Goal: Task Accomplishment & Management: Use online tool/utility

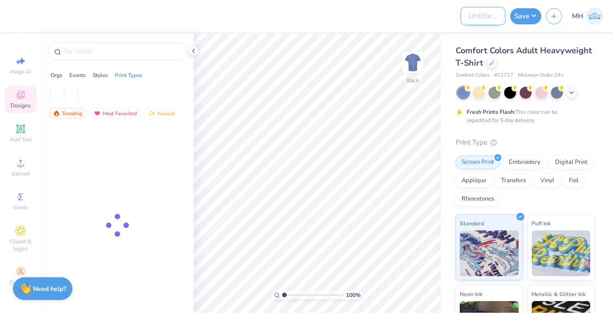
click at [472, 20] on input "Design Title" at bounding box center [483, 16] width 45 height 18
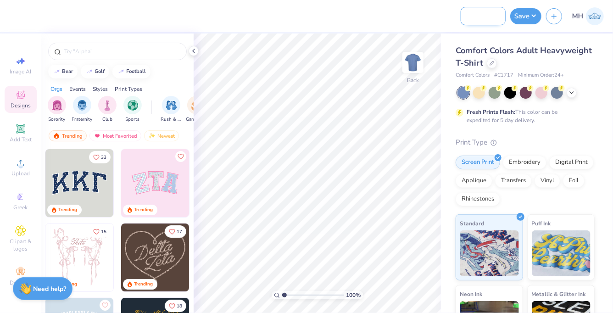
scroll to position [0, 34]
type input "Portsmouth Abbey"
click at [510, 92] on div at bounding box center [510, 92] width 12 height 12
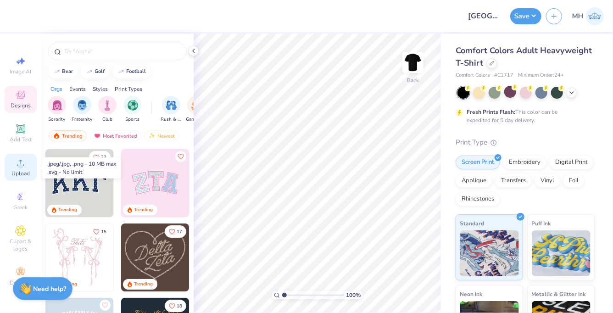
click at [24, 173] on span "Upload" at bounding box center [20, 173] width 18 height 7
click at [25, 162] on icon at bounding box center [20, 162] width 11 height 11
click at [21, 174] on span "Upload" at bounding box center [20, 173] width 18 height 7
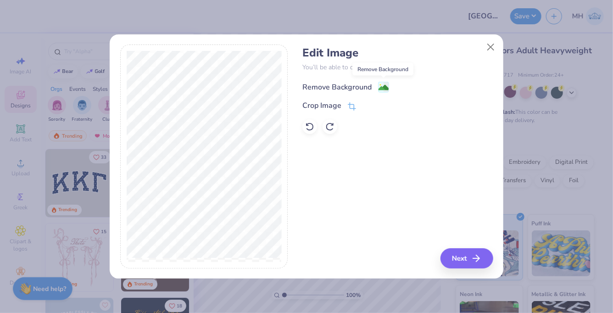
click at [381, 88] on image at bounding box center [384, 88] width 10 height 10
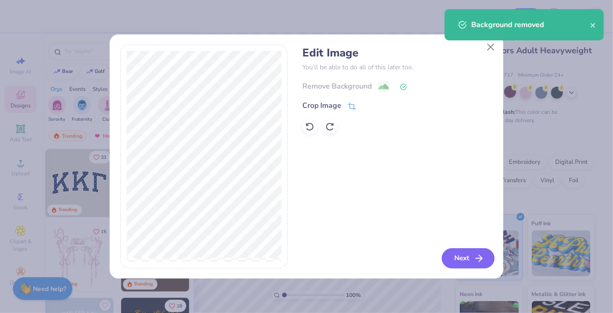
click at [457, 254] on button "Next" at bounding box center [468, 258] width 53 height 20
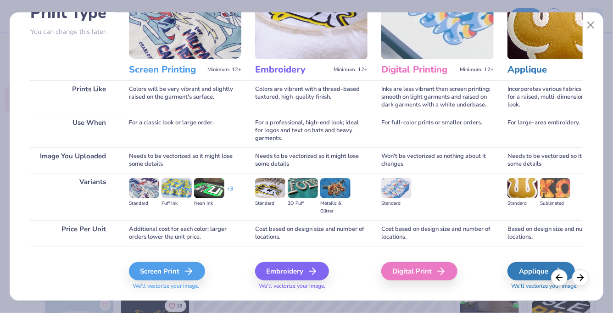
scroll to position [98, 0]
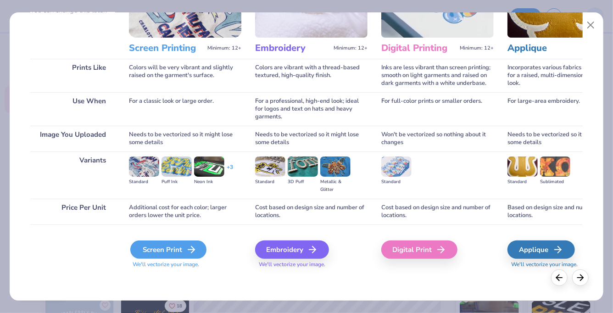
click at [185, 256] on div "Screen Print" at bounding box center [168, 249] width 76 height 18
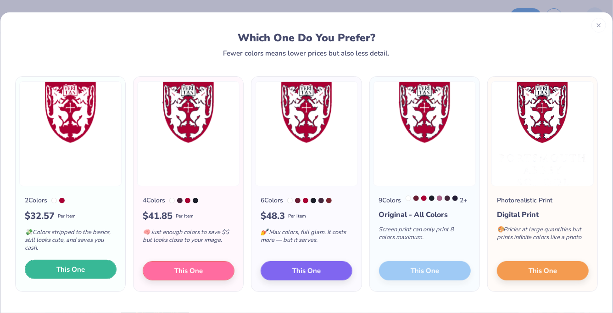
click at [89, 270] on button "This One" at bounding box center [71, 269] width 92 height 19
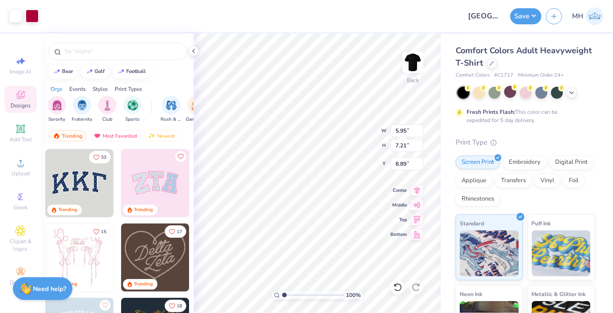
type input "3.00"
click at [518, 19] on button "Save" at bounding box center [525, 15] width 31 height 16
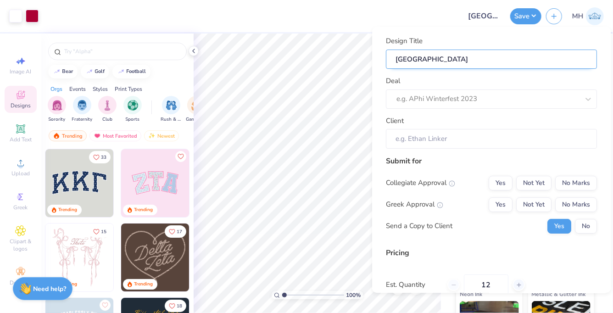
click at [565, 57] on input "Portsmouth Abbey" at bounding box center [491, 59] width 211 height 19
click at [564, 84] on div "Deal e.g. APhi Winterfest 2023" at bounding box center [491, 92] width 211 height 33
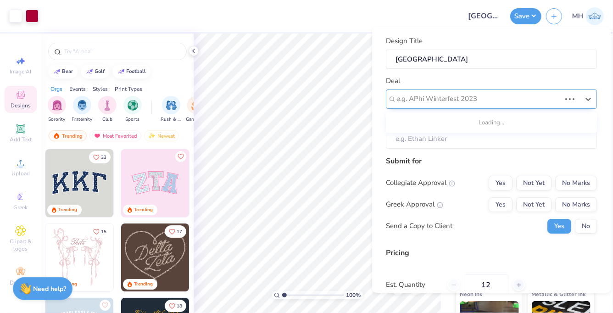
click at [562, 98] on div "e.g. APhi Winterfest 2023" at bounding box center [491, 98] width 211 height 19
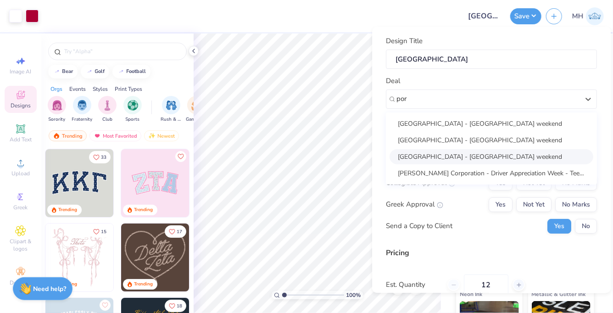
click at [441, 156] on div "[GEOGRAPHIC_DATA] - [GEOGRAPHIC_DATA] weekend" at bounding box center [492, 156] width 204 height 15
type input "por"
type input "Rebecca Healey"
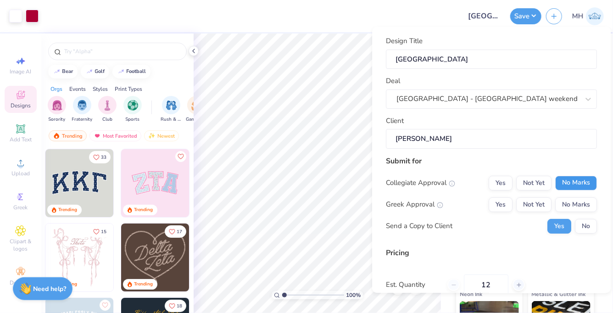
click at [561, 183] on button "No Marks" at bounding box center [576, 183] width 42 height 15
click at [578, 207] on button "No Marks" at bounding box center [576, 204] width 42 height 15
click at [586, 223] on button "No" at bounding box center [586, 226] width 22 height 15
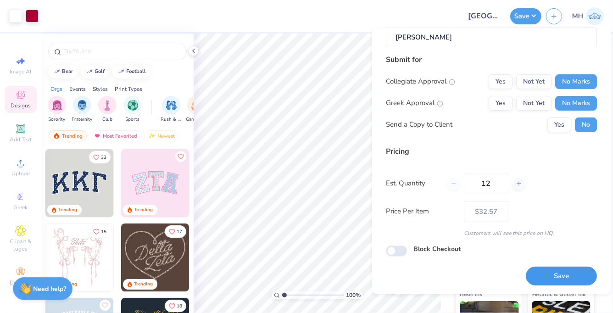
click at [557, 281] on button "Save" at bounding box center [561, 276] width 71 height 19
type input "– –"
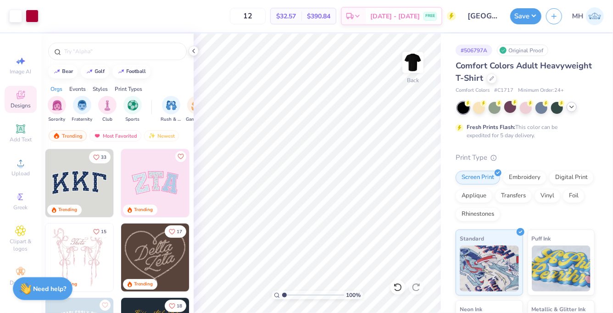
click at [571, 111] on div at bounding box center [572, 107] width 10 height 10
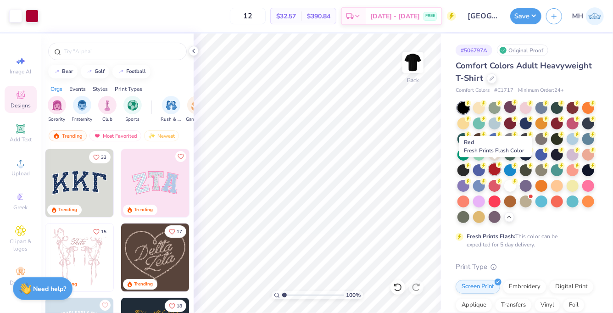
click at [497, 172] on div at bounding box center [495, 169] width 12 height 12
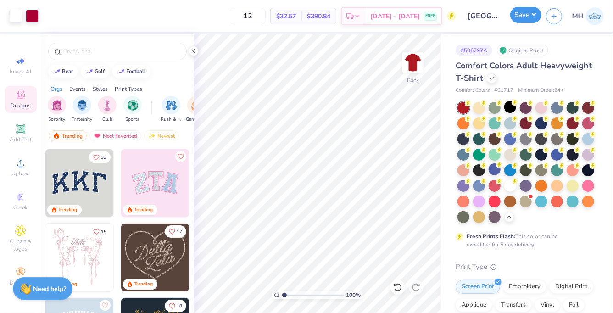
click at [515, 11] on button "Save" at bounding box center [525, 15] width 31 height 16
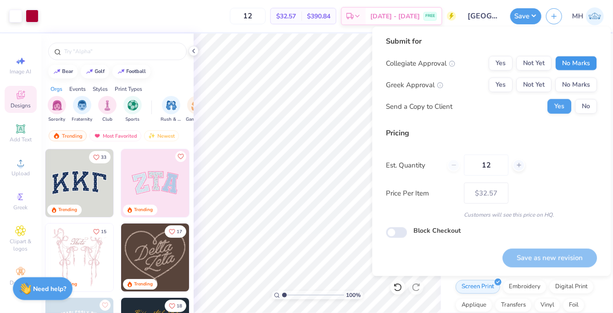
click at [558, 67] on button "No Marks" at bounding box center [576, 63] width 42 height 15
click at [564, 80] on button "No Marks" at bounding box center [576, 85] width 42 height 15
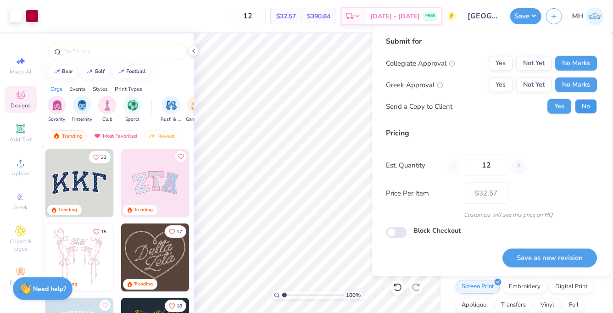
click at [582, 106] on button "No" at bounding box center [586, 106] width 22 height 15
click at [545, 251] on button "Save as new revision" at bounding box center [549, 258] width 95 height 19
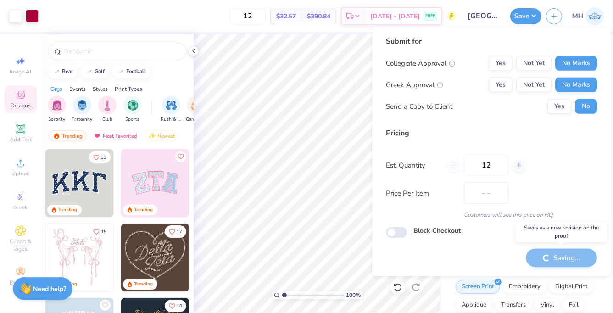
type input "$32.57"
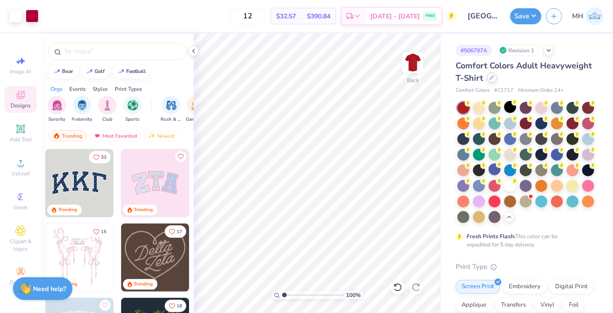
click at [490, 81] on div at bounding box center [492, 78] width 10 height 10
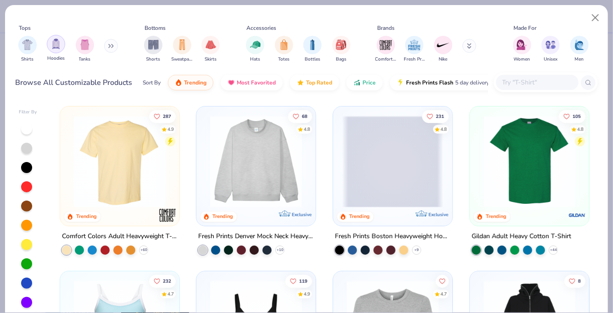
click at [59, 41] on img "filter for Hoodies" at bounding box center [56, 44] width 10 height 11
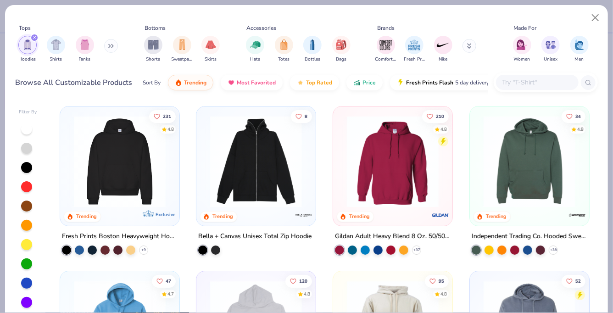
click at [118, 162] on img at bounding box center [119, 162] width 101 height 92
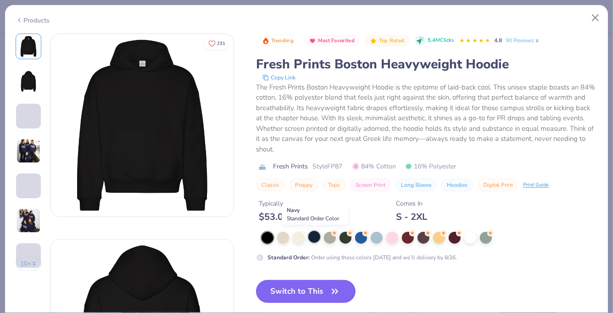
click at [318, 238] on div at bounding box center [314, 237] width 12 height 12
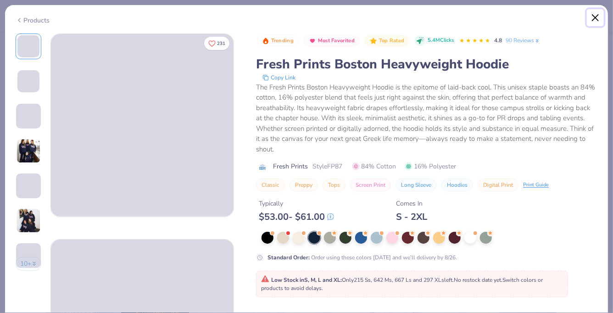
click at [593, 16] on button "Close" at bounding box center [595, 17] width 17 height 17
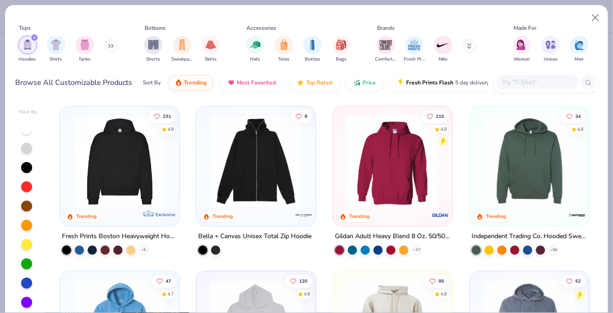
scroll to position [63, 0]
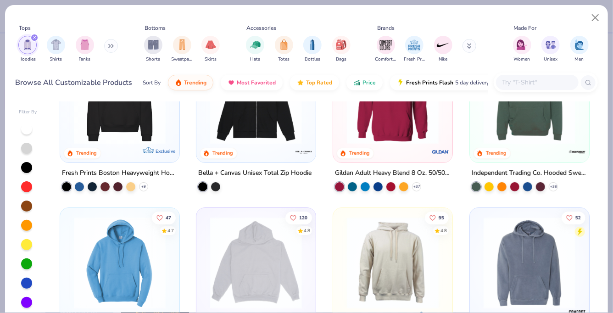
click at [504, 128] on img at bounding box center [529, 98] width 101 height 92
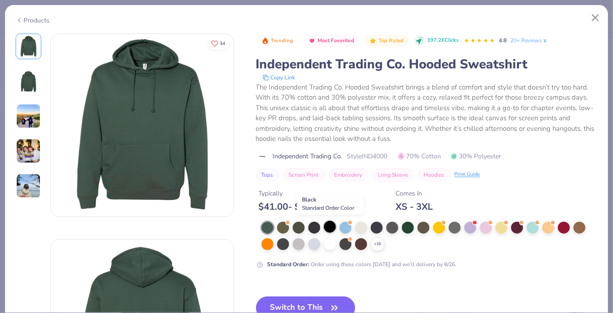
click at [329, 232] on div at bounding box center [330, 227] width 12 height 12
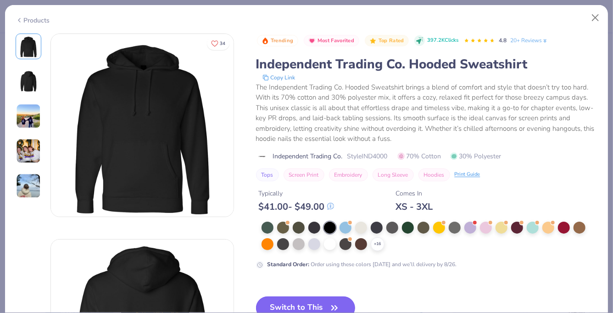
click at [300, 305] on button "Switch to This" at bounding box center [306, 307] width 100 height 23
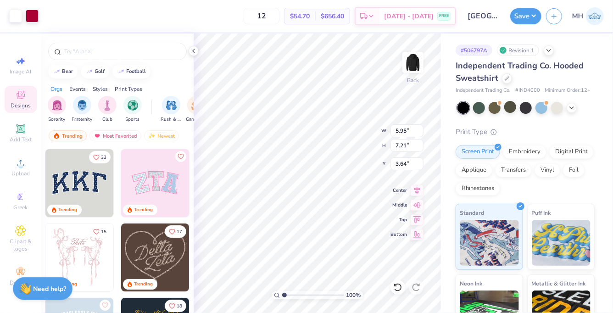
type input "3.64"
click at [512, 18] on button "Save" at bounding box center [525, 15] width 31 height 16
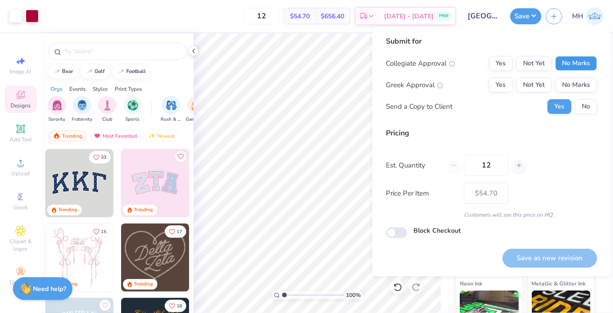
click at [557, 61] on button "No Marks" at bounding box center [576, 63] width 42 height 15
click at [565, 84] on button "No Marks" at bounding box center [576, 85] width 42 height 15
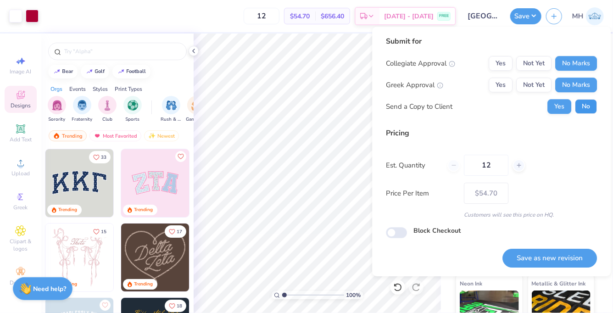
click at [576, 106] on button "No" at bounding box center [586, 106] width 22 height 15
click at [549, 268] on div "Submit for Collegiate Approval Yes Not Yet No Marks Greek Approval Yes Not Yet …" at bounding box center [491, 152] width 239 height 250
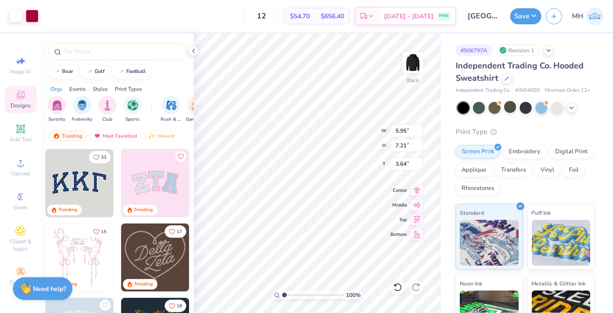
type input "3.78"
type input "4.59"
type input "3.00"
click at [522, 9] on button "Save" at bounding box center [525, 15] width 31 height 16
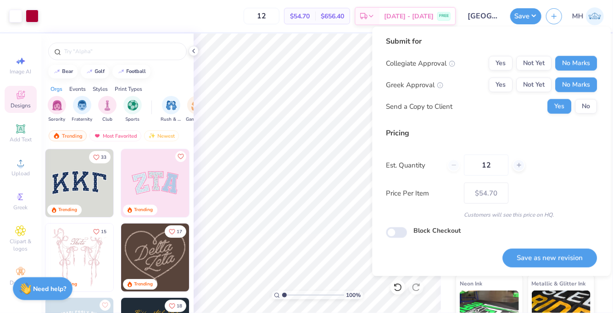
click at [574, 112] on div "Yes No" at bounding box center [572, 106] width 50 height 15
click at [578, 110] on button "No" at bounding box center [586, 106] width 22 height 15
click at [551, 258] on button "Save as new revision" at bounding box center [549, 258] width 95 height 19
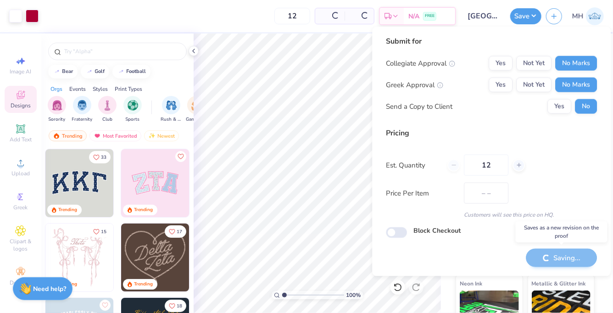
type input "$54.70"
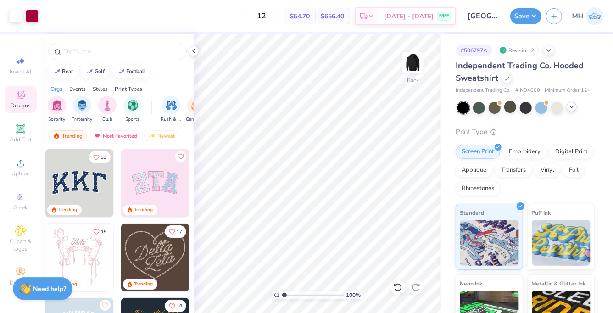
click at [569, 107] on icon at bounding box center [571, 106] width 7 height 7
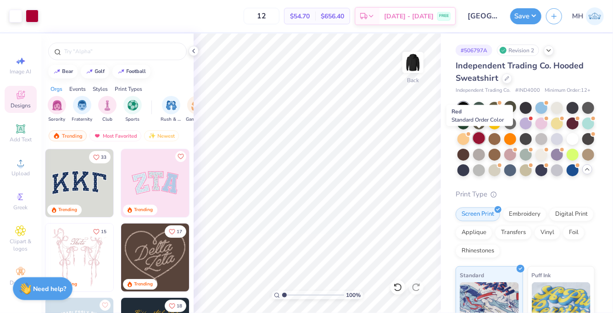
click at [480, 139] on div at bounding box center [479, 138] width 12 height 12
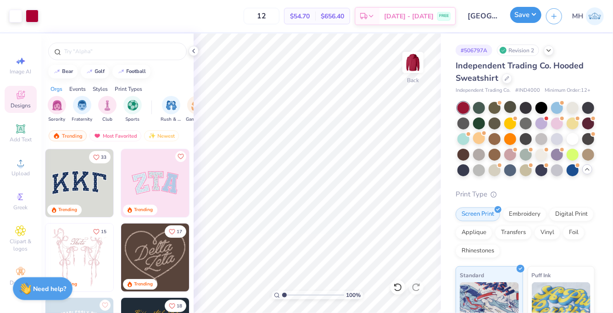
click at [527, 16] on button "Save" at bounding box center [525, 15] width 31 height 16
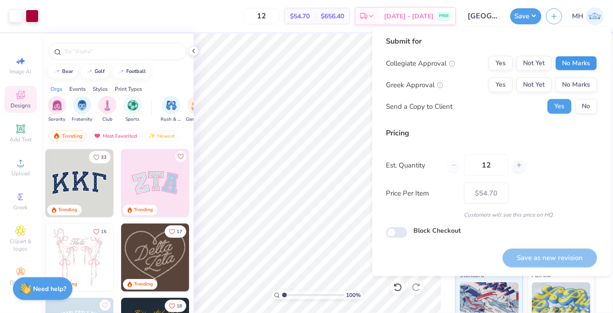
click at [569, 62] on button "No Marks" at bounding box center [576, 63] width 42 height 15
click at [569, 79] on button "No Marks" at bounding box center [576, 85] width 42 height 15
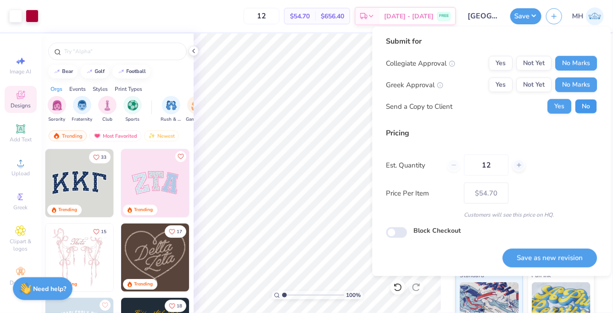
click at [590, 107] on button "No" at bounding box center [586, 106] width 22 height 15
click at [560, 253] on button "Save as new revision" at bounding box center [549, 258] width 95 height 19
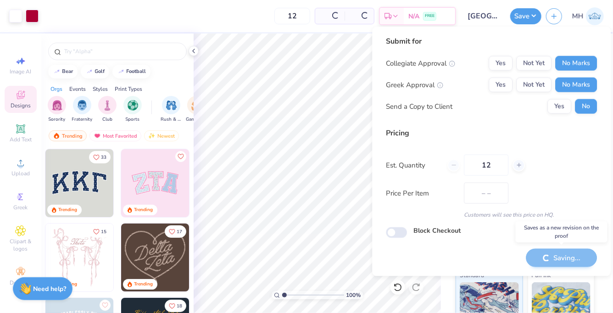
type input "$54.70"
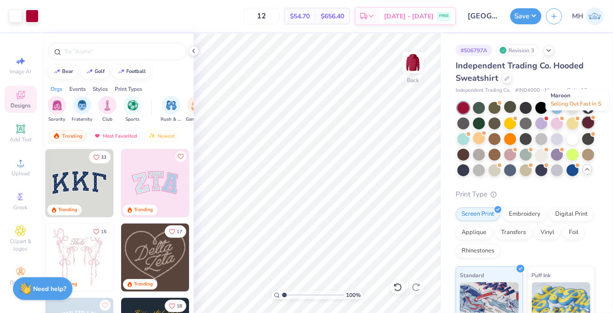
click at [585, 119] on div at bounding box center [588, 123] width 12 height 12
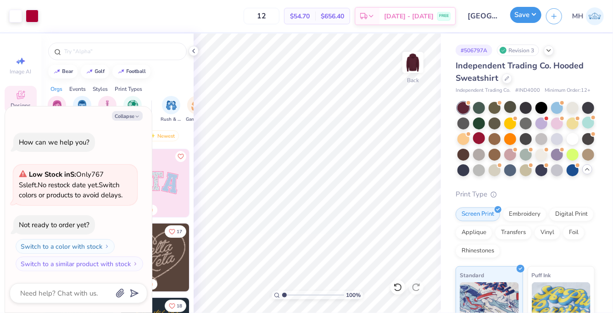
click at [537, 15] on button "Save" at bounding box center [525, 15] width 31 height 16
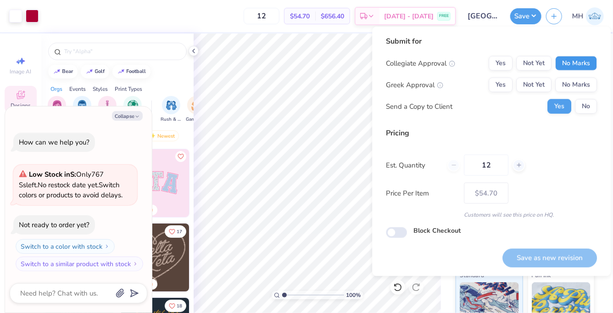
click at [573, 69] on button "No Marks" at bounding box center [576, 63] width 42 height 15
click at [573, 85] on button "No Marks" at bounding box center [576, 85] width 42 height 15
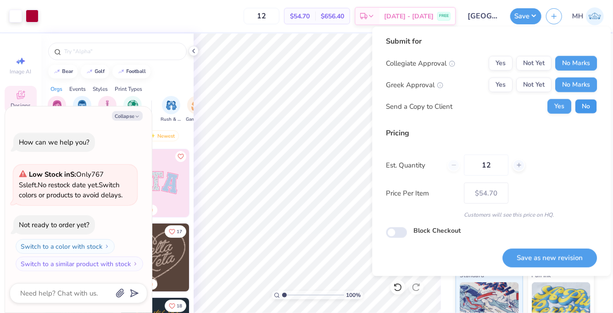
click at [580, 105] on button "No" at bounding box center [586, 106] width 22 height 15
type textarea "x"
click at [553, 256] on button "Save as new revision" at bounding box center [549, 258] width 95 height 19
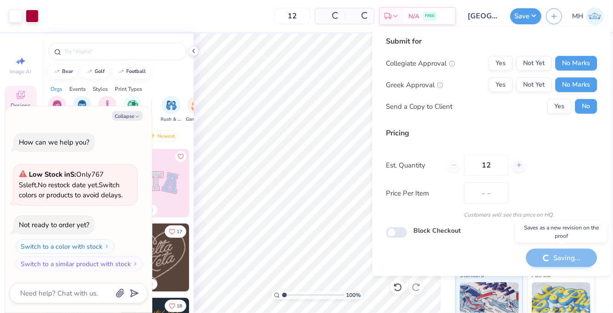
type input "$54.70"
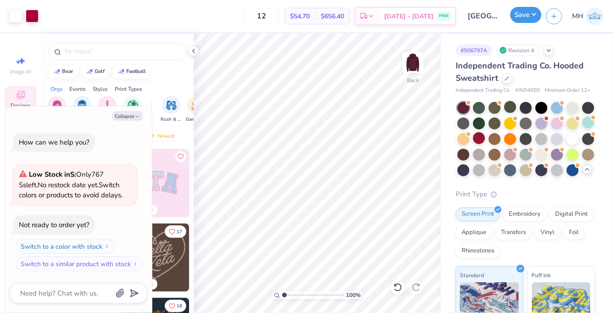
click at [526, 20] on button "Save" at bounding box center [525, 15] width 31 height 16
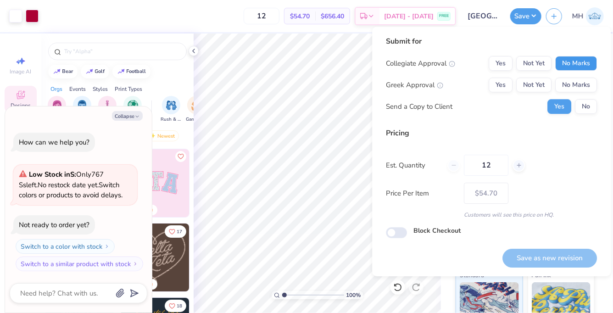
click at [572, 56] on button "No Marks" at bounding box center [576, 63] width 42 height 15
click at [573, 80] on button "No Marks" at bounding box center [576, 85] width 42 height 15
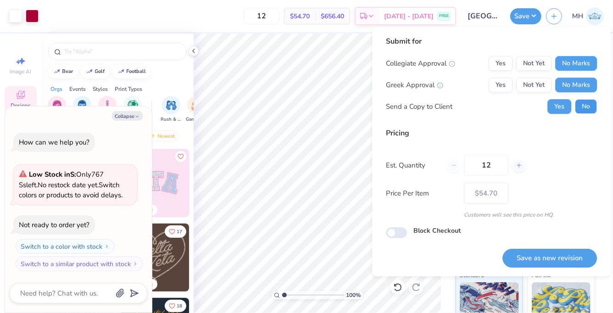
click at [587, 108] on button "No" at bounding box center [586, 106] width 22 height 15
type textarea "x"
click at [562, 255] on button "Save as new revision" at bounding box center [549, 258] width 95 height 19
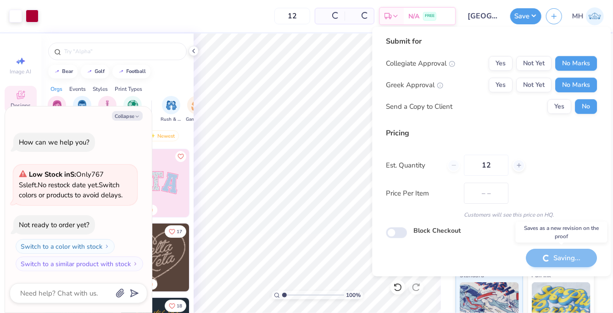
type input "$54.70"
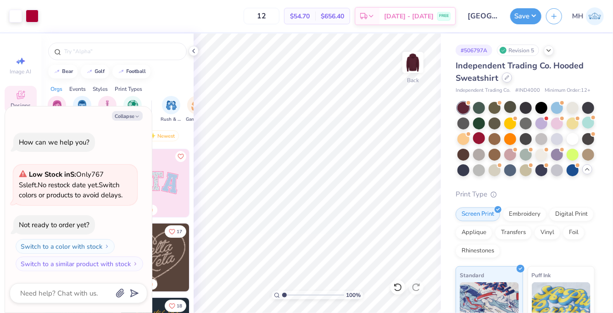
click at [508, 78] on icon at bounding box center [507, 77] width 5 height 5
type textarea "x"
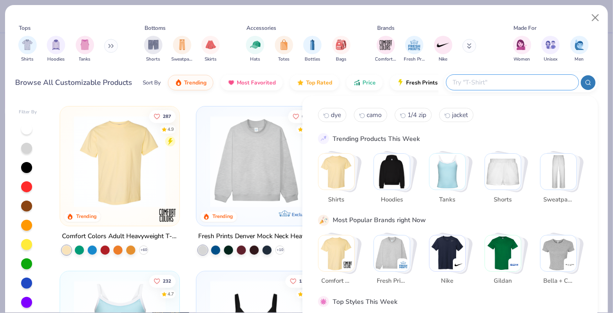
click at [520, 84] on input "text" at bounding box center [512, 82] width 120 height 11
type input "polo"
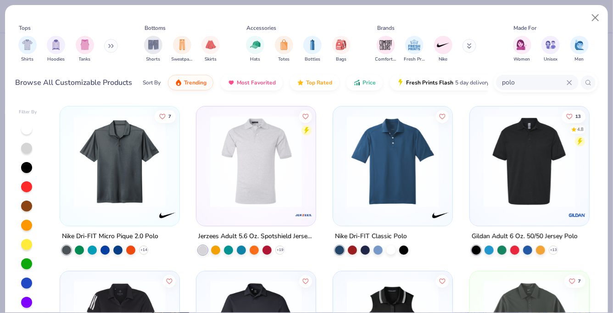
click at [374, 183] on img at bounding box center [392, 162] width 101 height 92
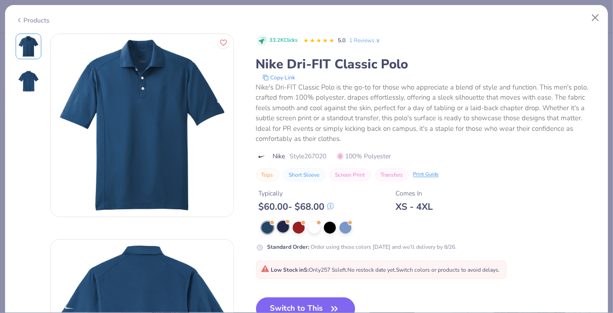
click at [281, 227] on div at bounding box center [283, 227] width 12 height 12
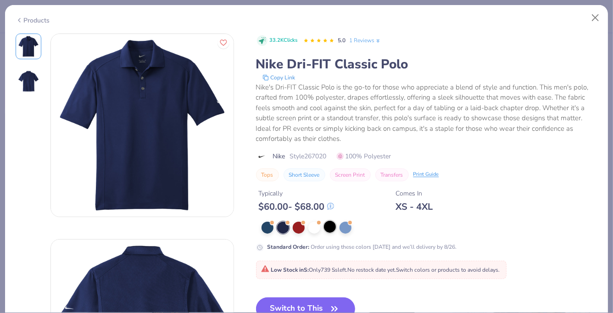
click at [336, 228] on div at bounding box center [330, 227] width 12 height 12
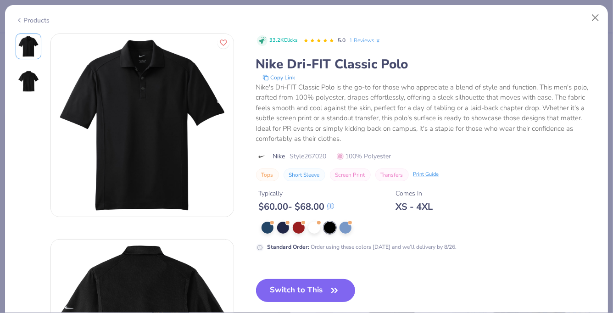
click at [293, 294] on button "Switch to This" at bounding box center [306, 290] width 100 height 23
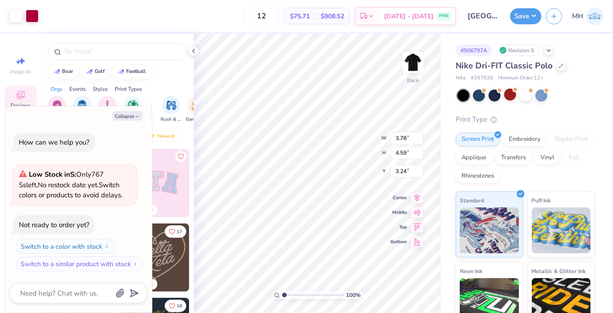
type textarea "x"
type input "3.00"
type textarea "x"
type input "3.22"
type input "3.91"
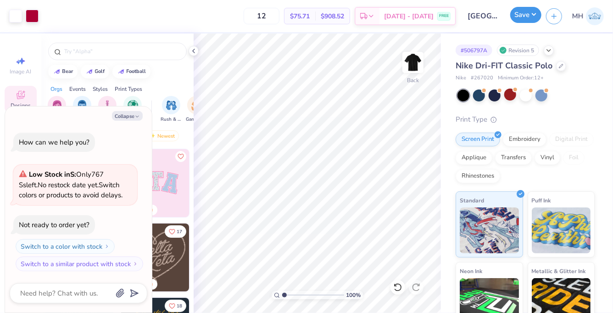
click at [515, 11] on button "Save" at bounding box center [525, 15] width 31 height 16
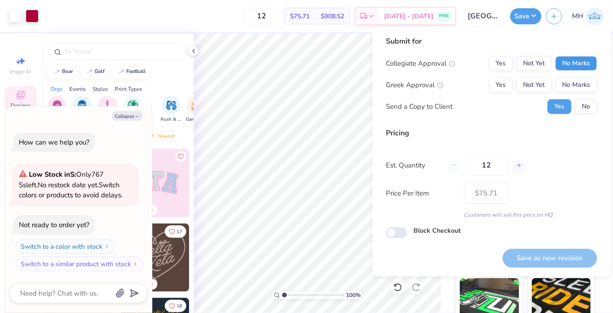
click at [572, 60] on button "No Marks" at bounding box center [576, 63] width 42 height 15
click at [572, 81] on button "No Marks" at bounding box center [576, 85] width 42 height 15
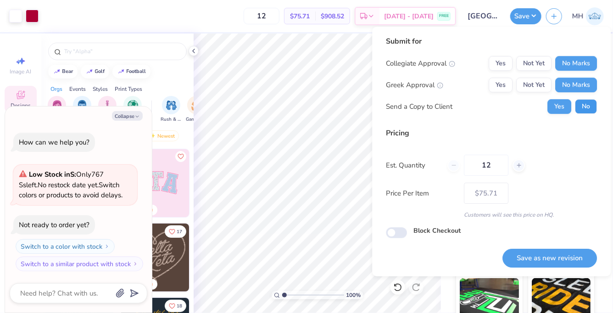
click at [589, 106] on button "No" at bounding box center [586, 106] width 22 height 15
type textarea "x"
click at [554, 255] on button "Save as new revision" at bounding box center [549, 258] width 95 height 19
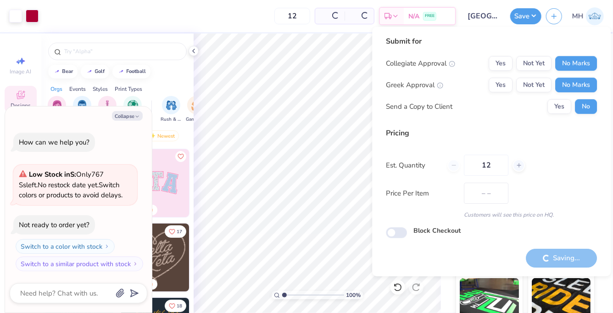
type input "$75.71"
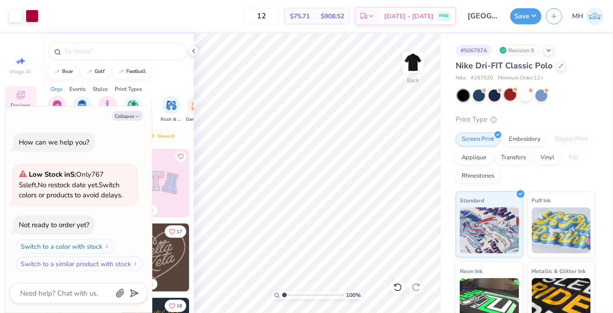
click at [508, 92] on div at bounding box center [510, 95] width 12 height 12
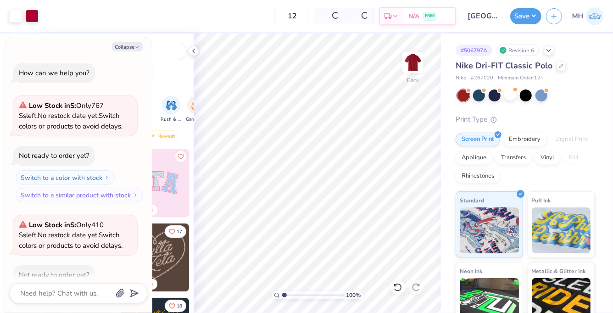
scroll to position [50, 0]
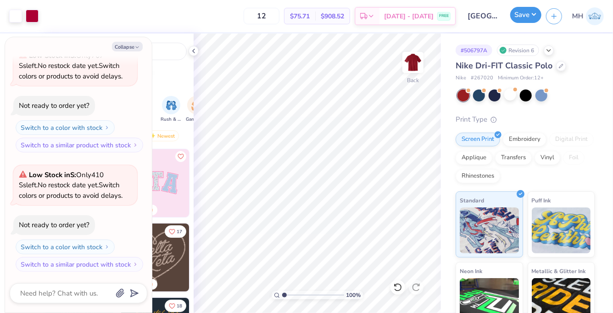
click at [517, 17] on button "Save" at bounding box center [525, 15] width 31 height 16
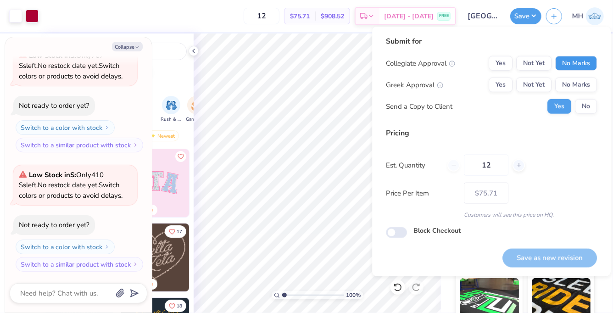
click at [572, 58] on button "No Marks" at bounding box center [576, 63] width 42 height 15
click at [572, 81] on button "No Marks" at bounding box center [576, 85] width 42 height 15
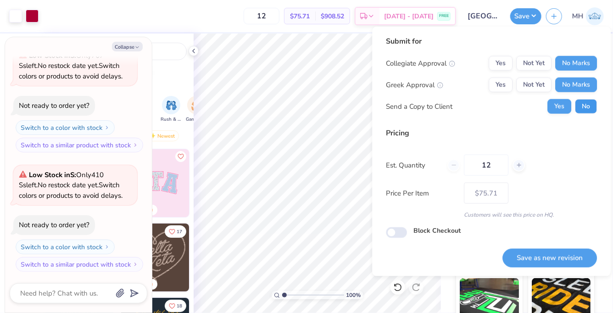
click at [581, 105] on button "No" at bounding box center [586, 106] width 22 height 15
type textarea "x"
click at [562, 253] on button "Save as new revision" at bounding box center [549, 258] width 95 height 19
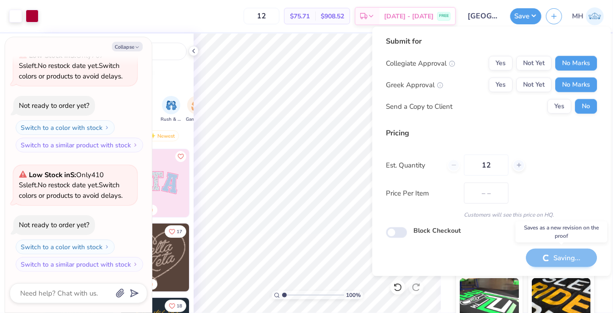
type input "$75.71"
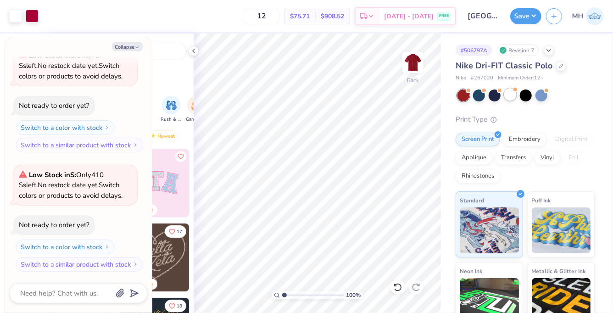
click at [514, 93] on div at bounding box center [510, 95] width 12 height 12
click at [495, 95] on div at bounding box center [495, 95] width 12 height 12
click at [526, 18] on button "Save" at bounding box center [525, 15] width 31 height 16
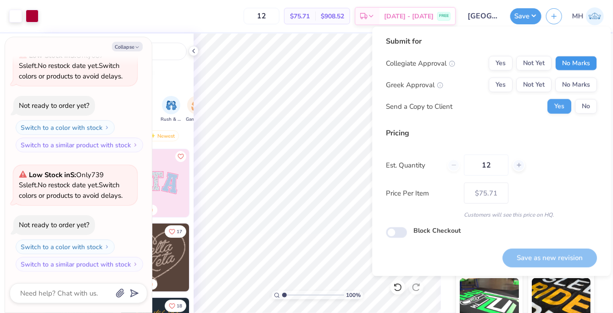
click at [569, 57] on button "No Marks" at bounding box center [576, 63] width 42 height 15
click at [574, 78] on button "No Marks" at bounding box center [576, 85] width 42 height 15
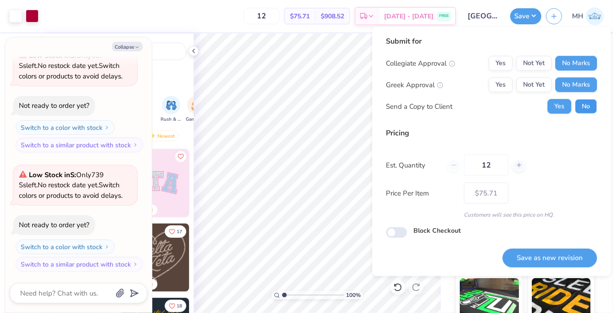
click at [585, 106] on button "No" at bounding box center [586, 106] width 22 height 15
type textarea "x"
click at [556, 254] on button "Save as new revision" at bounding box center [549, 258] width 95 height 19
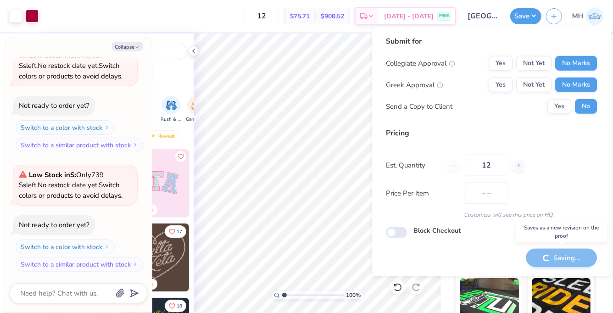
type input "$75.71"
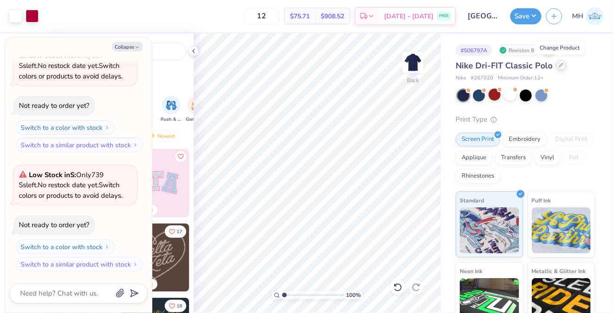
click at [557, 66] on div at bounding box center [561, 65] width 10 height 10
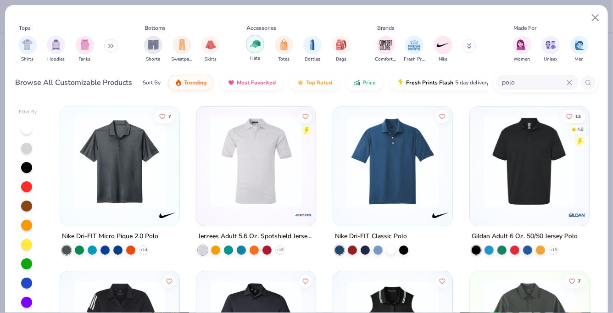
click at [254, 50] on div "filter for Hats" at bounding box center [255, 44] width 18 height 18
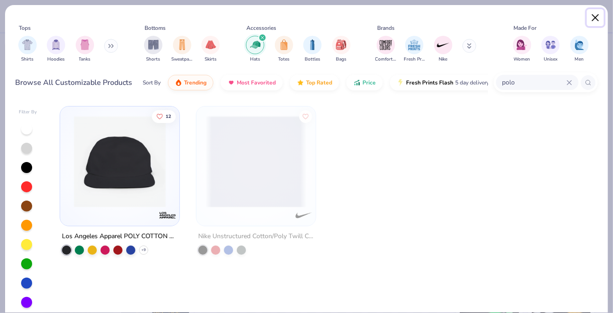
click at [595, 19] on button "Close" at bounding box center [595, 17] width 17 height 17
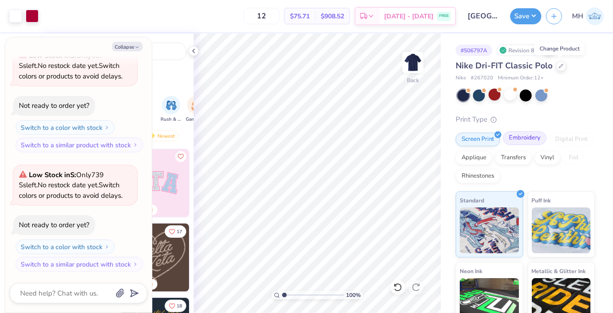
click at [518, 141] on div "Embroidery" at bounding box center [525, 138] width 44 height 14
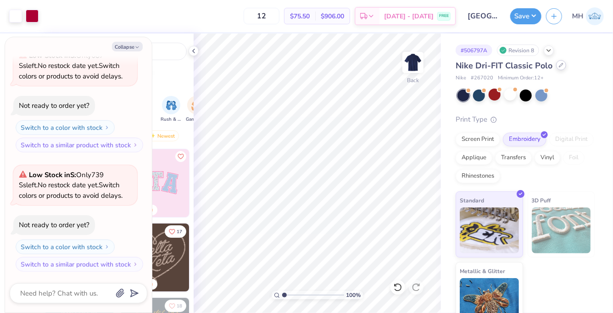
click at [559, 67] on icon at bounding box center [561, 65] width 5 height 5
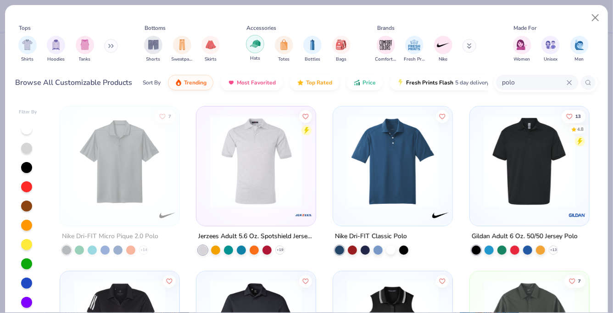
click at [249, 47] on div "filter for Hats" at bounding box center [255, 44] width 18 height 18
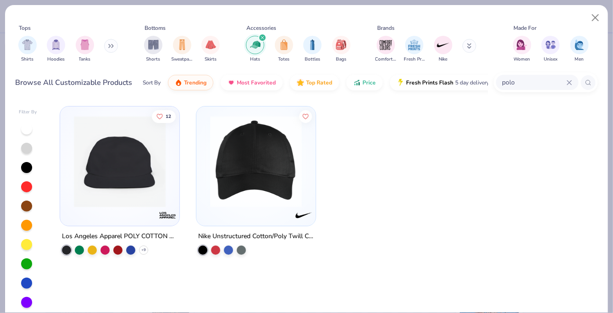
type textarea "x"
click at [570, 80] on icon at bounding box center [570, 83] width 6 height 6
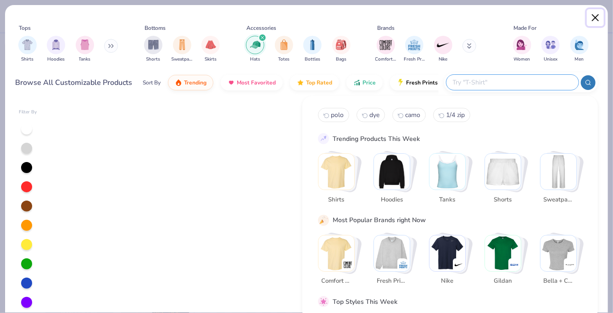
click at [590, 20] on button "Close" at bounding box center [595, 17] width 17 height 17
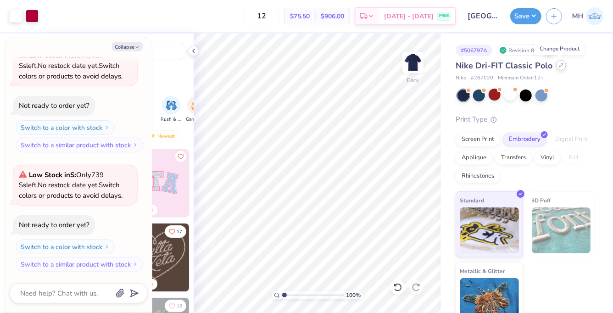
click at [559, 64] on icon at bounding box center [561, 65] width 5 height 5
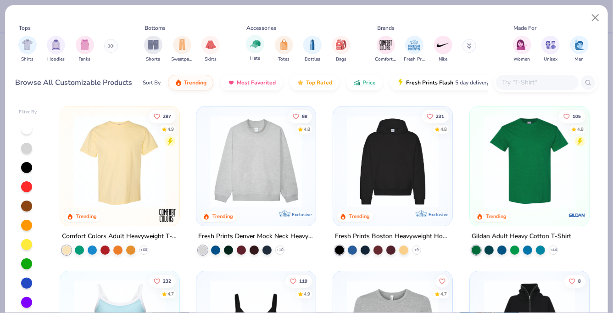
click at [262, 56] on div "Hats" at bounding box center [255, 48] width 18 height 27
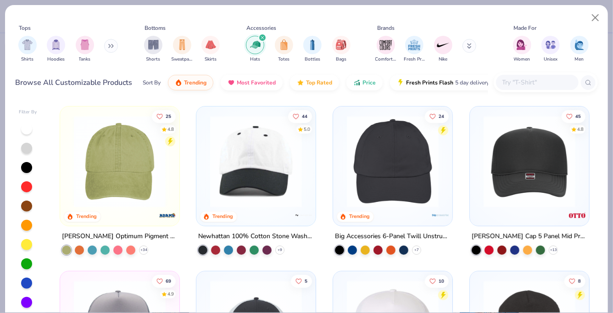
click at [152, 167] on img at bounding box center [119, 162] width 101 height 92
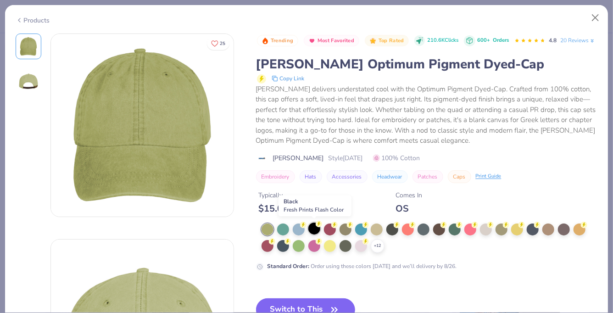
click at [317, 228] on div at bounding box center [314, 229] width 12 height 12
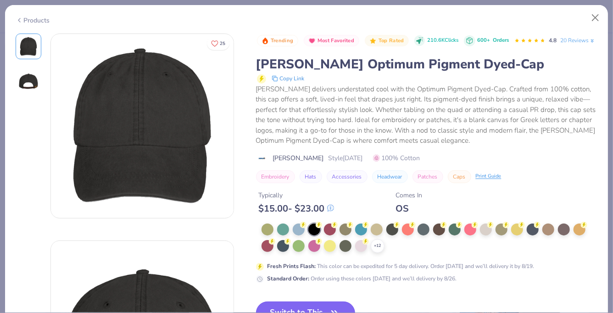
click at [310, 307] on button "Switch to This" at bounding box center [306, 312] width 100 height 23
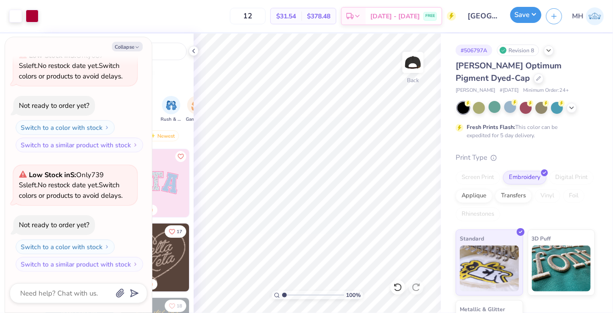
click at [510, 15] on button "Save" at bounding box center [525, 15] width 31 height 16
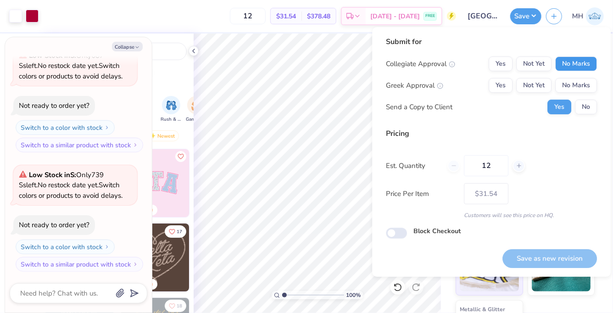
click at [575, 61] on button "No Marks" at bounding box center [576, 63] width 42 height 15
click at [575, 89] on button "No Marks" at bounding box center [576, 85] width 42 height 15
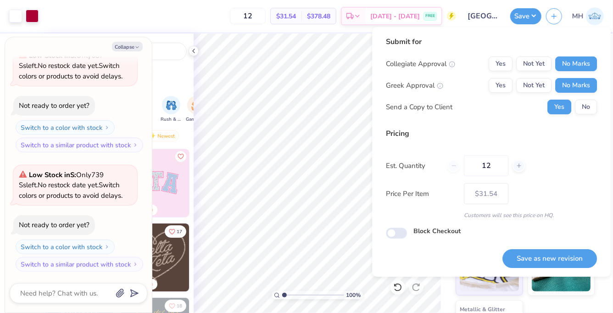
click at [580, 99] on div "Collegiate Approval Yes Not Yet No Marks Greek Approval Yes Not Yet No Marks Se…" at bounding box center [491, 85] width 211 height 58
click at [580, 103] on button "No" at bounding box center [586, 107] width 22 height 15
type textarea "x"
click at [559, 255] on button "Save as new revision" at bounding box center [549, 258] width 95 height 19
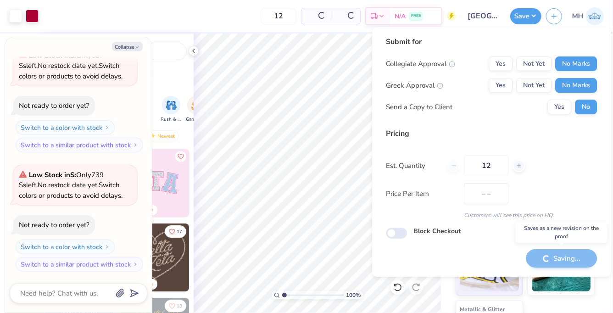
type input "$31.54"
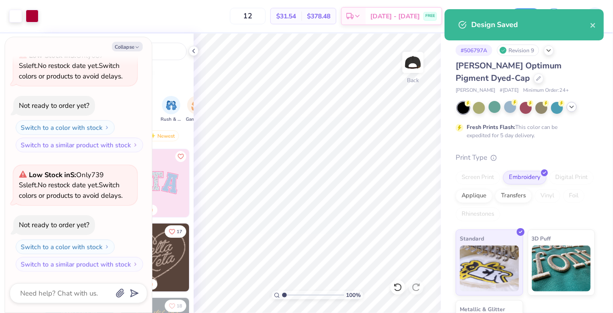
click at [575, 109] on div at bounding box center [572, 107] width 10 height 10
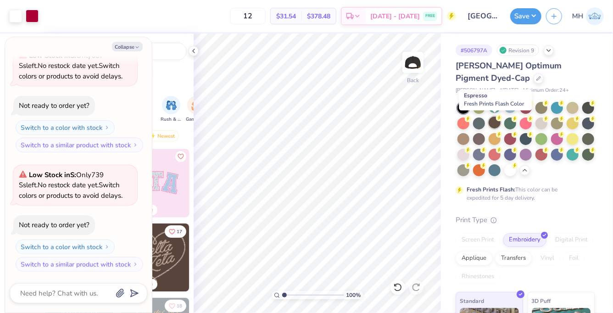
click at [493, 117] on div at bounding box center [495, 123] width 12 height 12
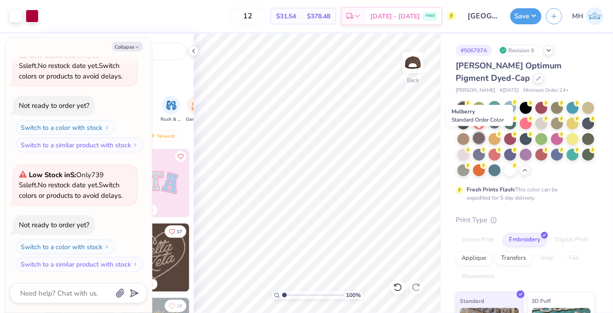
click at [481, 139] on div at bounding box center [479, 138] width 12 height 12
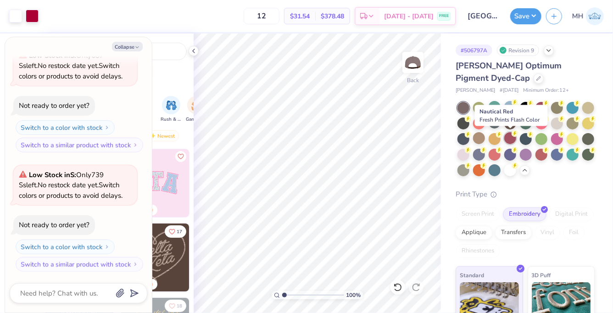
click at [513, 140] on div at bounding box center [510, 138] width 12 height 12
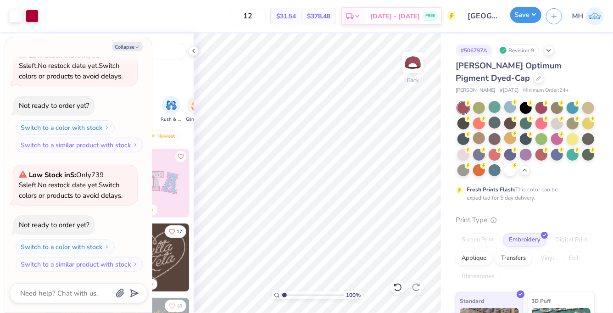
click at [523, 20] on button "Save" at bounding box center [525, 15] width 31 height 16
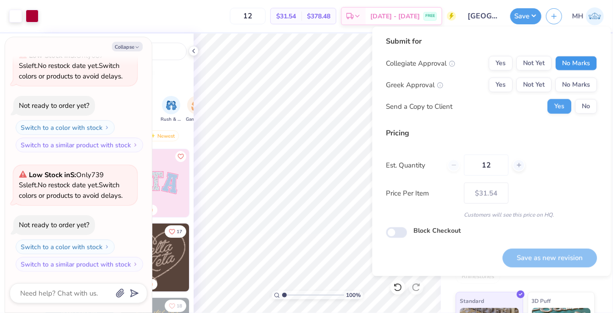
click at [575, 66] on button "No Marks" at bounding box center [576, 63] width 42 height 15
click at [577, 85] on button "No Marks" at bounding box center [576, 85] width 42 height 15
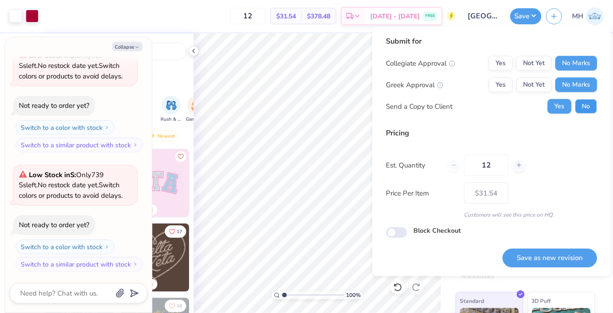
click at [582, 105] on button "No" at bounding box center [586, 106] width 22 height 15
type textarea "x"
click at [537, 254] on button "Save as new revision" at bounding box center [549, 258] width 95 height 19
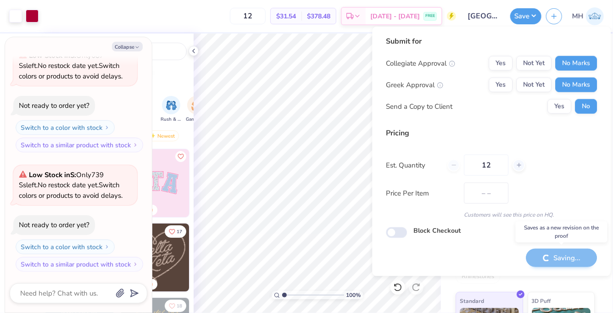
type input "$31.54"
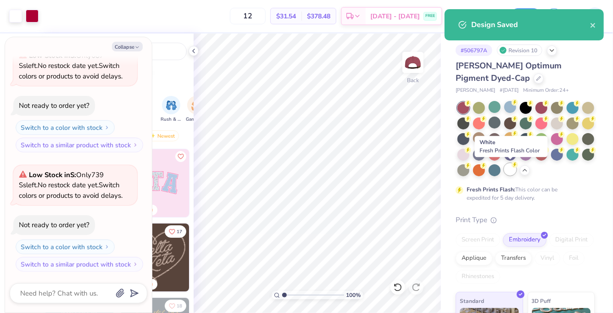
click at [510, 168] on div at bounding box center [510, 169] width 12 height 12
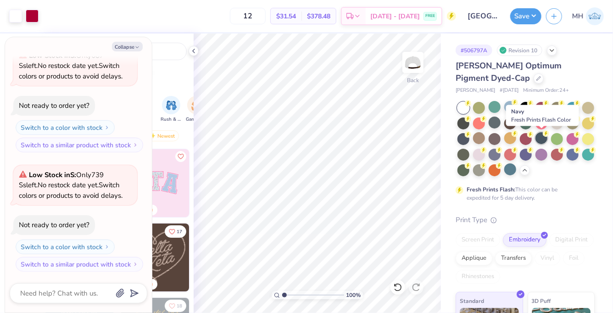
click at [541, 142] on div at bounding box center [542, 138] width 12 height 12
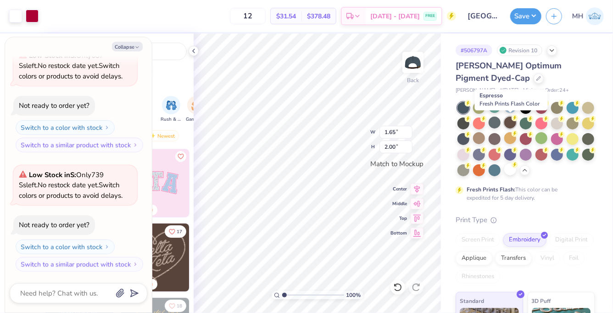
click at [506, 123] on div at bounding box center [510, 123] width 12 height 12
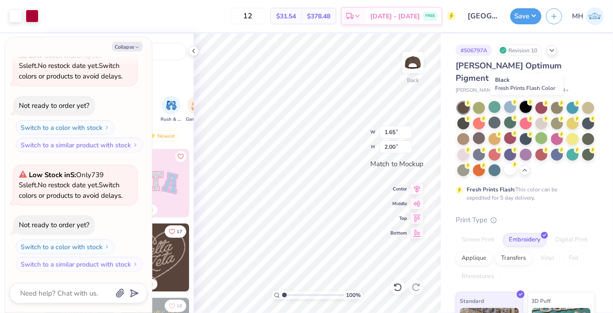
click at [525, 108] on div at bounding box center [526, 107] width 12 height 12
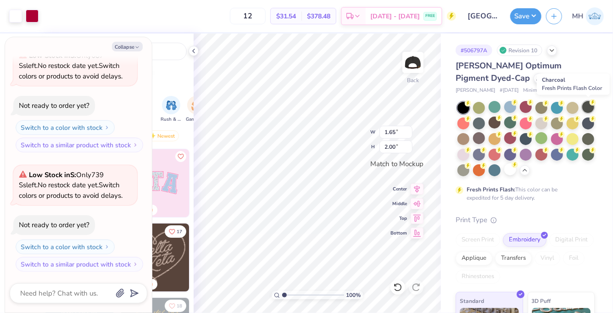
click at [471, 105] on circle at bounding box center [468, 103] width 6 height 6
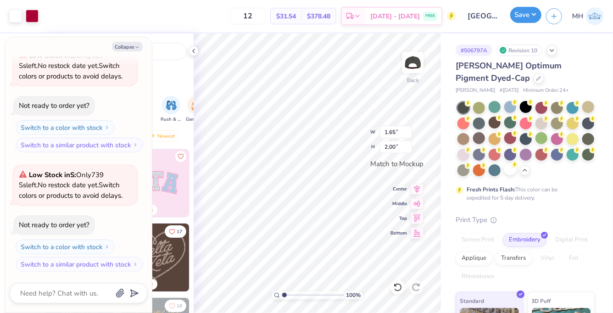
click at [535, 11] on button "Save" at bounding box center [525, 15] width 31 height 16
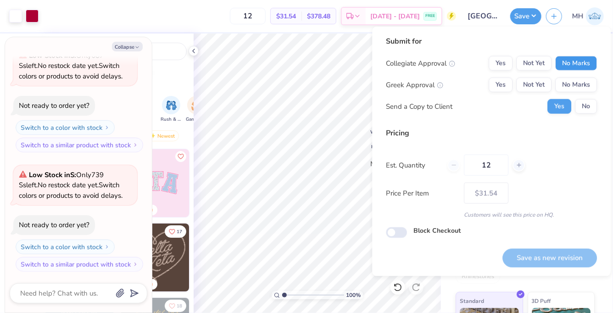
click at [583, 70] on button "No Marks" at bounding box center [576, 63] width 42 height 15
click at [584, 86] on button "No Marks" at bounding box center [576, 85] width 42 height 15
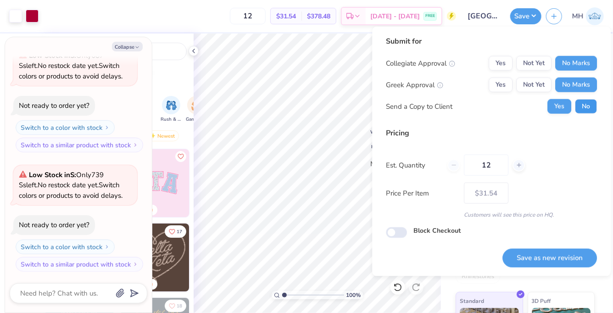
click at [586, 104] on button "No" at bounding box center [586, 106] width 22 height 15
type textarea "x"
click at [576, 258] on button "Save as new revision" at bounding box center [549, 258] width 95 height 19
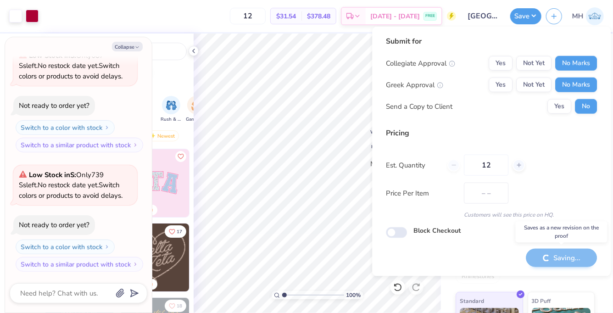
type input "$31.54"
type textarea "x"
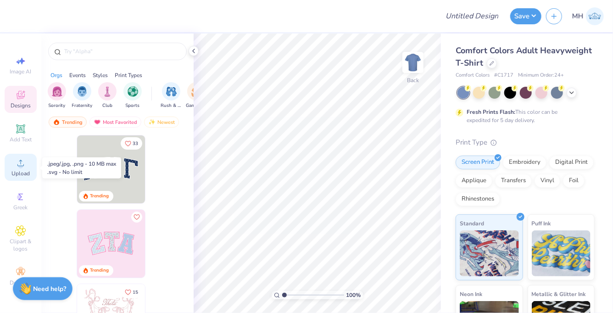
click at [23, 165] on icon at bounding box center [20, 163] width 6 height 6
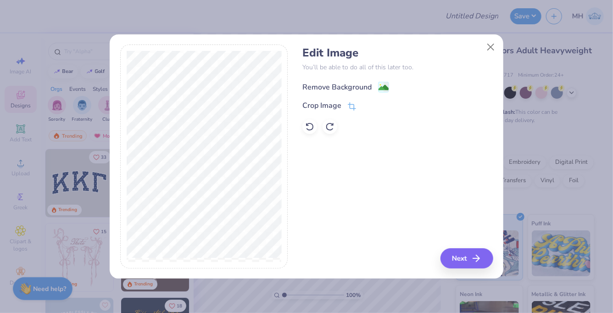
click at [382, 81] on span at bounding box center [383, 86] width 11 height 11
click at [465, 254] on button "Next" at bounding box center [468, 258] width 53 height 20
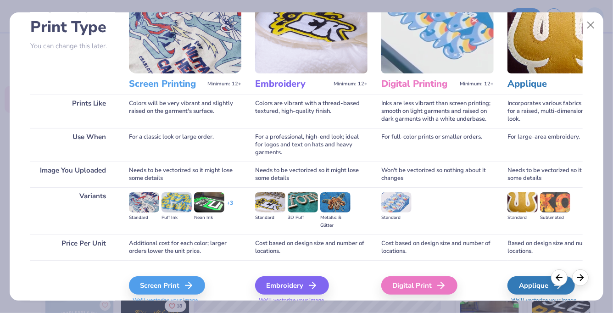
scroll to position [98, 0]
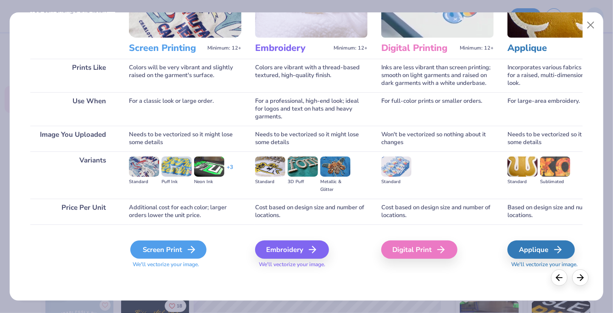
click at [196, 248] on icon at bounding box center [191, 249] width 11 height 11
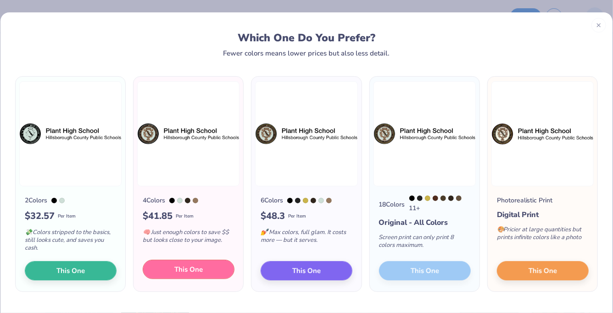
click at [195, 270] on span "This One" at bounding box center [188, 269] width 28 height 11
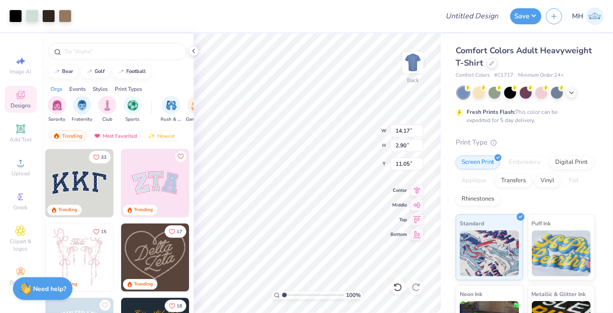
type input "10.64"
type input "2.18"
type input "3.00"
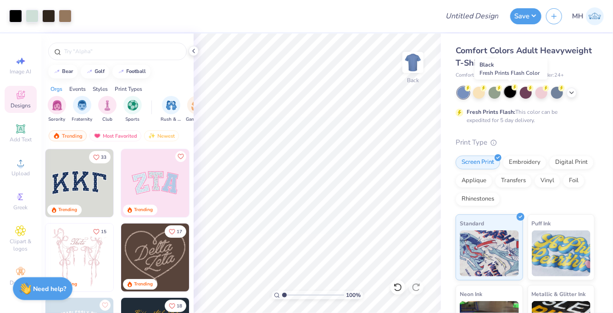
click at [510, 89] on div at bounding box center [510, 92] width 12 height 12
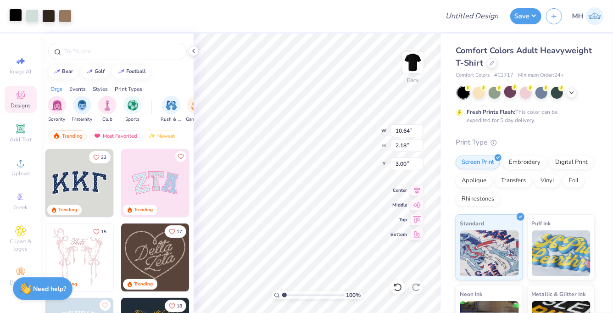
click at [13, 18] on div at bounding box center [15, 15] width 13 height 13
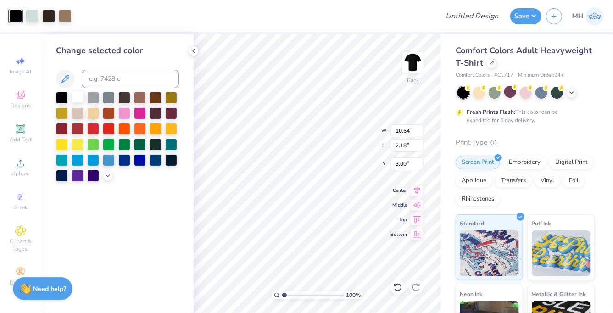
click at [75, 94] on div at bounding box center [78, 97] width 12 height 12
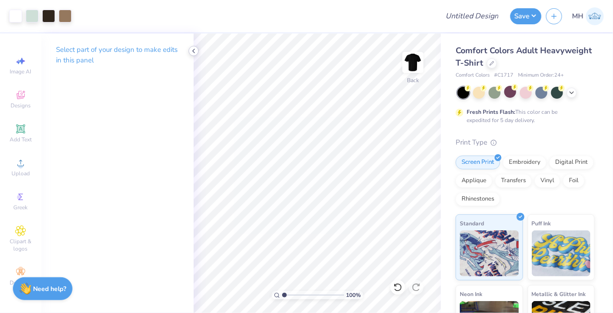
click at [194, 49] on polyline at bounding box center [194, 51] width 2 height 4
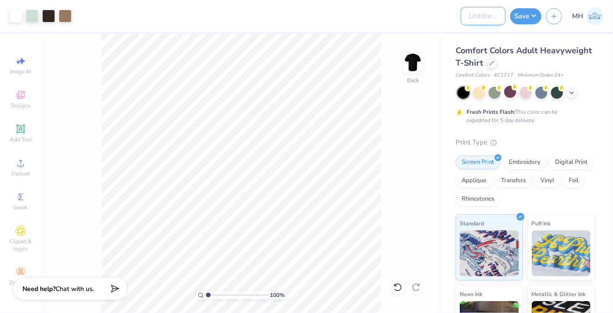
click at [461, 18] on input "Design Title" at bounding box center [483, 16] width 45 height 18
type input "PHS"
click at [532, 11] on button "Save" at bounding box center [525, 15] width 31 height 16
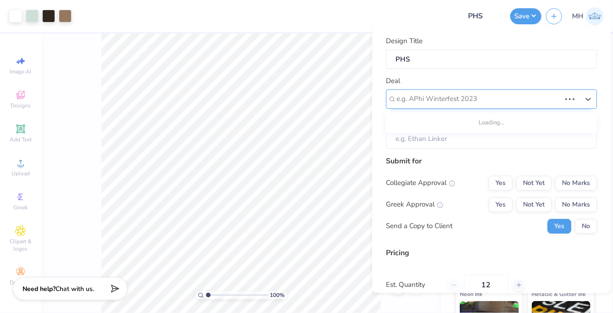
click at [535, 94] on div at bounding box center [478, 99] width 164 height 12
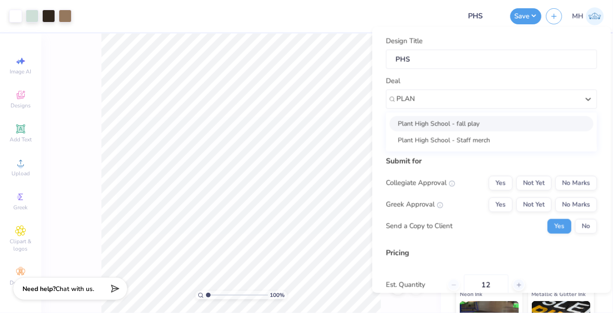
click at [468, 124] on div "Plant High School - fall play" at bounding box center [492, 123] width 204 height 15
type input "PLAN"
type input "[PERSON_NAME]"
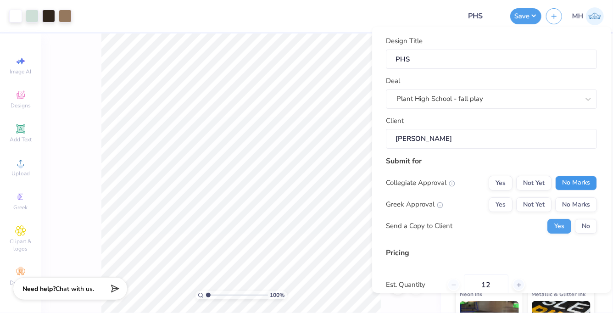
click at [589, 187] on button "No Marks" at bounding box center [576, 183] width 42 height 15
click at [589, 197] on button "No Marks" at bounding box center [576, 204] width 42 height 15
click at [589, 226] on button "No" at bounding box center [586, 226] width 22 height 15
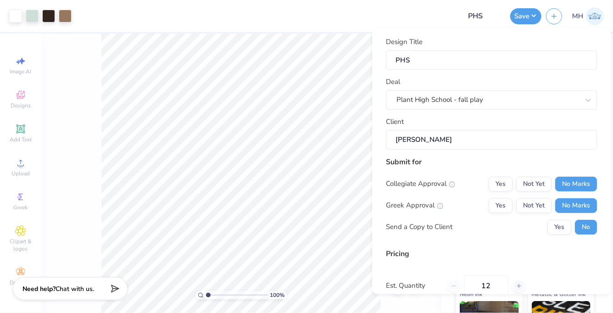
scroll to position [102, 0]
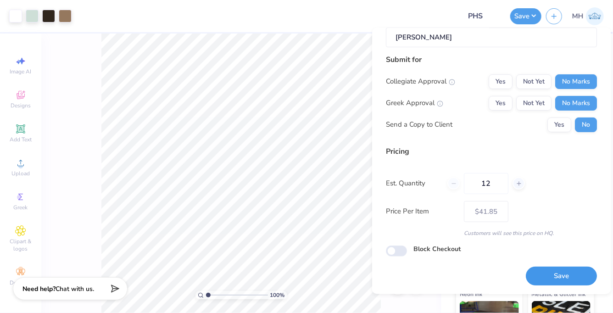
click at [553, 271] on button "Save" at bounding box center [561, 276] width 71 height 19
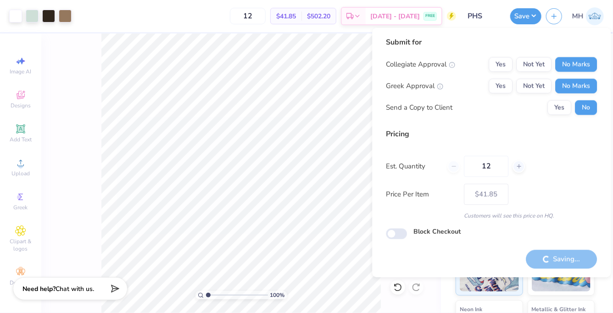
type input "– –"
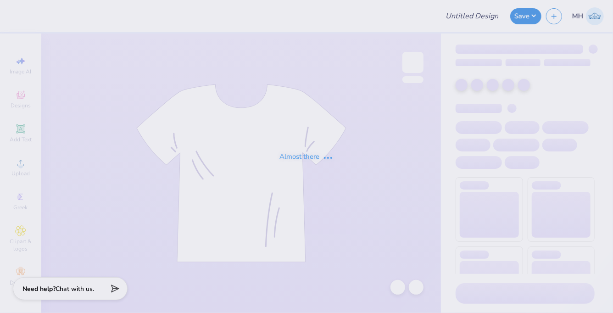
type input "PHS"
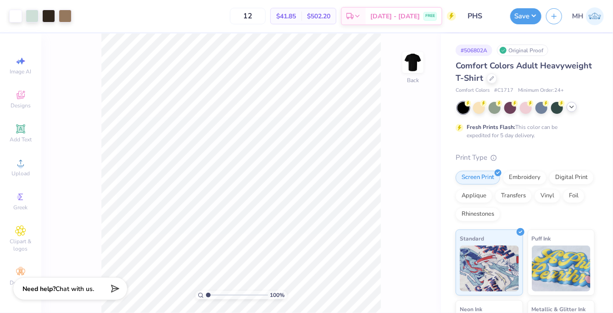
click at [570, 110] on icon at bounding box center [571, 106] width 7 height 7
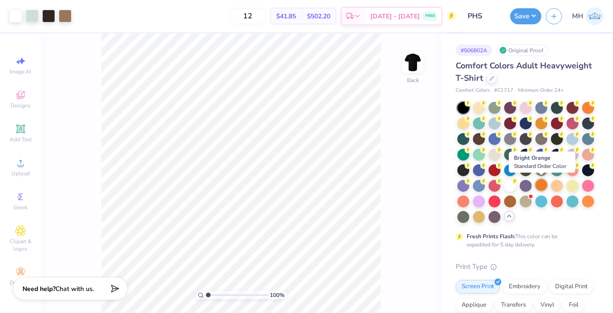
click at [538, 183] on div at bounding box center [542, 185] width 12 height 12
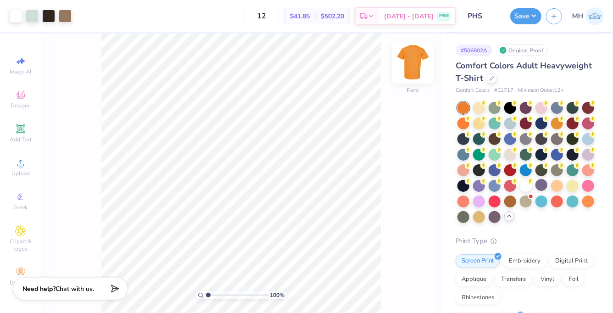
click at [415, 70] on img at bounding box center [413, 62] width 37 height 37
click at [415, 70] on img at bounding box center [413, 62] width 18 height 18
click at [406, 66] on img at bounding box center [413, 62] width 37 height 37
click at [406, 66] on img at bounding box center [413, 62] width 18 height 18
click at [508, 167] on div at bounding box center [510, 169] width 12 height 12
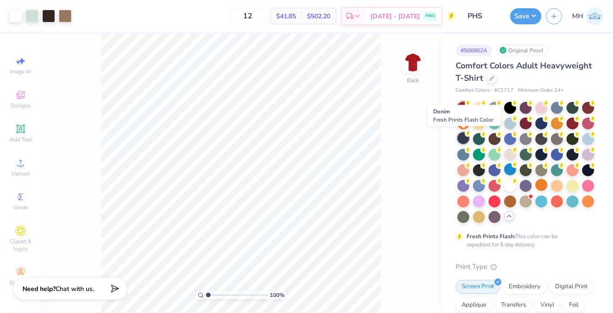
click at [465, 139] on div at bounding box center [464, 138] width 12 height 12
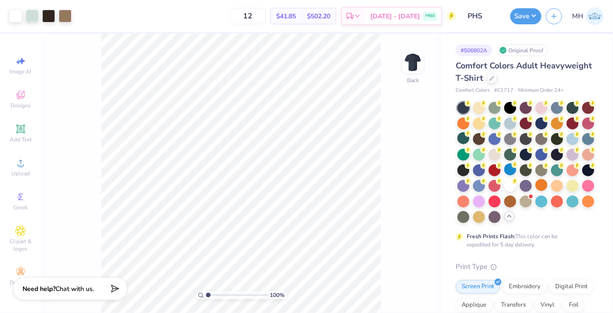
click at [517, 24] on div "Save" at bounding box center [525, 16] width 31 height 16
click at [520, 19] on button "Save" at bounding box center [525, 15] width 31 height 16
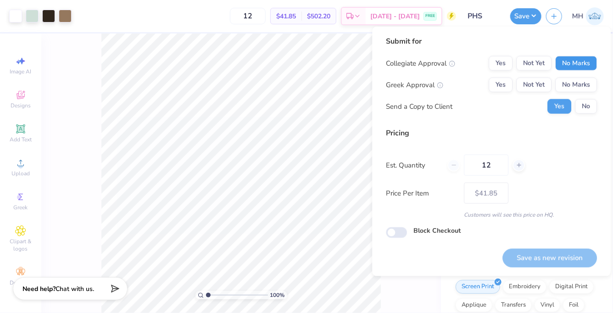
click at [560, 67] on button "No Marks" at bounding box center [576, 63] width 42 height 15
click at [564, 84] on button "No Marks" at bounding box center [576, 85] width 42 height 15
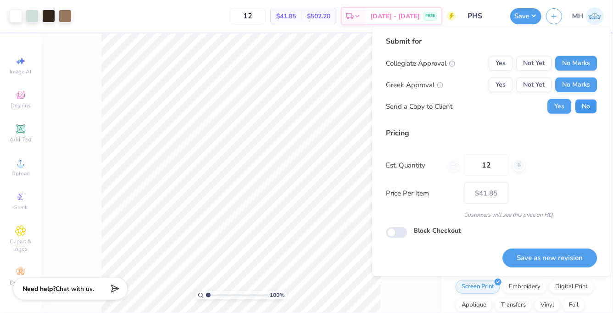
click at [583, 109] on button "No" at bounding box center [586, 106] width 22 height 15
click at [542, 253] on button "Save as new revision" at bounding box center [549, 258] width 95 height 19
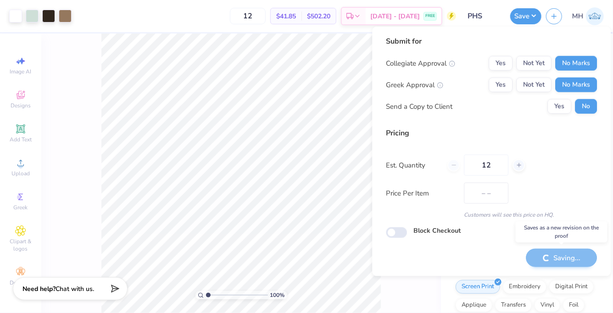
type input "$41.85"
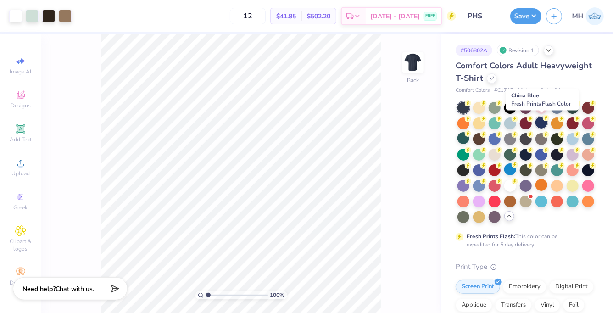
click at [542, 119] on div at bounding box center [542, 123] width 12 height 12
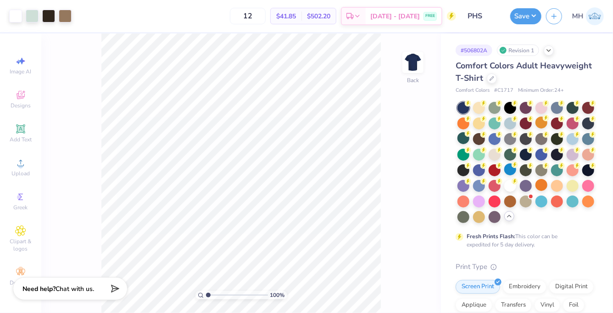
click at [533, 172] on div at bounding box center [526, 162] width 137 height 121
click at [586, 171] on div at bounding box center [588, 169] width 12 height 12
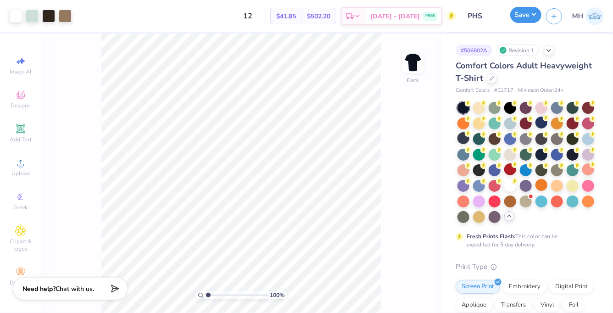
click at [523, 17] on button "Save" at bounding box center [525, 15] width 31 height 16
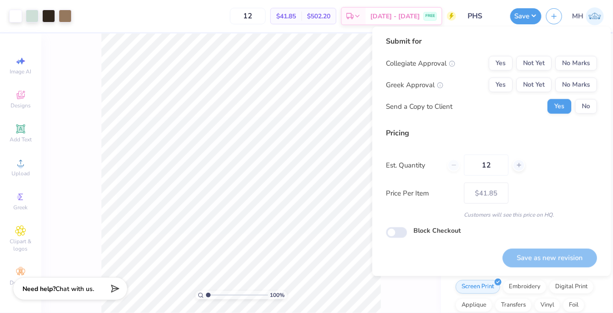
click at [555, 65] on div "Yes Not Yet No Marks" at bounding box center [543, 63] width 108 height 15
click at [561, 65] on button "No Marks" at bounding box center [576, 63] width 42 height 15
click at [564, 80] on button "No Marks" at bounding box center [576, 85] width 42 height 15
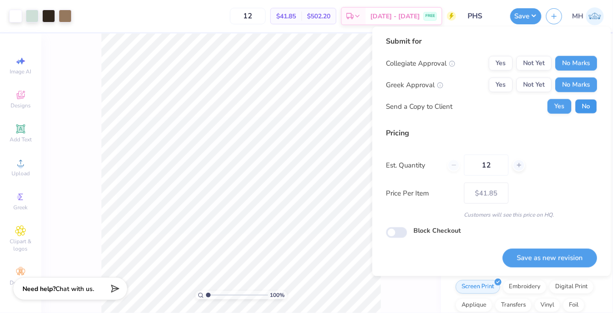
click at [578, 109] on button "No" at bounding box center [586, 106] width 22 height 15
click at [543, 246] on div "Save as new revision" at bounding box center [549, 252] width 95 height 29
click at [542, 253] on button "Save as new revision" at bounding box center [549, 258] width 95 height 19
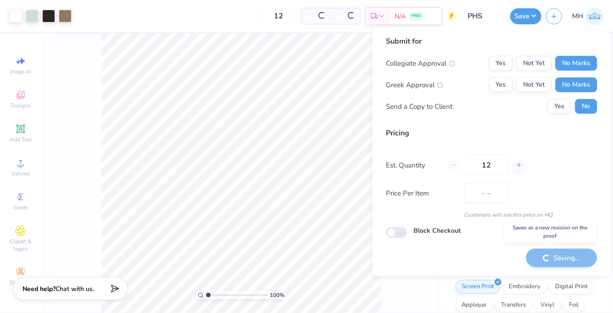
type input "$41.85"
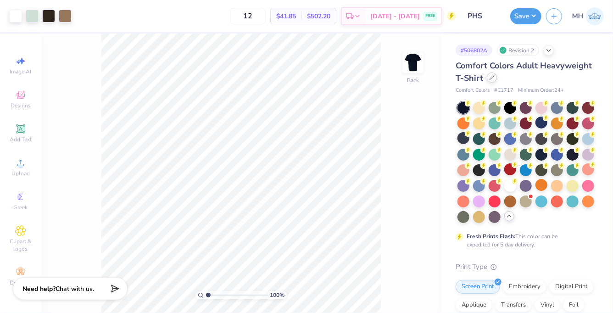
click at [488, 77] on div at bounding box center [492, 78] width 10 height 10
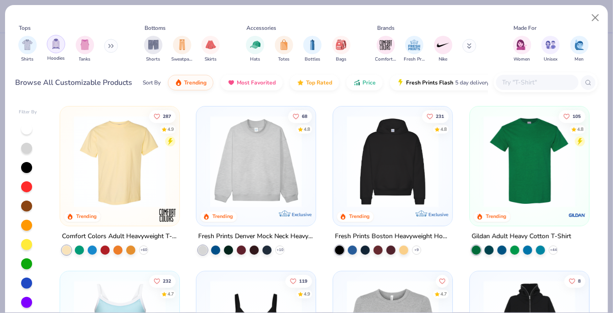
click at [53, 47] on img "filter for Hoodies" at bounding box center [56, 44] width 10 height 11
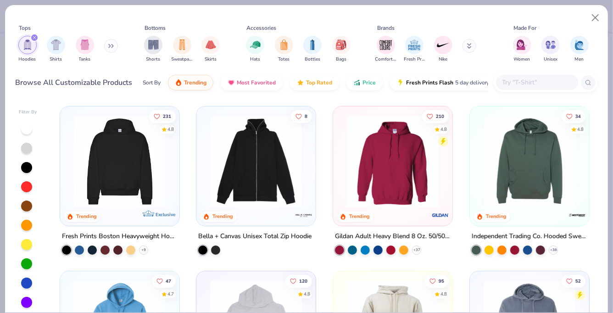
click at [161, 181] on img at bounding box center [119, 162] width 101 height 92
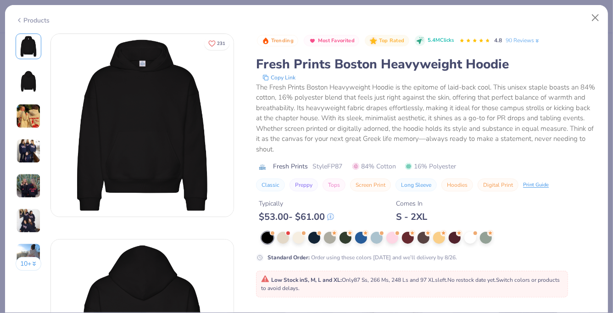
click at [313, 246] on div "Standard Order : Order using these colors today and we’ll delivery by 8/26." at bounding box center [426, 247] width 341 height 30
click at [597, 20] on button "Close" at bounding box center [595, 17] width 17 height 17
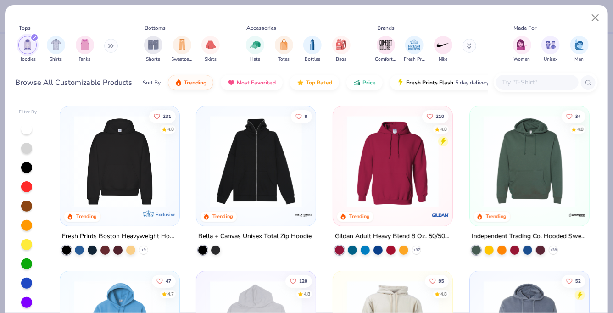
click at [511, 154] on img at bounding box center [529, 162] width 101 height 92
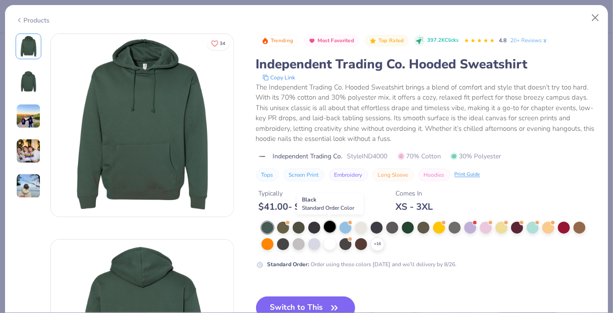
click at [328, 227] on div at bounding box center [330, 227] width 12 height 12
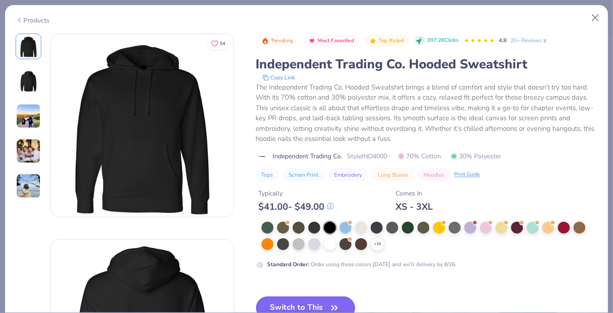
click at [304, 301] on button "Switch to This" at bounding box center [306, 307] width 100 height 23
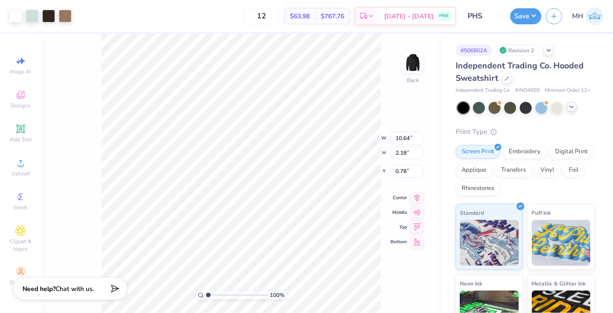
type input "7.12"
type input "1.46"
type input "3.00"
type input "4.25"
type input "2.46"
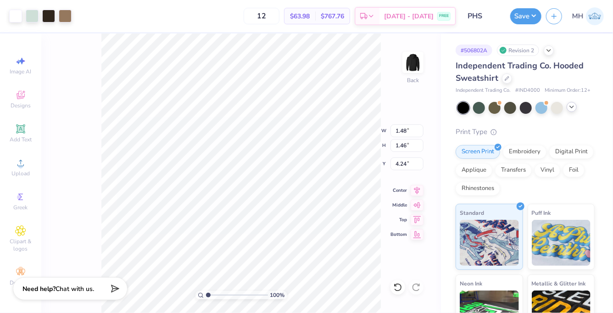
type input "2.42"
type input "3.00"
click at [519, 17] on button "Save" at bounding box center [525, 15] width 31 height 16
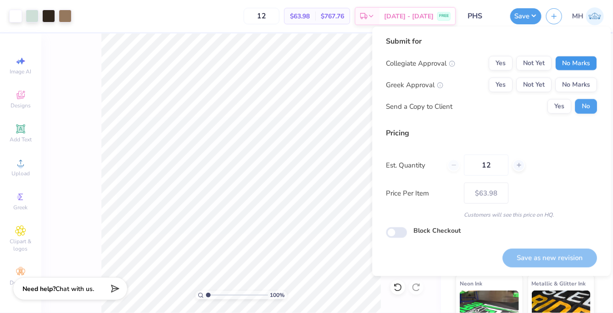
click at [575, 69] on button "No Marks" at bounding box center [576, 63] width 42 height 15
click at [575, 78] on button "No Marks" at bounding box center [576, 85] width 42 height 15
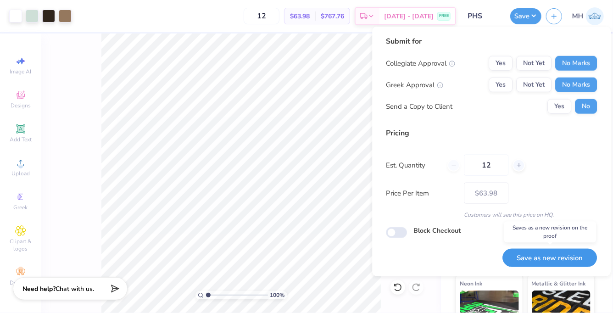
click at [563, 250] on button "Save as new revision" at bounding box center [549, 258] width 95 height 19
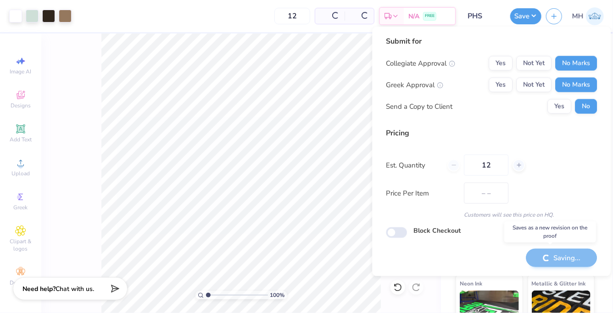
type input "$63.98"
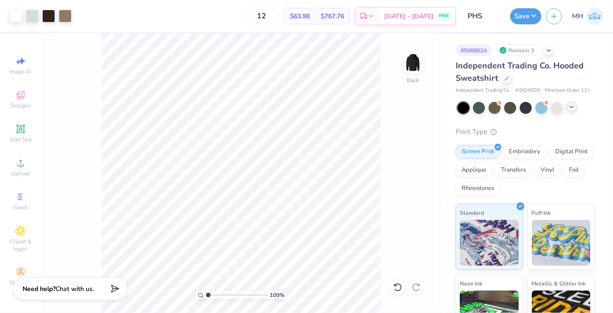
click at [573, 110] on icon at bounding box center [571, 106] width 7 height 7
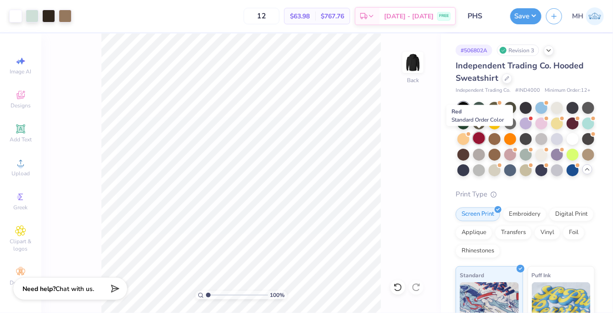
click at [479, 136] on div at bounding box center [479, 138] width 12 height 12
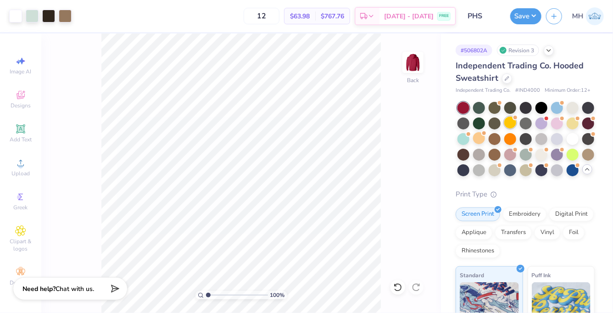
click at [512, 123] on div at bounding box center [510, 123] width 12 height 12
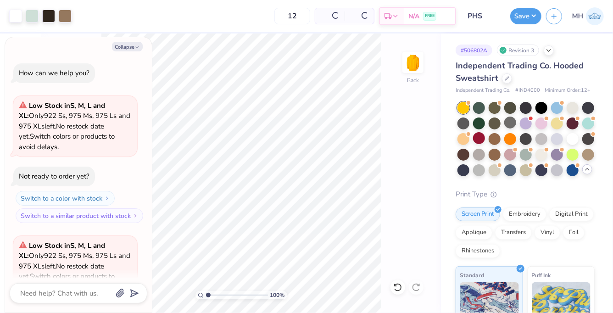
scroll to position [91, 0]
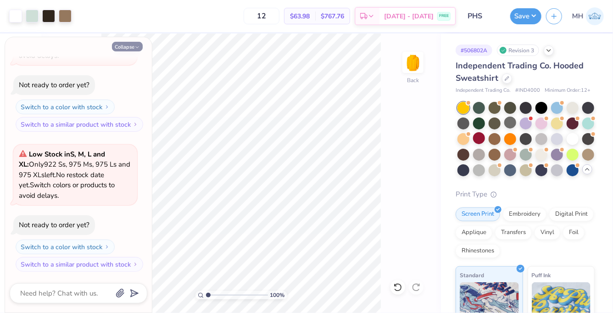
click at [137, 47] on icon "button" at bounding box center [137, 48] width 6 height 6
type textarea "x"
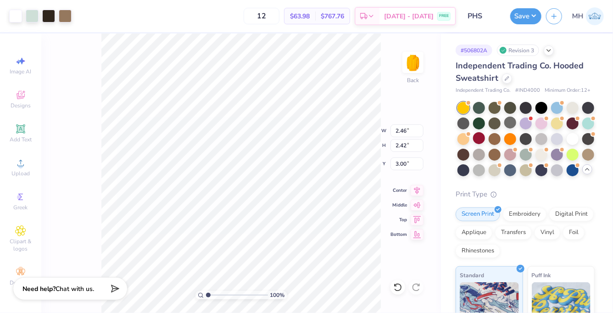
type input "2.69"
type input "2.65"
type input "3.00"
click at [529, 18] on button "Save" at bounding box center [525, 15] width 31 height 16
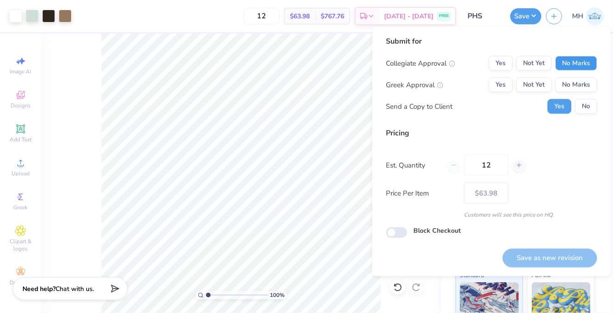
click at [575, 67] on button "No Marks" at bounding box center [576, 63] width 42 height 15
click at [575, 88] on button "No Marks" at bounding box center [576, 85] width 42 height 15
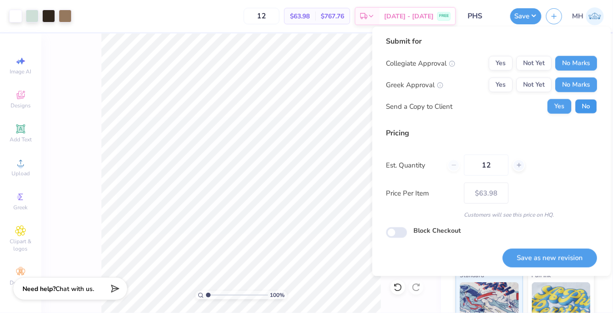
click at [581, 107] on button "No" at bounding box center [586, 106] width 22 height 15
click at [563, 264] on button "Save as new revision" at bounding box center [549, 258] width 95 height 19
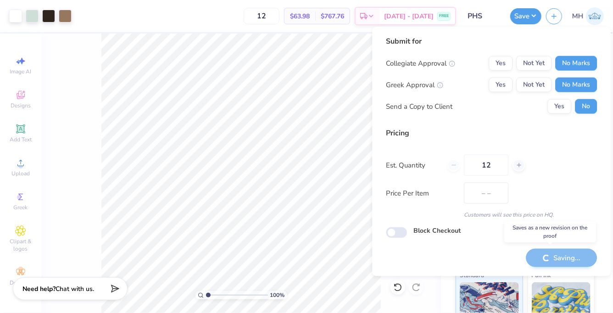
type input "$63.98"
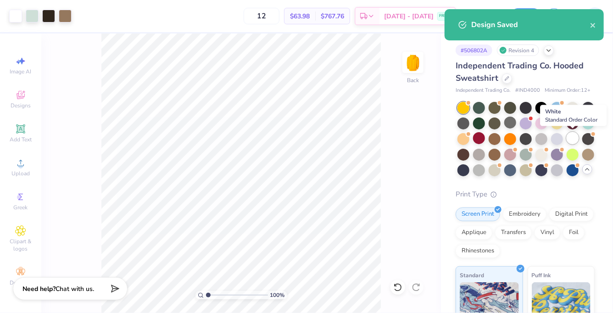
click at [574, 140] on div at bounding box center [573, 138] width 12 height 12
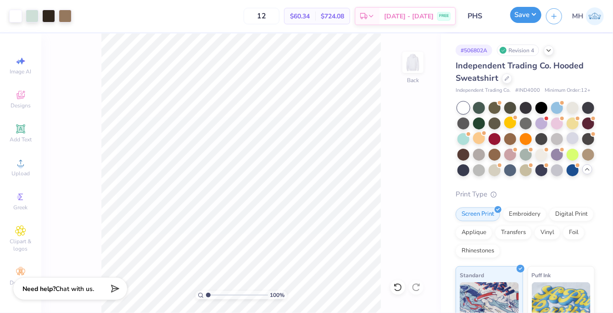
click at [519, 21] on button "Save" at bounding box center [525, 15] width 31 height 16
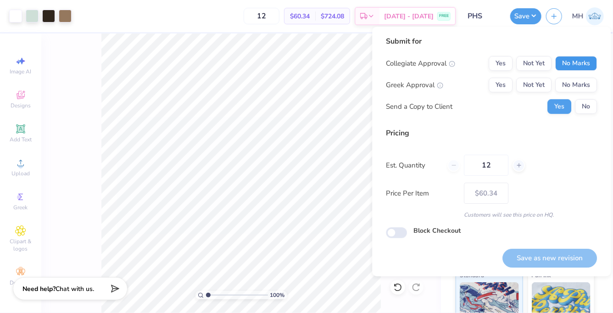
click at [569, 60] on button "No Marks" at bounding box center [576, 63] width 42 height 15
click at [571, 85] on button "No Marks" at bounding box center [576, 85] width 42 height 15
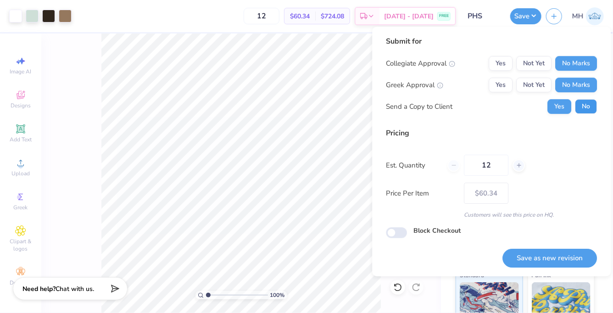
click at [583, 111] on button "No" at bounding box center [586, 106] width 22 height 15
click at [550, 249] on div "Save as new revision" at bounding box center [549, 252] width 95 height 29
click at [550, 254] on button "Save as new revision" at bounding box center [549, 258] width 95 height 19
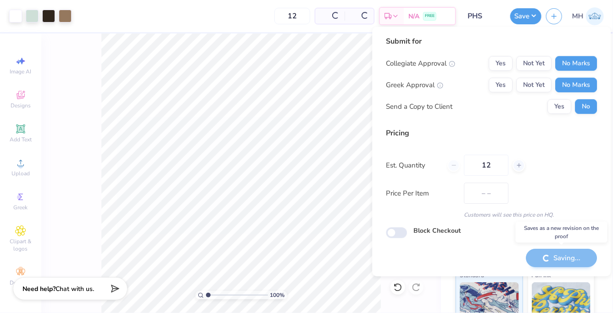
type input "$60.34"
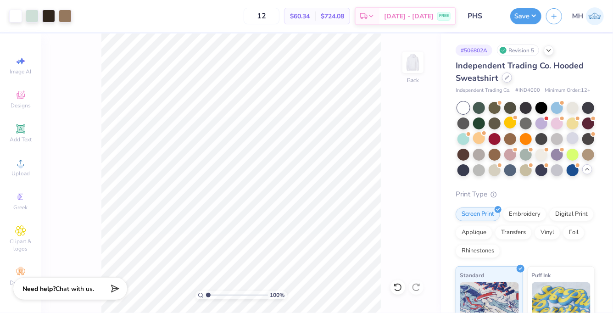
click at [505, 76] on icon at bounding box center [507, 77] width 5 height 5
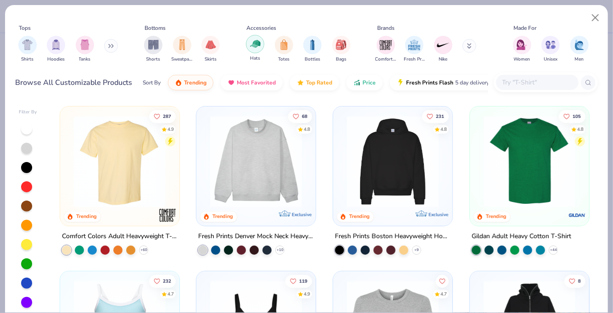
click at [252, 39] on img "filter for Hats" at bounding box center [255, 44] width 11 height 11
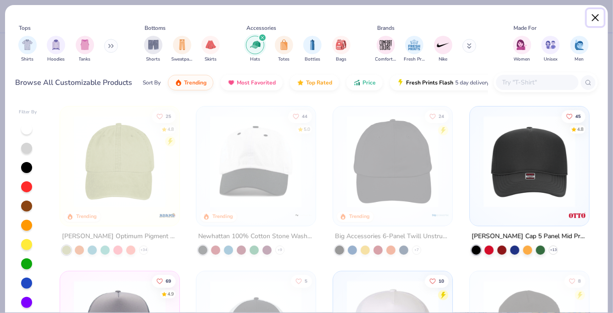
click at [593, 20] on button "Close" at bounding box center [595, 17] width 17 height 17
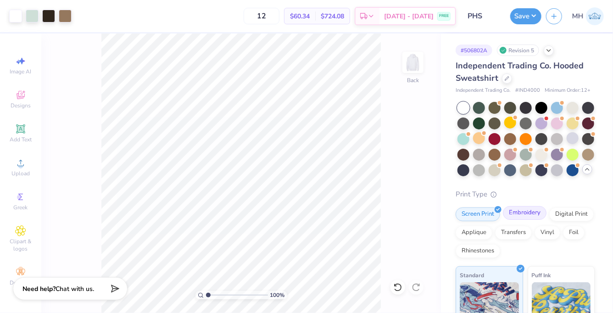
click at [519, 216] on div "Embroidery" at bounding box center [525, 213] width 44 height 14
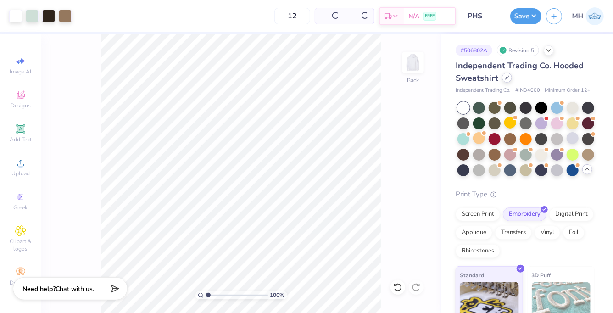
click at [502, 81] on div at bounding box center [507, 78] width 10 height 10
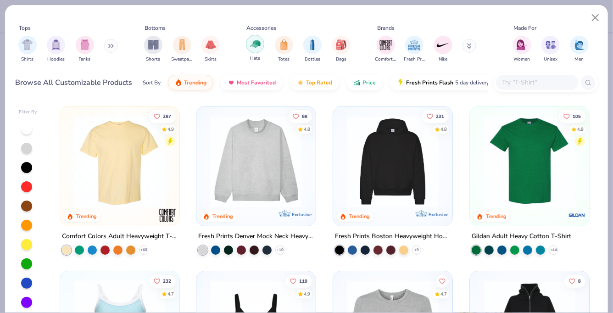
click at [257, 50] on div "filter for Hats" at bounding box center [255, 44] width 18 height 18
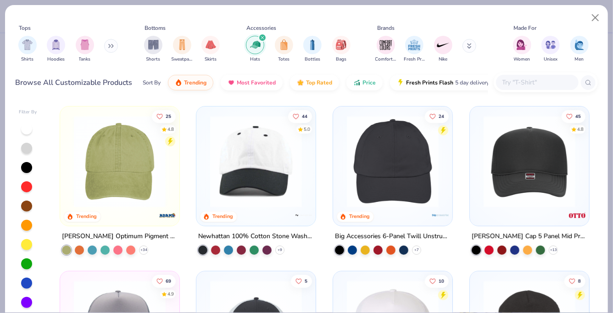
click at [145, 159] on img at bounding box center [119, 162] width 101 height 92
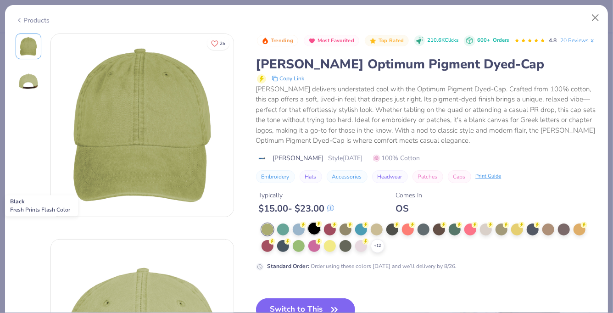
click at [317, 229] on div at bounding box center [314, 229] width 12 height 12
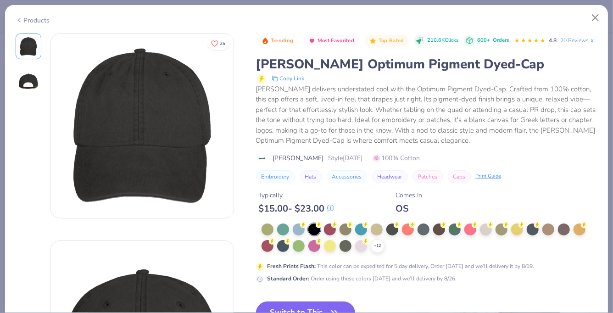
click at [301, 307] on button "Switch to This" at bounding box center [306, 312] width 100 height 23
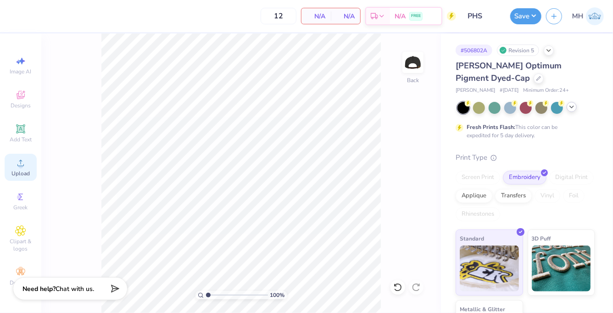
click at [20, 160] on icon at bounding box center [20, 162] width 11 height 11
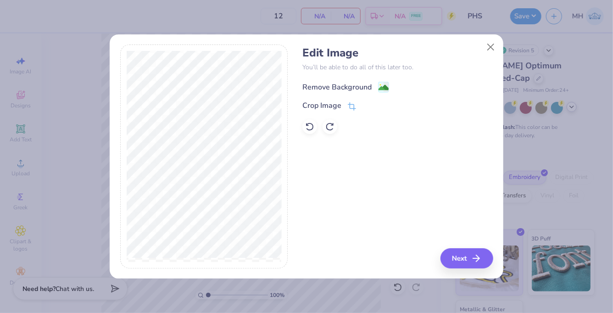
click at [380, 90] on image at bounding box center [384, 88] width 10 height 10
click at [465, 261] on button "Next" at bounding box center [468, 258] width 53 height 20
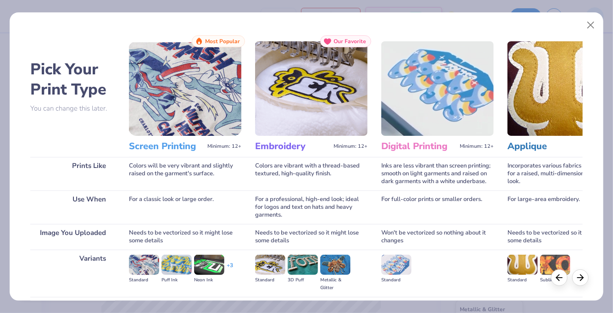
scroll to position [98, 0]
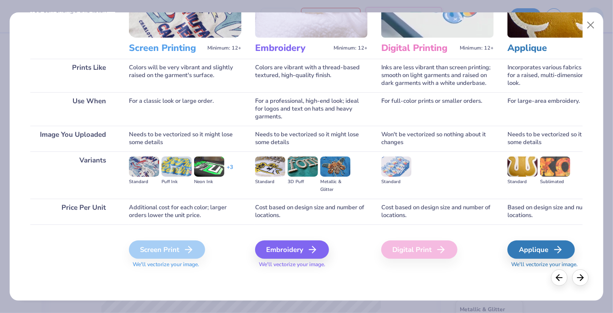
click at [283, 239] on div "Embroidery We'll vectorize your image." at bounding box center [311, 248] width 112 height 49
click at [283, 247] on div "Embroidery" at bounding box center [294, 249] width 74 height 18
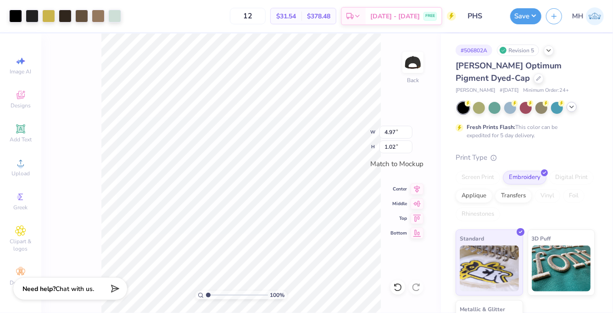
type input "0.10"
type input "0.21"
click at [19, 19] on div at bounding box center [15, 15] width 13 height 13
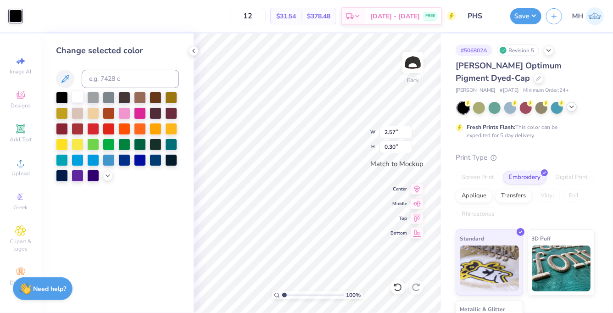
click at [76, 94] on div at bounding box center [78, 97] width 12 height 12
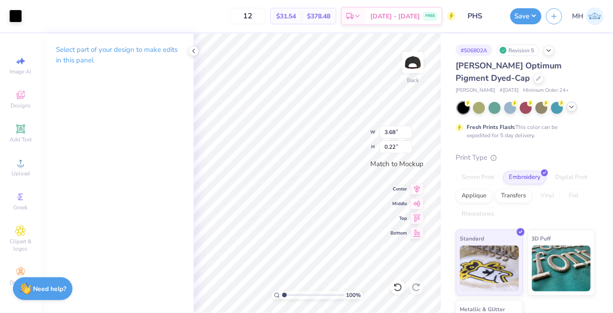
click at [7, 12] on div "Art colors" at bounding box center [11, 16] width 22 height 32
click at [17, 18] on div at bounding box center [15, 15] width 13 height 13
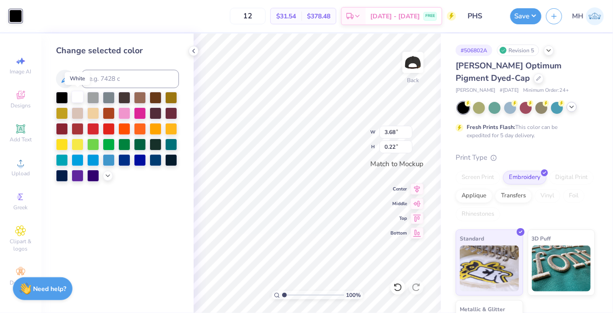
click at [81, 99] on div at bounding box center [78, 97] width 12 height 12
click at [194, 51] on polyline at bounding box center [194, 51] width 2 height 4
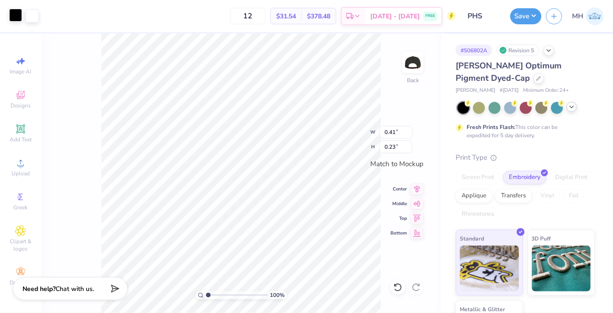
click at [11, 17] on div at bounding box center [15, 15] width 13 height 13
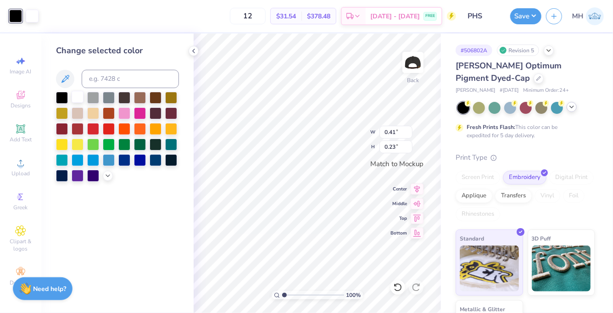
click at [77, 95] on div at bounding box center [78, 97] width 12 height 12
click at [193, 50] on polyline at bounding box center [194, 51] width 2 height 4
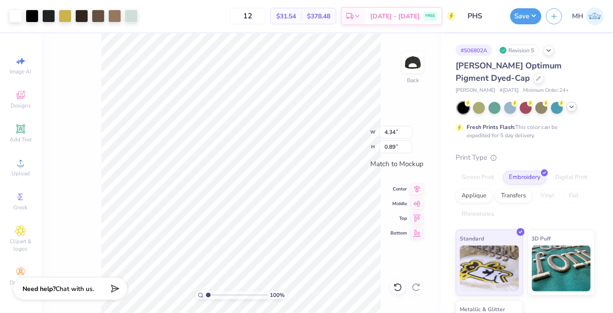
type input "4.34"
type input "0.89"
type input "4.28"
type input "0.87"
click at [521, 22] on button "Save" at bounding box center [525, 15] width 31 height 16
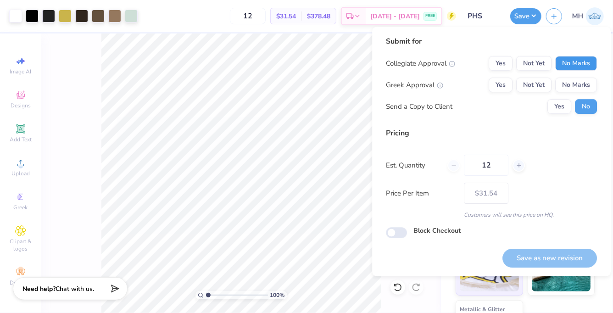
click at [576, 60] on button "No Marks" at bounding box center [576, 63] width 42 height 15
click at [577, 83] on button "No Marks" at bounding box center [576, 85] width 42 height 15
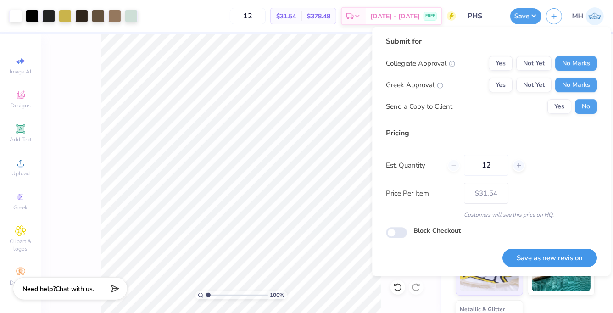
click at [568, 257] on button "Save as new revision" at bounding box center [549, 258] width 95 height 19
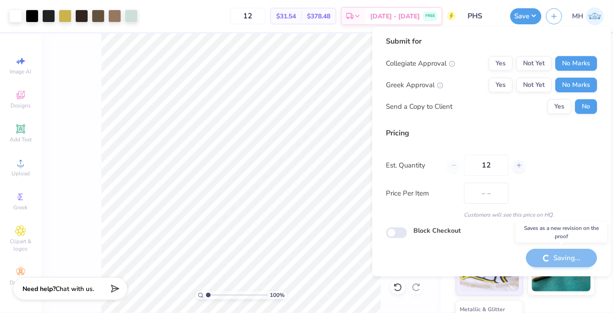
type input "$31.54"
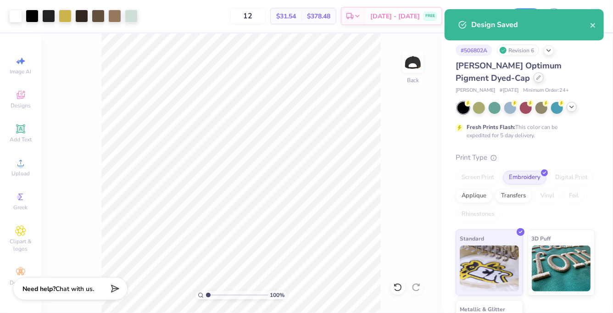
click at [536, 79] on icon at bounding box center [538, 77] width 5 height 5
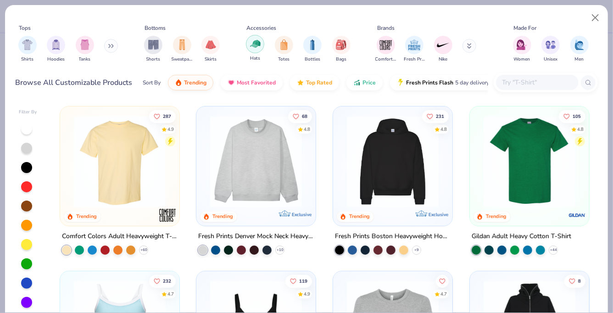
click at [251, 49] on img "filter for Hats" at bounding box center [255, 44] width 11 height 11
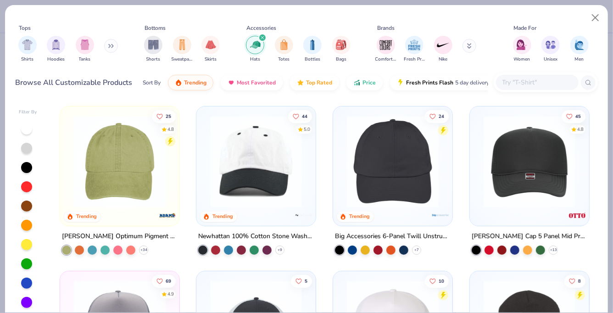
click at [125, 157] on img at bounding box center [119, 162] width 101 height 92
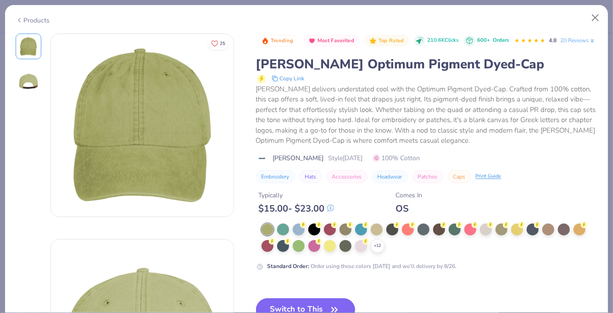
click at [287, 301] on button "Switch to This" at bounding box center [306, 309] width 100 height 23
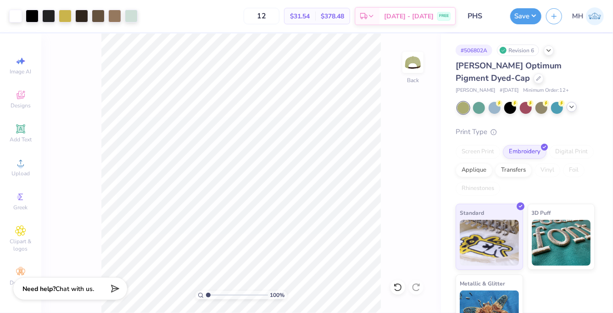
click at [514, 26] on div "Save MH" at bounding box center [561, 16] width 103 height 32
click at [527, 18] on button "Save" at bounding box center [525, 15] width 31 height 16
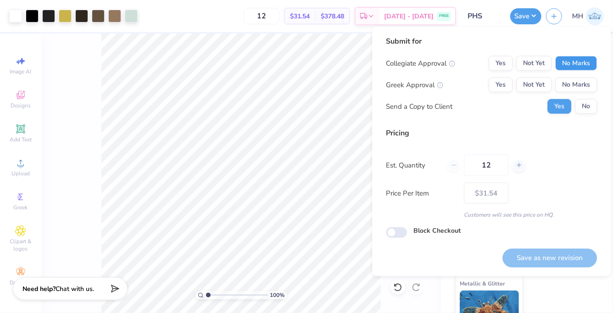
click at [567, 60] on button "No Marks" at bounding box center [576, 63] width 42 height 15
click at [570, 81] on button "No Marks" at bounding box center [576, 85] width 42 height 15
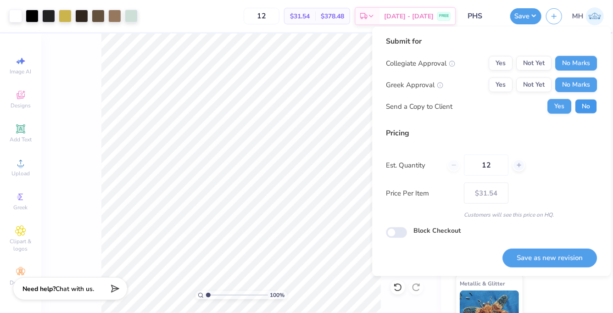
click at [580, 109] on button "No" at bounding box center [586, 106] width 22 height 15
click at [557, 251] on button "Save as new revision" at bounding box center [549, 258] width 95 height 19
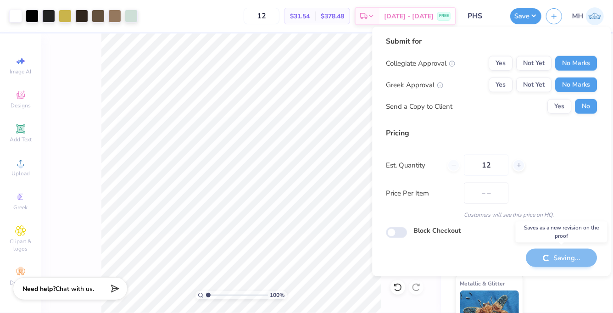
type input "$31.54"
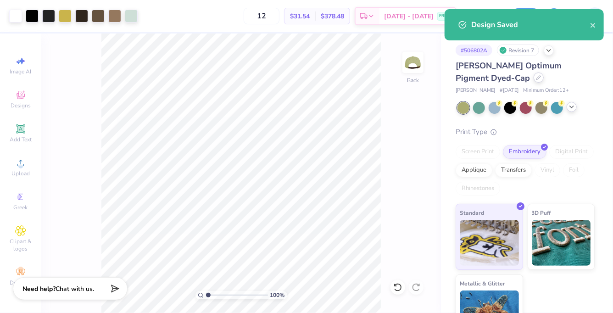
click at [536, 75] on icon at bounding box center [538, 77] width 5 height 5
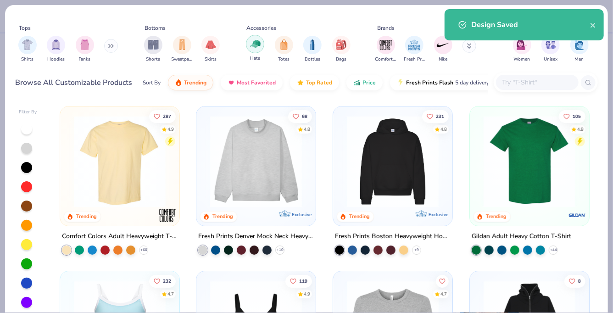
click at [255, 49] on img "filter for Hats" at bounding box center [255, 44] width 11 height 11
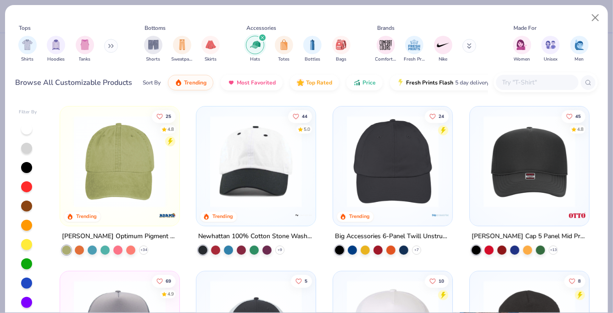
click at [153, 165] on img at bounding box center [119, 162] width 101 height 92
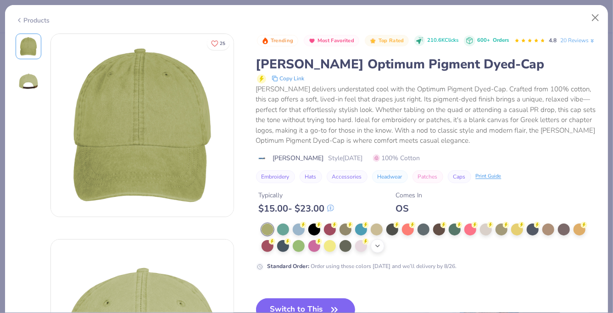
click at [374, 246] on icon at bounding box center [377, 245] width 7 height 7
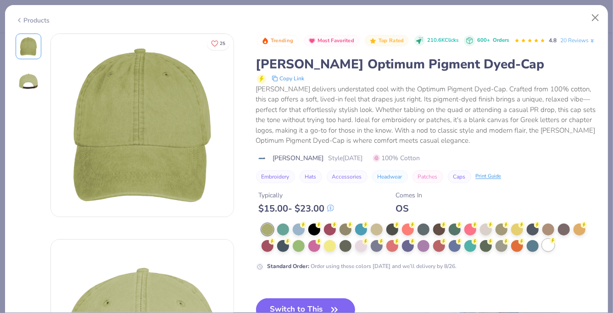
click at [547, 248] on div at bounding box center [548, 245] width 12 height 12
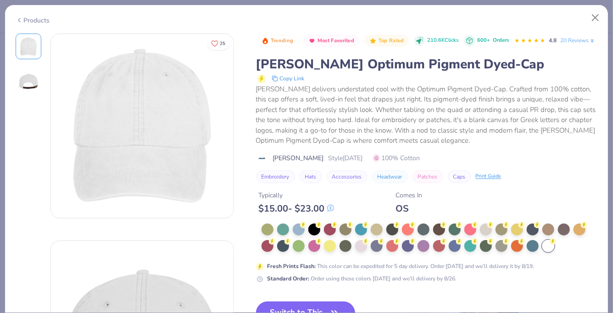
click at [285, 306] on button "Switch to This" at bounding box center [306, 312] width 100 height 23
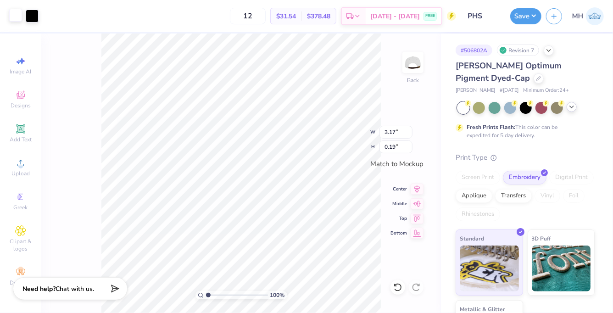
click at [20, 14] on div at bounding box center [15, 15] width 13 height 13
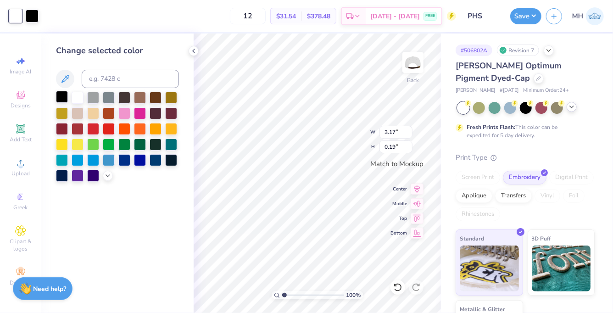
click at [64, 96] on div at bounding box center [62, 97] width 12 height 12
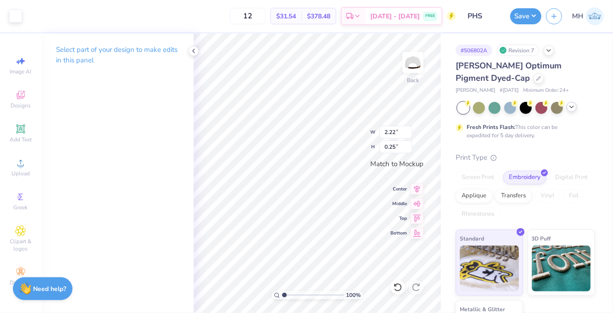
click at [20, 24] on div "Art colors" at bounding box center [11, 16] width 22 height 32
click at [19, 21] on div at bounding box center [15, 15] width 13 height 13
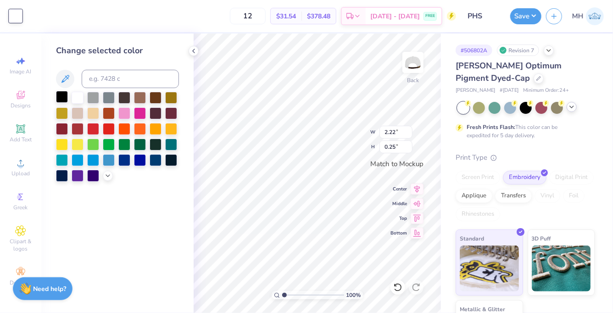
click at [66, 97] on div at bounding box center [62, 97] width 12 height 12
click at [196, 50] on icon at bounding box center [193, 50] width 7 height 7
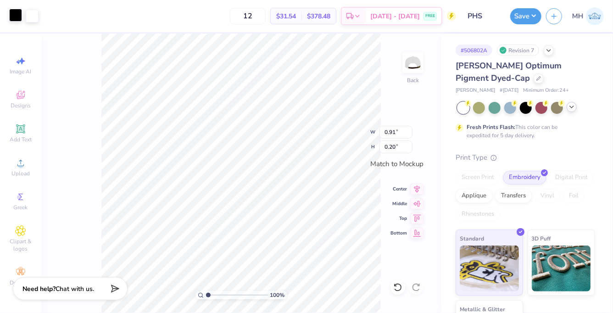
click at [19, 20] on div at bounding box center [15, 15] width 13 height 13
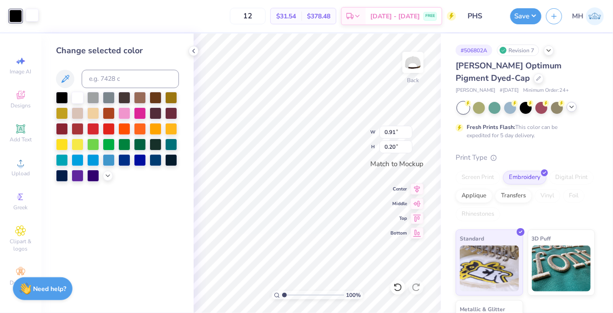
click at [28, 12] on div at bounding box center [32, 15] width 13 height 13
click at [57, 101] on div at bounding box center [62, 97] width 12 height 12
click at [191, 54] on icon at bounding box center [193, 50] width 7 height 7
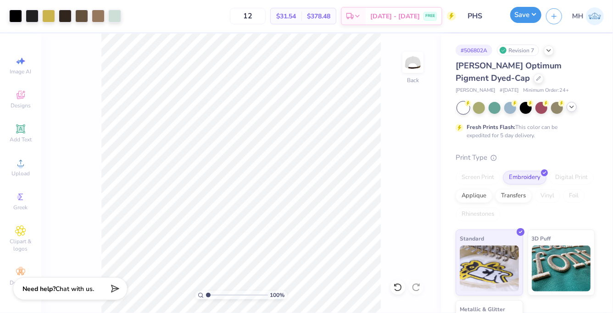
click at [516, 20] on button "Save" at bounding box center [525, 15] width 31 height 16
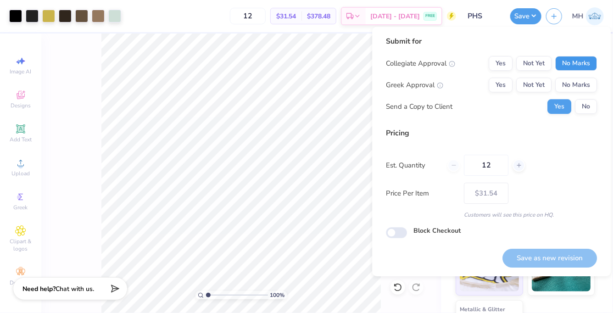
click at [565, 62] on button "No Marks" at bounding box center [576, 63] width 42 height 15
click at [572, 85] on button "No Marks" at bounding box center [576, 85] width 42 height 15
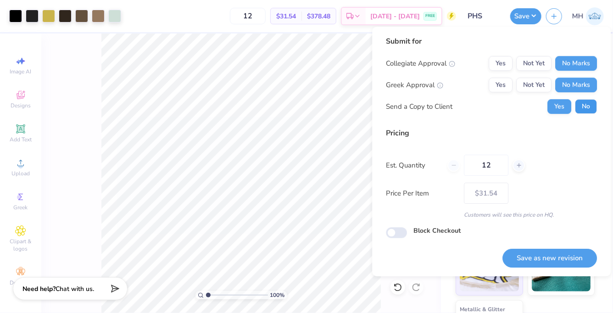
click at [581, 107] on button "No" at bounding box center [586, 106] width 22 height 15
drag, startPoint x: 553, startPoint y: 272, endPoint x: 553, endPoint y: 266, distance: 6.0
click at [553, 272] on div "Submit for Collegiate Approval Yes Not Yet No Marks Greek Approval Yes Not Yet …" at bounding box center [491, 152] width 239 height 250
click at [553, 258] on button "Save as new revision" at bounding box center [549, 258] width 95 height 19
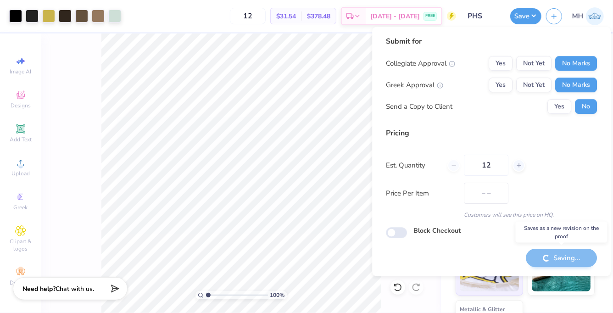
type input "$31.54"
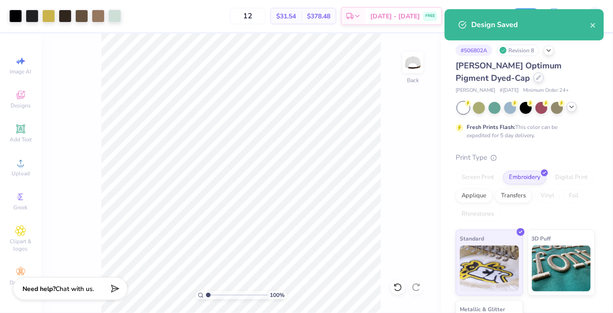
click at [536, 78] on icon at bounding box center [538, 77] width 5 height 5
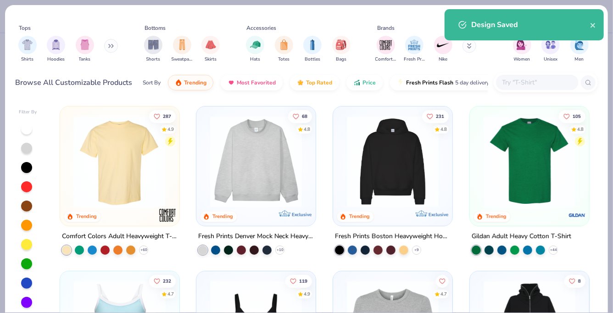
click at [523, 82] on input "text" at bounding box center [537, 82] width 71 height 11
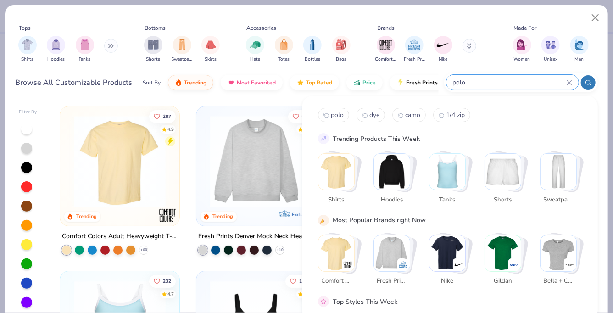
type input "polo"
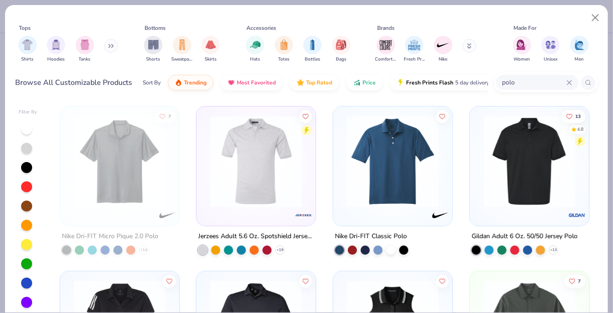
click at [417, 140] on img at bounding box center [392, 162] width 101 height 92
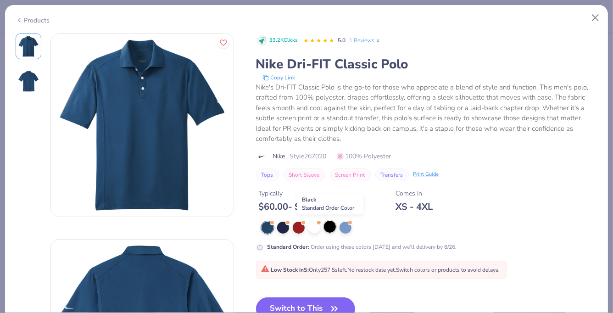
click at [329, 229] on div at bounding box center [330, 227] width 12 height 12
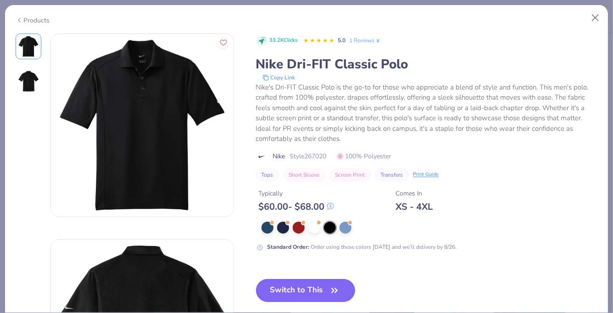
click at [316, 293] on button "Switch to This" at bounding box center [306, 290] width 100 height 23
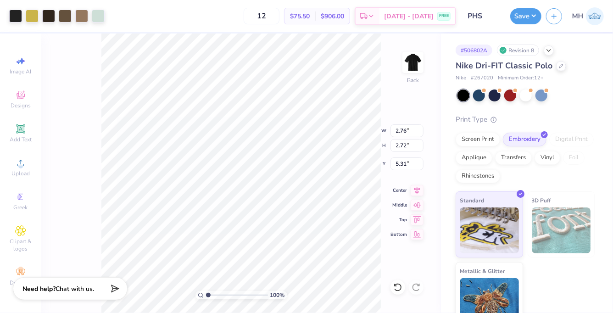
type input "2.76"
type input "2.72"
type input "3.00"
click at [517, 18] on button "Save" at bounding box center [525, 15] width 31 height 16
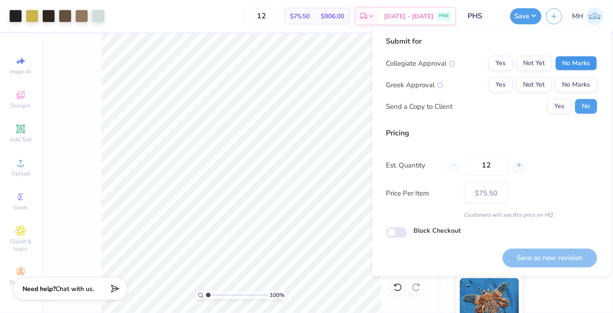
click at [565, 56] on button "No Marks" at bounding box center [576, 63] width 42 height 15
click at [571, 80] on button "No Marks" at bounding box center [576, 85] width 42 height 15
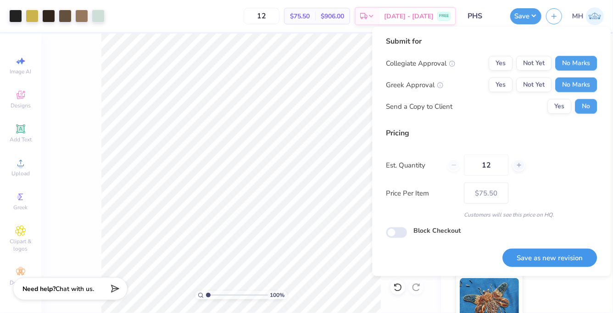
click at [551, 259] on button "Save as new revision" at bounding box center [549, 258] width 95 height 19
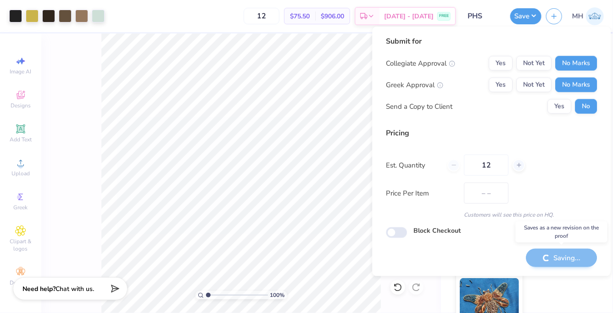
type input "$75.50"
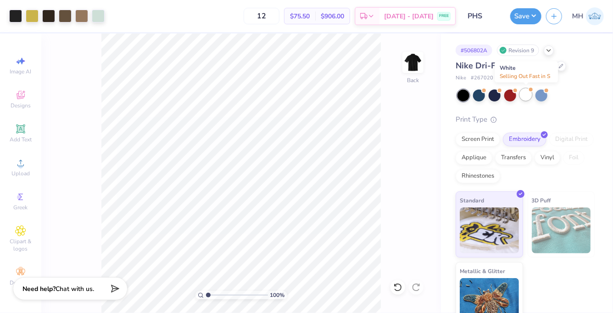
click at [528, 92] on div at bounding box center [526, 95] width 12 height 12
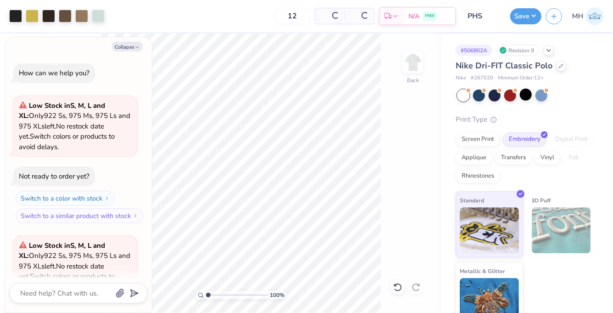
scroll to position [211, 0]
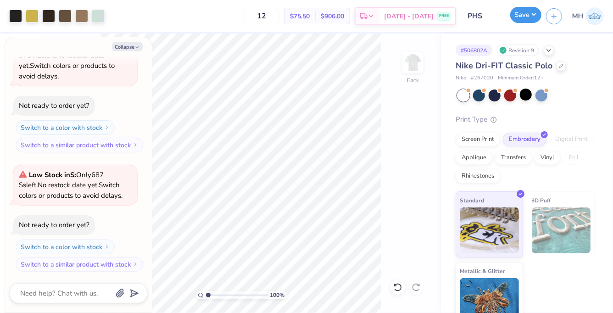
click at [525, 21] on button "Save" at bounding box center [525, 15] width 31 height 16
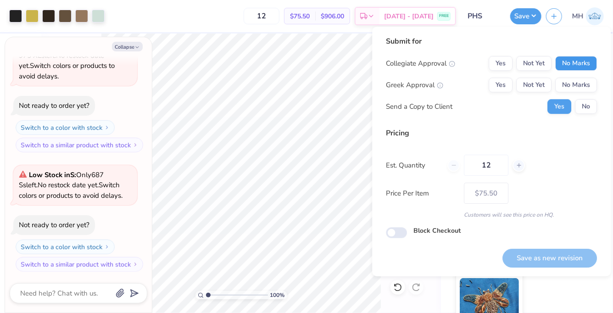
click at [578, 68] on button "No Marks" at bounding box center [576, 63] width 42 height 15
click at [578, 85] on button "No Marks" at bounding box center [576, 85] width 42 height 15
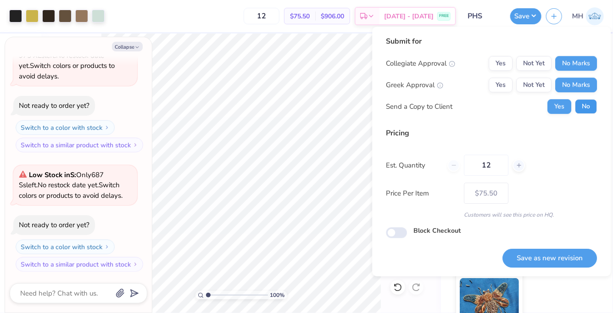
click at [584, 109] on button "No" at bounding box center [586, 106] width 22 height 15
type textarea "x"
click at [557, 261] on button "Save as new revision" at bounding box center [549, 258] width 95 height 19
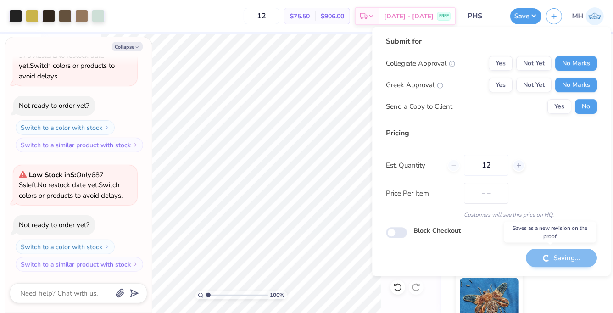
type input "$75.50"
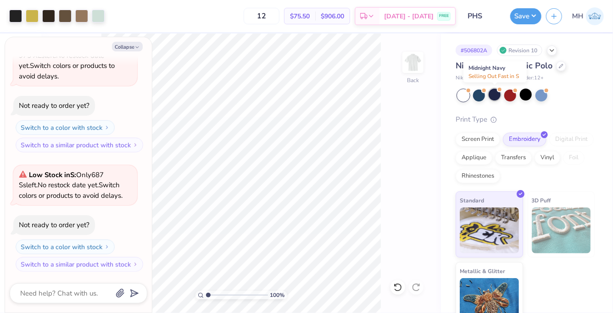
click at [497, 92] on div at bounding box center [495, 95] width 12 height 12
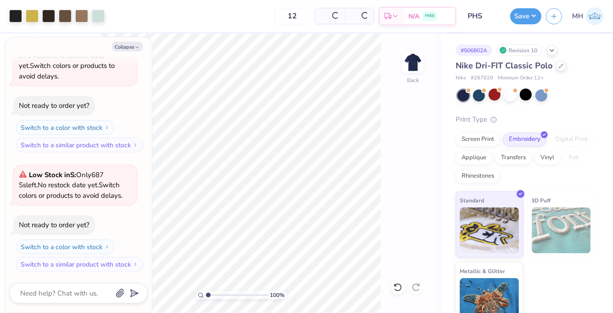
scroll to position [330, 0]
click at [525, 11] on button "Save" at bounding box center [525, 15] width 31 height 16
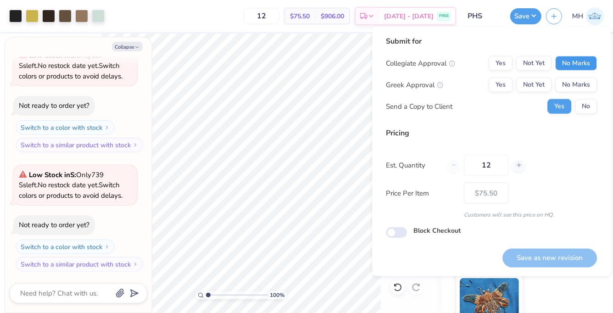
click at [573, 66] on button "No Marks" at bounding box center [576, 63] width 42 height 15
click at [575, 82] on button "No Marks" at bounding box center [576, 85] width 42 height 15
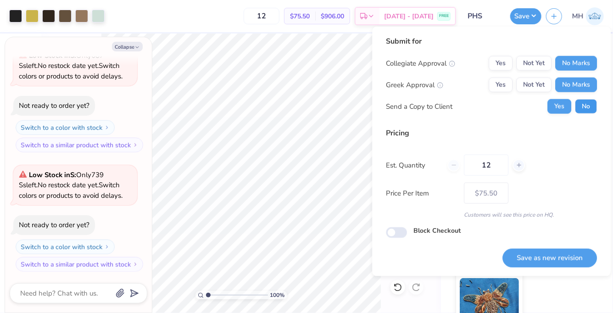
click at [584, 103] on button "No" at bounding box center [586, 106] width 22 height 15
type textarea "x"
click at [551, 261] on button "Save as new revision" at bounding box center [549, 258] width 95 height 19
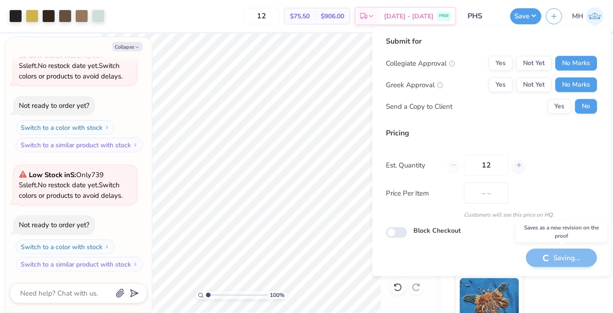
type input "$75.50"
type textarea "x"
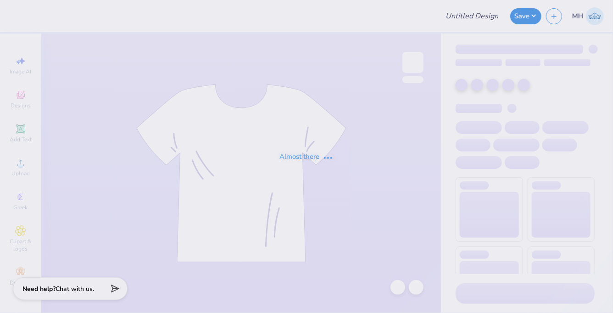
type input "Allianz - merch"
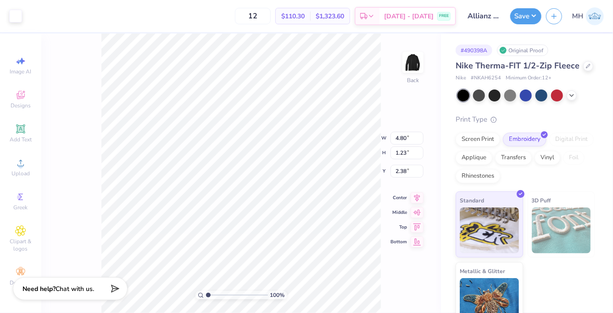
type input "2.73"
click at [584, 69] on div at bounding box center [588, 65] width 10 height 10
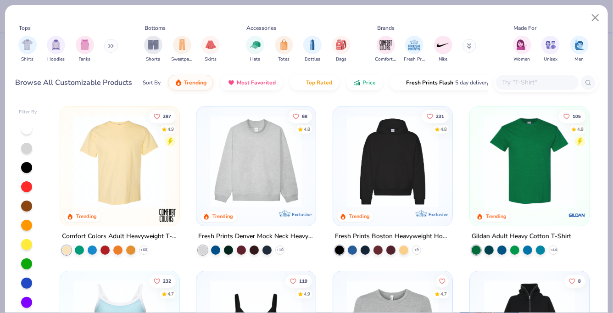
click at [521, 81] on input "text" at bounding box center [537, 82] width 71 height 11
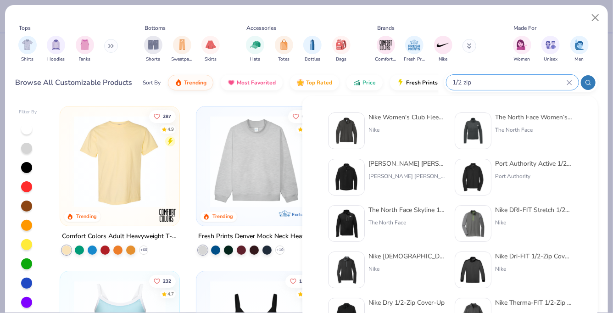
type input "1/2 zip"
click at [431, 115] on div "Nike Women's Club Fleece Sleeve Swoosh 1/2-Zip" at bounding box center [406, 117] width 77 height 10
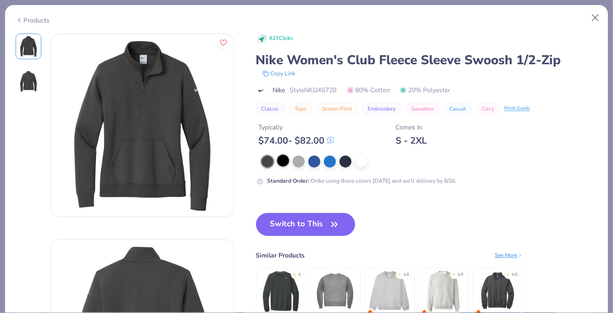
click at [285, 163] on div at bounding box center [283, 161] width 12 height 12
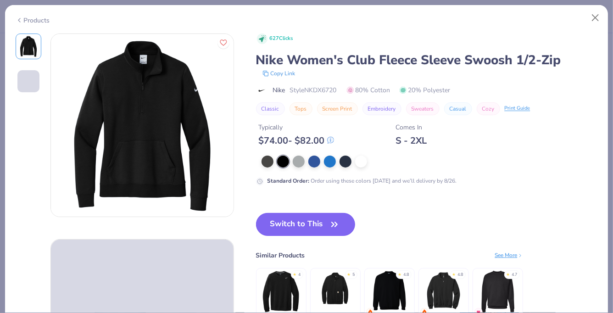
click at [293, 223] on button "Switch to This" at bounding box center [306, 224] width 100 height 23
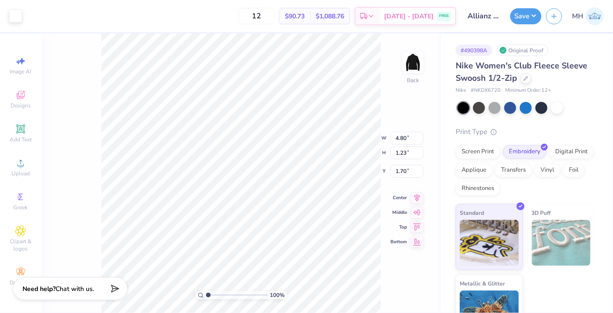
type input "3.00"
click at [522, 23] on div "Save" at bounding box center [525, 16] width 31 height 16
click at [518, 9] on button "Save" at bounding box center [525, 15] width 31 height 16
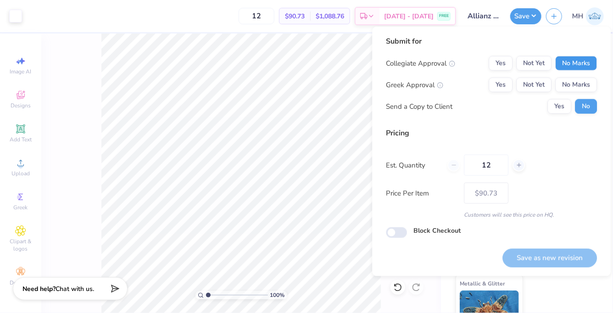
click at [572, 67] on button "No Marks" at bounding box center [576, 63] width 42 height 15
click at [572, 78] on button "No Marks" at bounding box center [576, 85] width 42 height 15
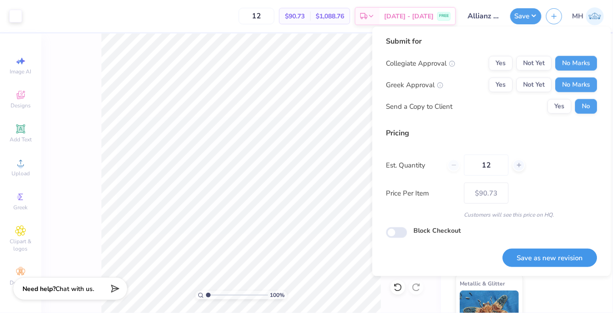
click at [553, 258] on button "Save as new revision" at bounding box center [549, 258] width 95 height 19
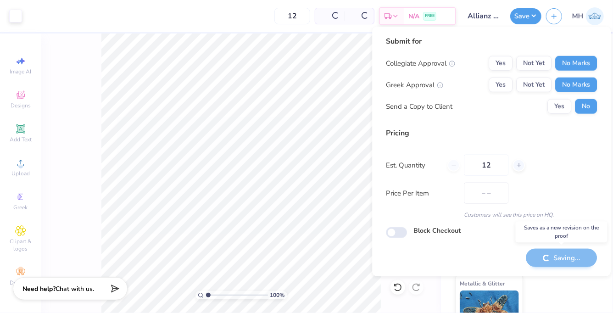
type input "$90.73"
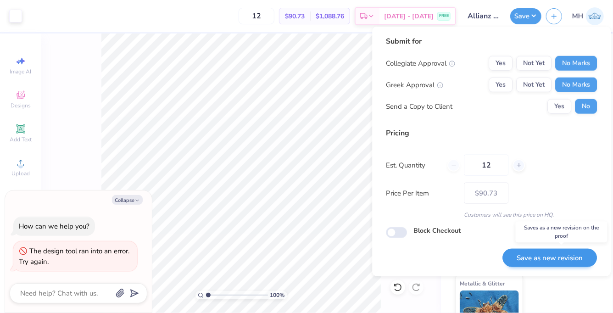
type textarea "x"
click at [557, 264] on button "Save as new revision" at bounding box center [549, 258] width 95 height 19
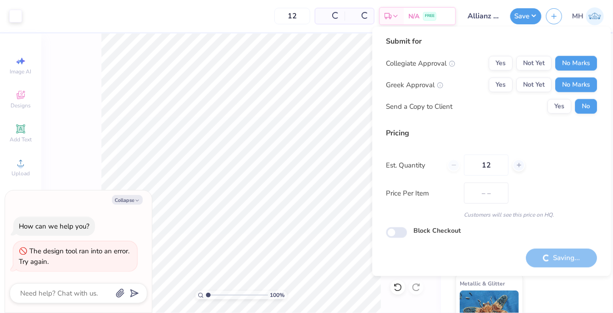
type input "$90.73"
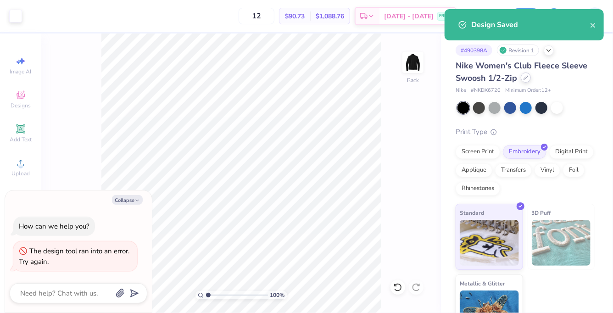
click at [526, 79] on icon at bounding box center [526, 77] width 5 height 5
type textarea "x"
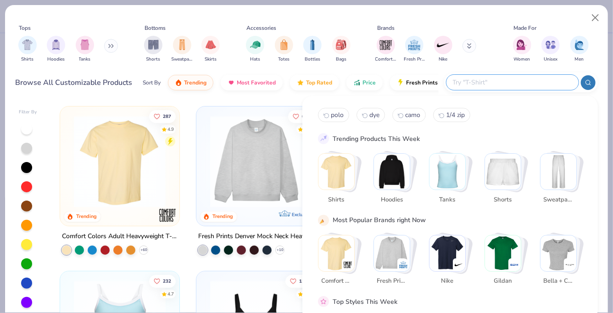
click at [508, 80] on input "text" at bounding box center [512, 82] width 120 height 11
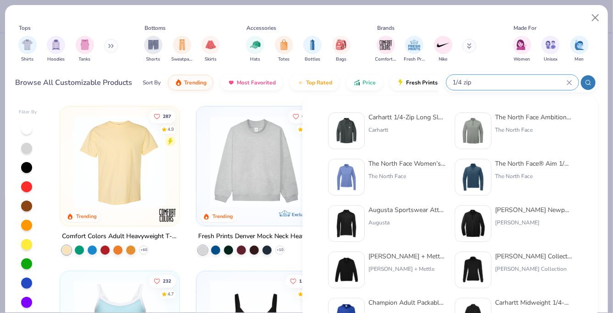
type input "1/4 zip"
click at [425, 123] on div "Carhartt 1/4-Zip Long Sleeve Zip Up Carhartt" at bounding box center [406, 130] width 77 height 37
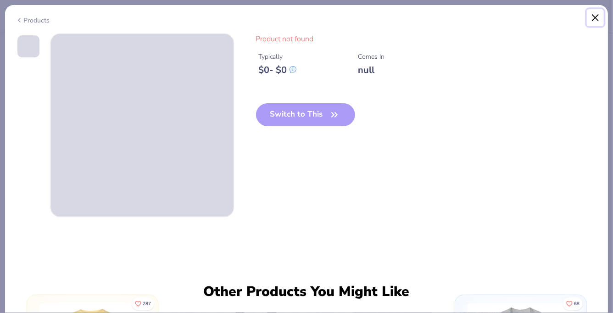
click at [597, 18] on button "Close" at bounding box center [595, 17] width 17 height 17
type textarea "x"
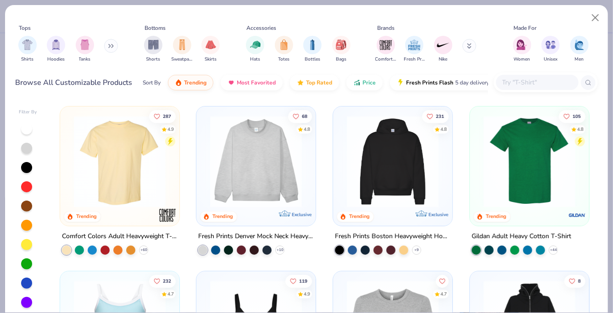
click at [545, 85] on input "text" at bounding box center [537, 82] width 71 height 11
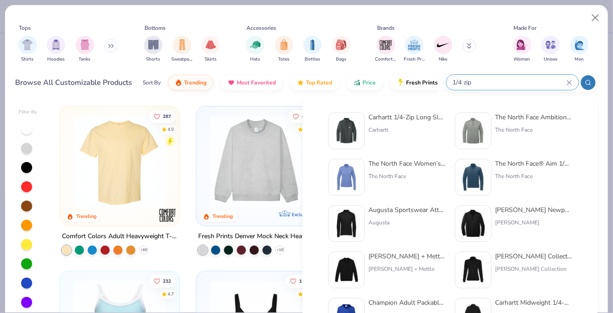
type input "1/4 zip"
click at [510, 165] on div "The North Face® Aim 1/4-Zip Fleece" at bounding box center [533, 164] width 77 height 10
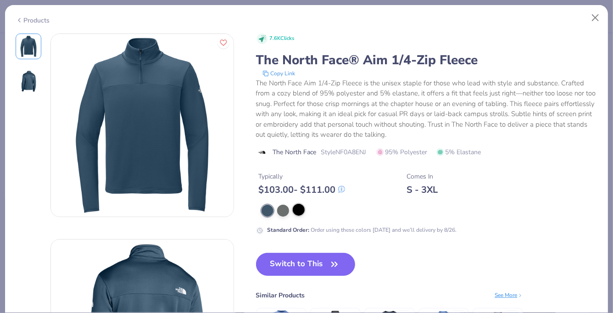
click at [303, 211] on div at bounding box center [299, 210] width 12 height 12
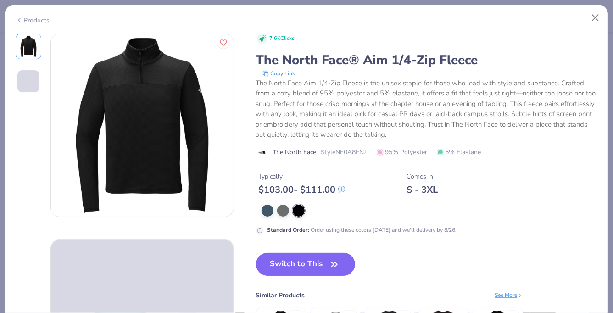
click at [308, 262] on button "Switch to This" at bounding box center [306, 264] width 100 height 23
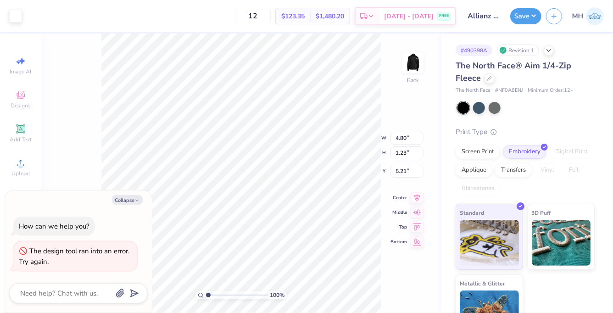
type textarea "x"
type input "3.00"
click at [519, 14] on button "Save" at bounding box center [525, 15] width 31 height 16
type textarea "x"
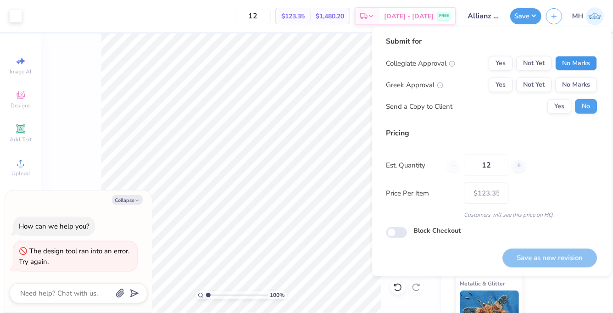
click at [570, 59] on button "No Marks" at bounding box center [576, 63] width 42 height 15
click at [572, 83] on button "No Marks" at bounding box center [576, 85] width 42 height 15
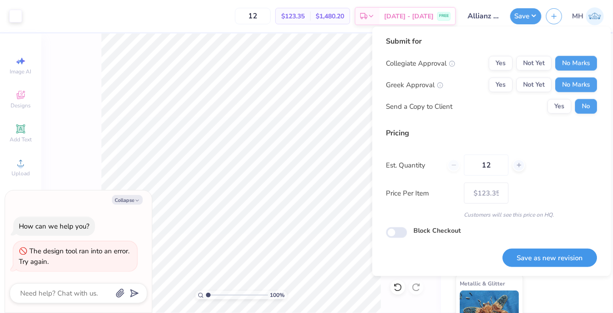
click at [567, 254] on button "Save as new revision" at bounding box center [549, 258] width 95 height 19
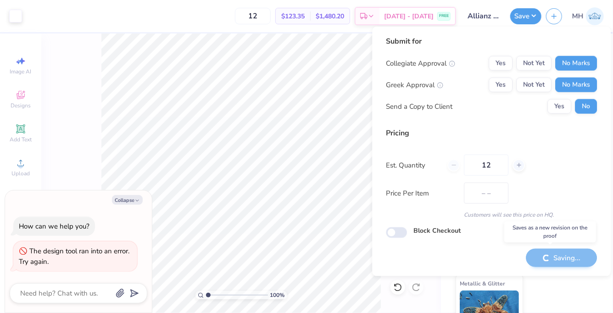
type input "$123.35"
type textarea "x"
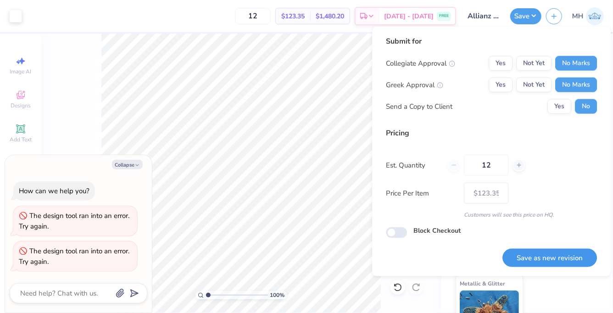
click at [561, 253] on button "Save as new revision" at bounding box center [549, 258] width 95 height 19
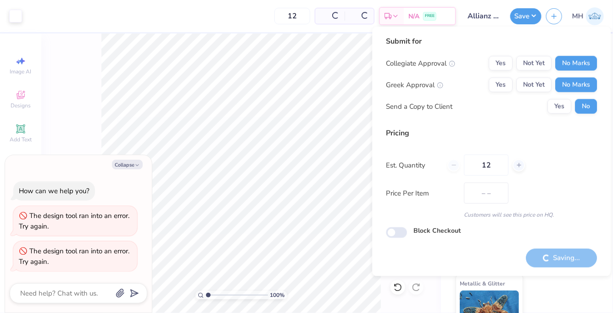
type input "$123.35"
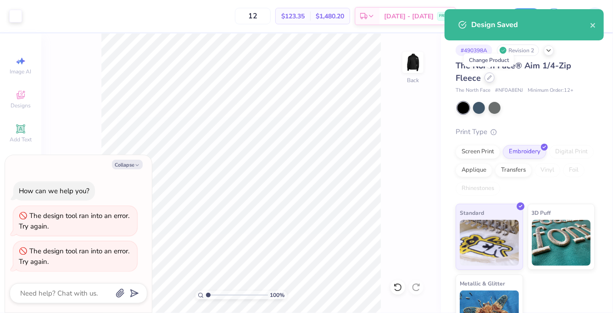
click at [491, 78] on div at bounding box center [490, 78] width 10 height 10
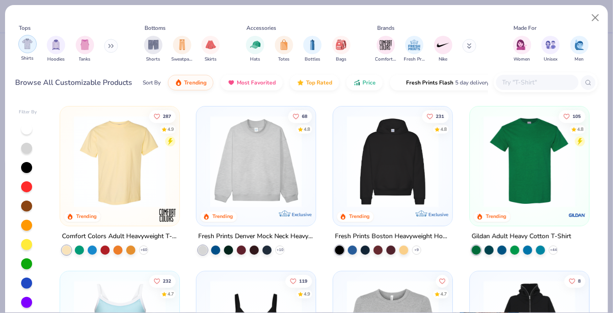
click at [29, 44] on img "filter for Shirts" at bounding box center [27, 44] width 11 height 11
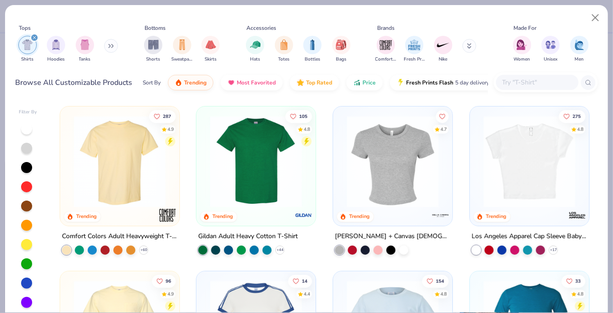
click at [33, 36] on icon "filter for Shirts" at bounding box center [35, 38] width 4 height 4
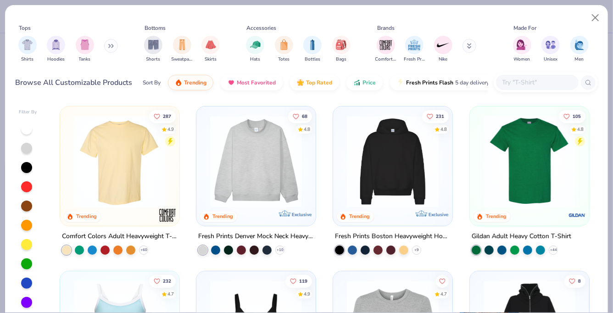
type textarea "x"
click at [507, 89] on div at bounding box center [537, 82] width 83 height 15
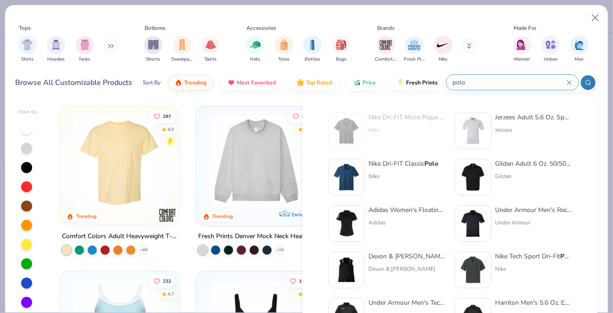
type input "polo"
click at [409, 159] on div "Nike Dri-FIT Classic Polo" at bounding box center [403, 164] width 70 height 10
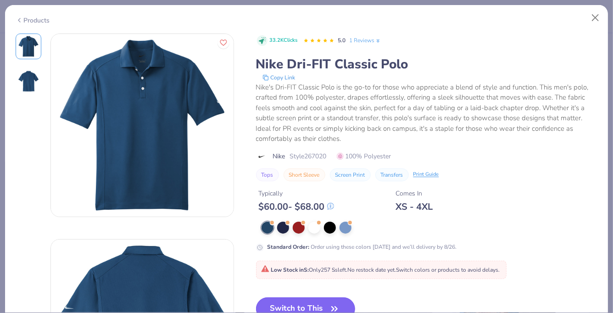
click at [296, 305] on button "Switch to This" at bounding box center [306, 308] width 100 height 23
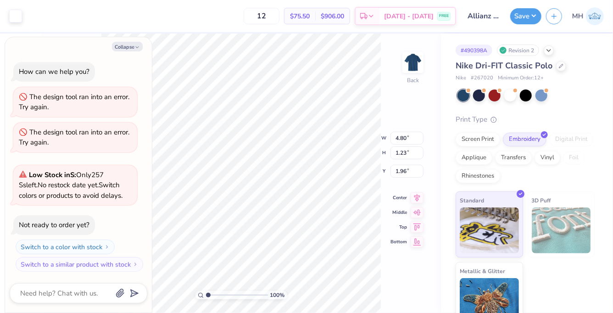
type textarea "x"
type input "3.00"
click at [527, 19] on button "Save" at bounding box center [525, 15] width 31 height 16
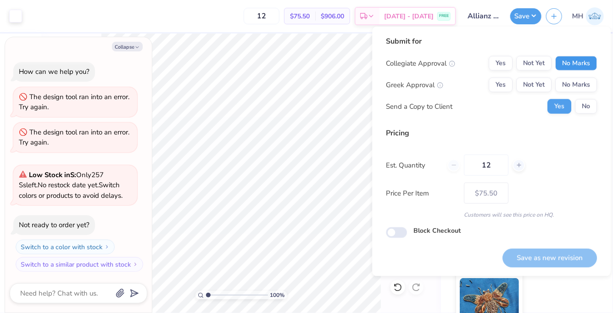
click at [584, 69] on button "No Marks" at bounding box center [576, 63] width 42 height 15
click at [584, 81] on button "No Marks" at bounding box center [576, 85] width 42 height 15
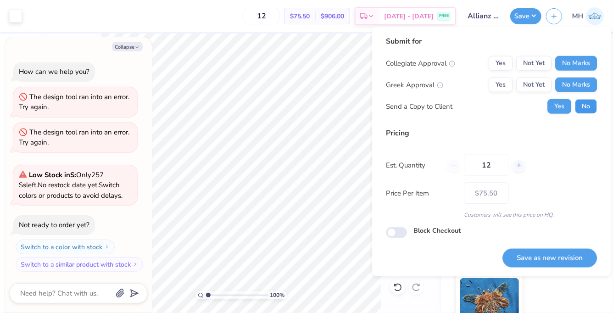
click at [587, 103] on button "No" at bounding box center [586, 106] width 22 height 15
type textarea "x"
click at [562, 257] on button "Save as new revision" at bounding box center [549, 258] width 95 height 19
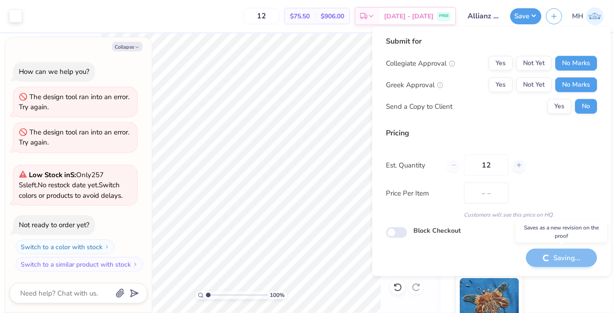
type input "$75.50"
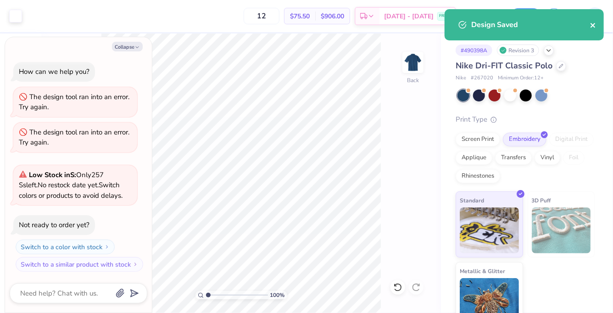
click at [591, 22] on icon "close" at bounding box center [593, 25] width 6 height 7
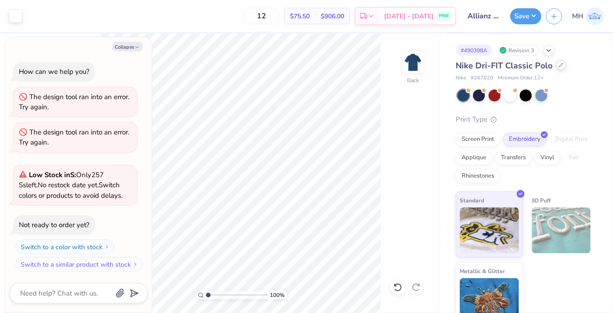
click at [556, 66] on div at bounding box center [561, 65] width 10 height 10
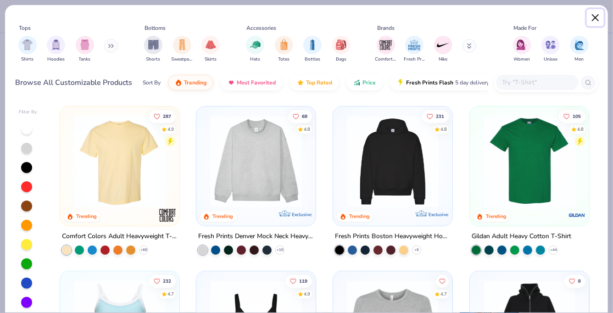
click at [592, 18] on button "Close" at bounding box center [595, 17] width 17 height 17
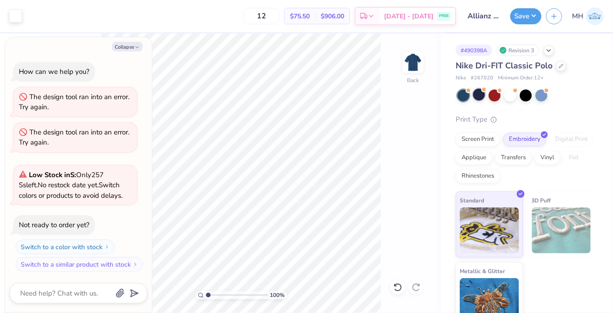
click at [485, 93] on div at bounding box center [479, 95] width 12 height 12
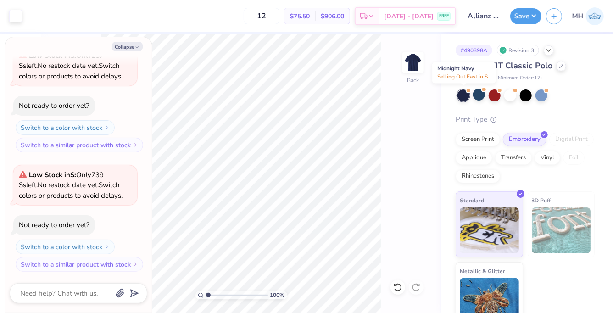
click at [464, 96] on div at bounding box center [464, 95] width 12 height 12
click at [527, 97] on div at bounding box center [526, 95] width 12 height 12
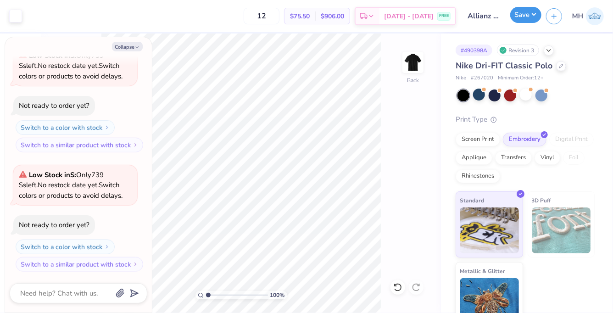
click at [517, 17] on button "Save" at bounding box center [525, 15] width 31 height 16
type textarea "x"
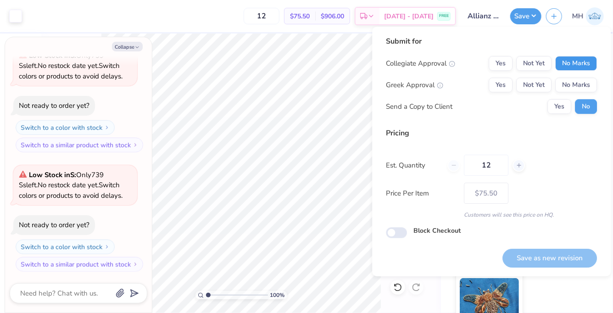
click at [575, 67] on button "No Marks" at bounding box center [576, 63] width 42 height 15
click at [576, 85] on button "No Marks" at bounding box center [576, 85] width 42 height 15
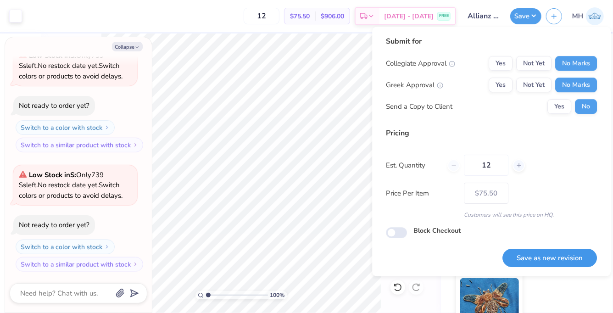
click at [566, 253] on button "Save as new revision" at bounding box center [549, 258] width 95 height 19
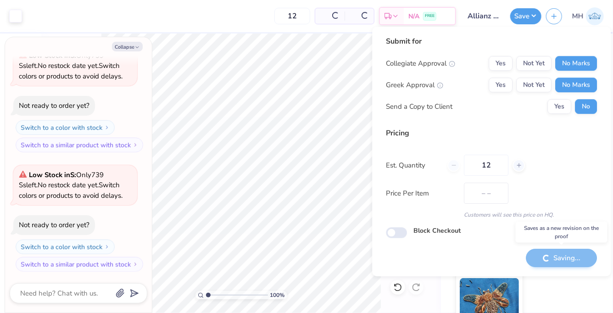
type input "$75.50"
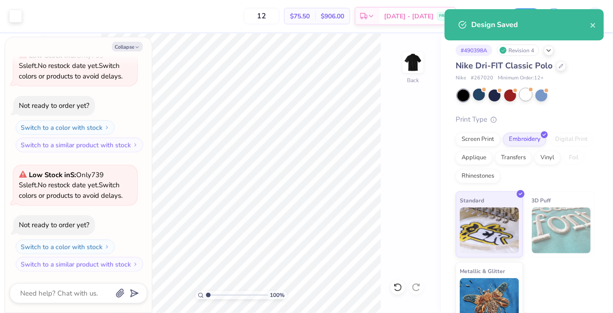
click at [523, 97] on div at bounding box center [526, 95] width 12 height 12
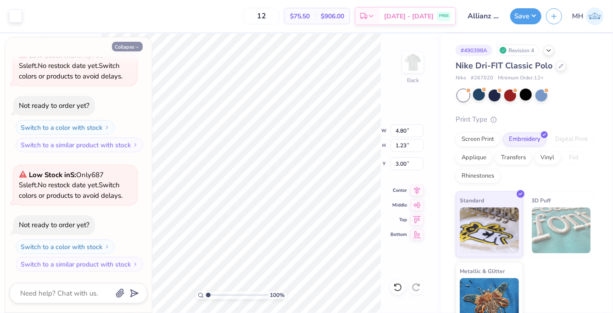
click at [135, 46] on icon "button" at bounding box center [137, 48] width 6 height 6
type textarea "x"
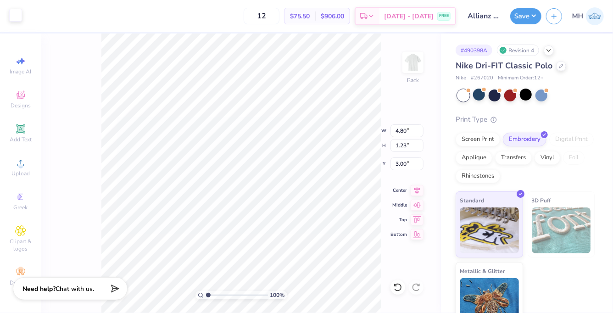
click at [15, 17] on div at bounding box center [15, 15] width 13 height 13
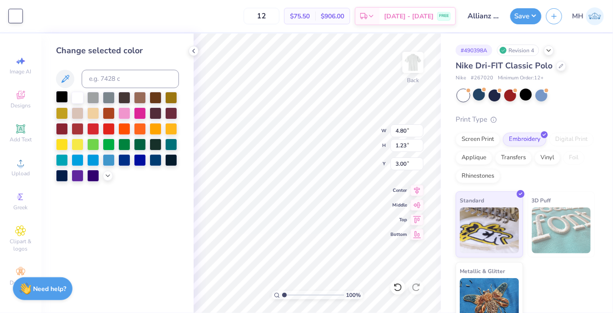
click at [61, 94] on div at bounding box center [62, 97] width 12 height 12
click at [193, 51] on icon at bounding box center [193, 50] width 7 height 7
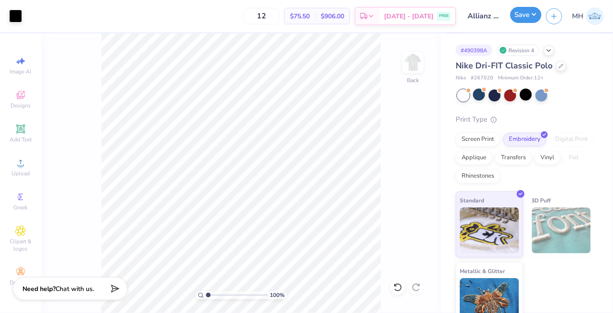
click at [525, 19] on button "Save" at bounding box center [525, 15] width 31 height 16
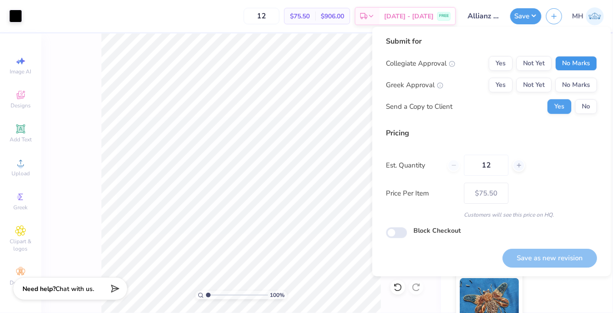
click at [577, 59] on button "No Marks" at bounding box center [576, 63] width 42 height 15
click at [579, 80] on button "No Marks" at bounding box center [576, 85] width 42 height 15
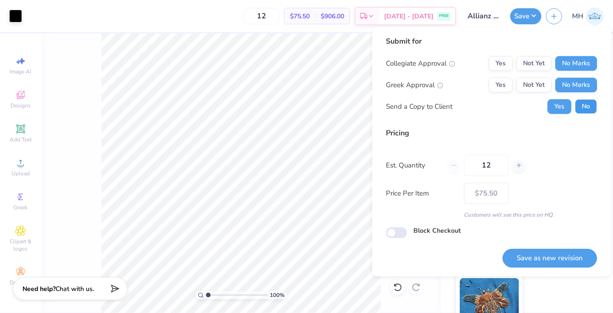
click at [583, 99] on button "No" at bounding box center [586, 106] width 22 height 15
click at [559, 254] on button "Save as new revision" at bounding box center [549, 258] width 95 height 19
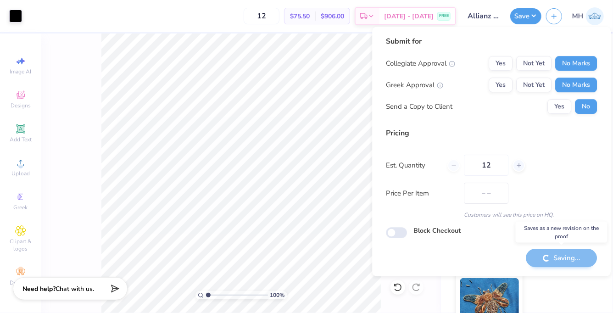
type input "$75.50"
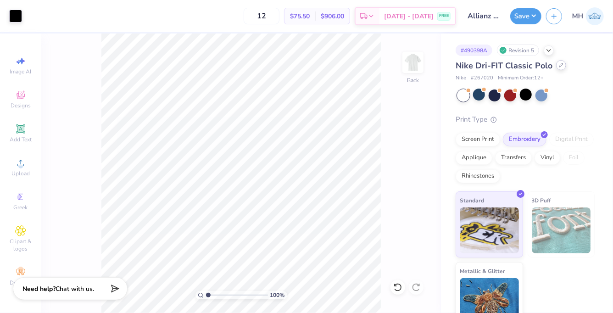
click at [556, 64] on div at bounding box center [561, 65] width 10 height 10
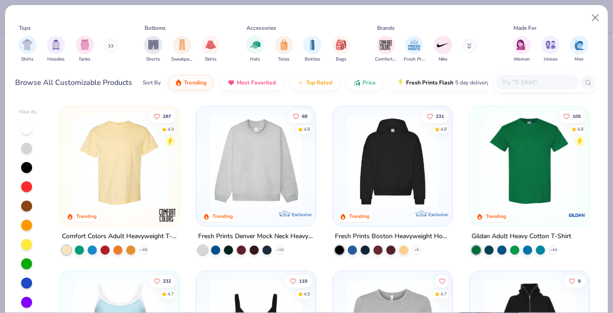
click at [109, 44] on button at bounding box center [111, 46] width 14 height 14
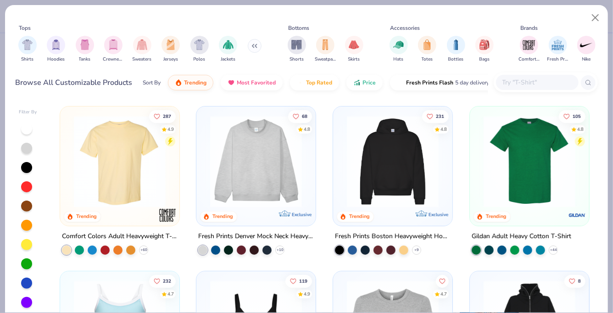
click at [518, 81] on input "text" at bounding box center [537, 82] width 71 height 11
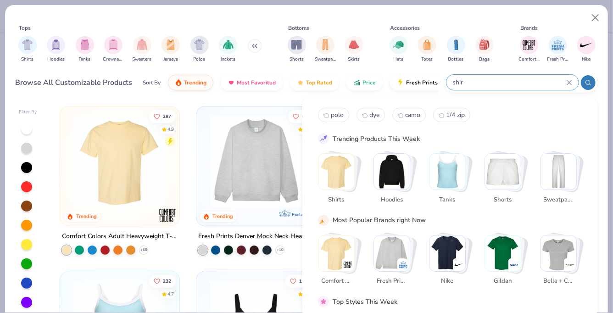
type input "shirt"
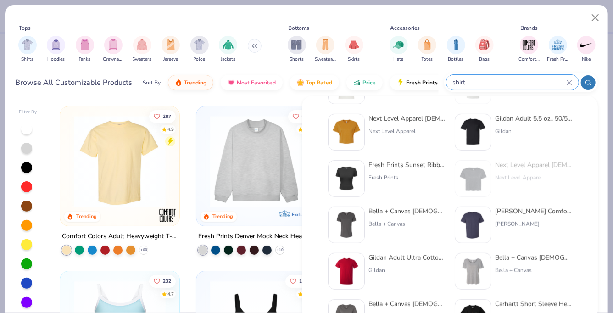
scroll to position [376, 0]
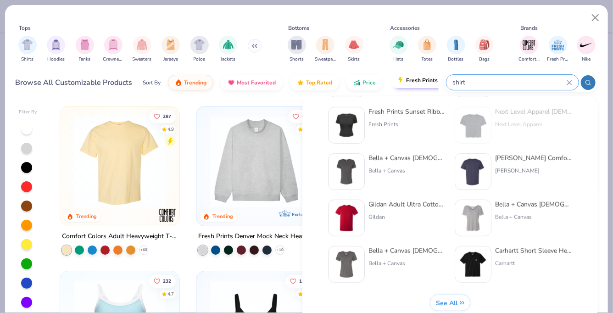
drag, startPoint x: 475, startPoint y: 82, endPoint x: 421, endPoint y: 83, distance: 53.2
click at [421, 83] on div "Browse All Customizable Products Sort By Trending Most Favorited Top Rated Pric…" at bounding box center [307, 83] width 582 height 26
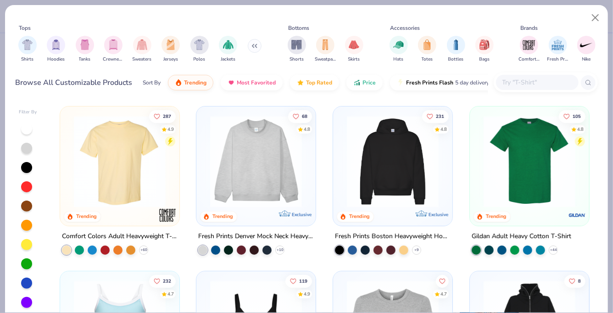
click at [517, 81] on input "text" at bounding box center [537, 82] width 71 height 11
click at [404, 43] on div "filter for Hats" at bounding box center [399, 44] width 18 height 18
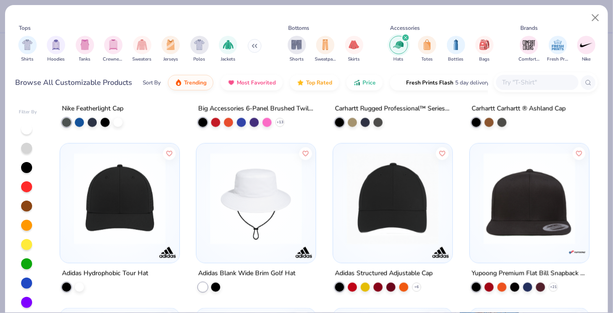
scroll to position [614, 0]
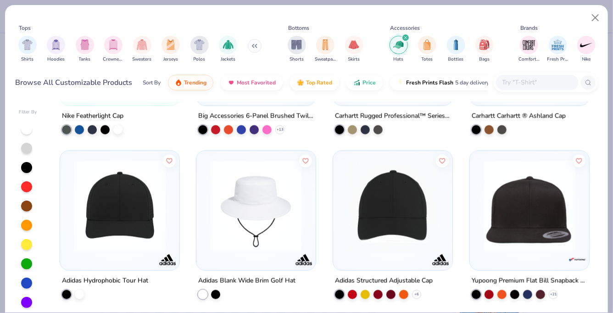
click at [128, 211] on img at bounding box center [119, 206] width 101 height 92
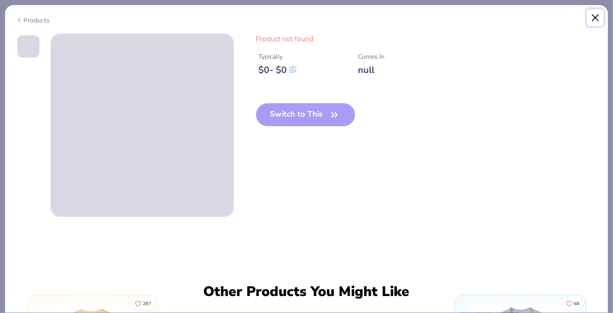
click at [600, 15] on button "Close" at bounding box center [595, 17] width 17 height 17
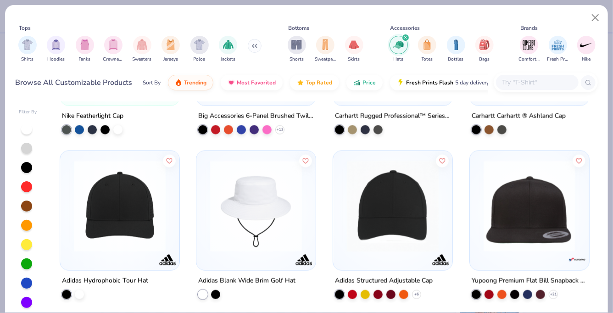
scroll to position [710, 0]
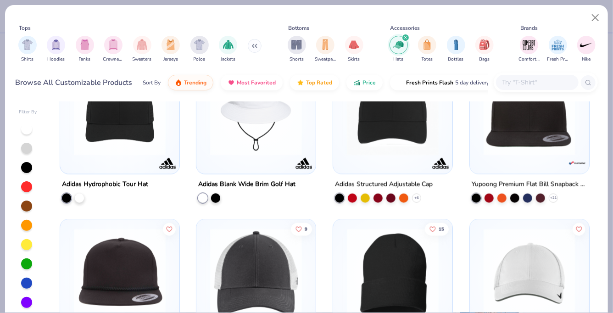
click at [361, 159] on div at bounding box center [393, 112] width 110 height 106
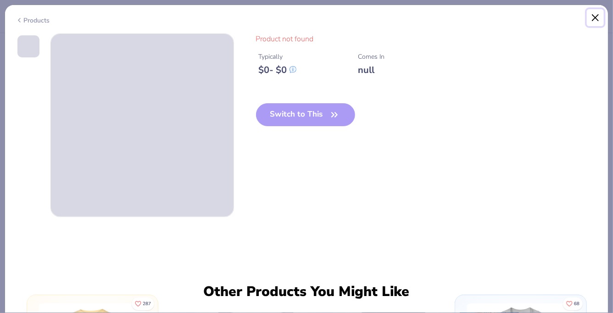
click at [599, 18] on button "Close" at bounding box center [595, 17] width 17 height 17
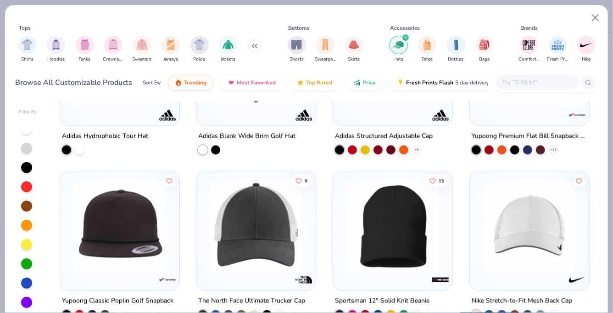
scroll to position [760, 0]
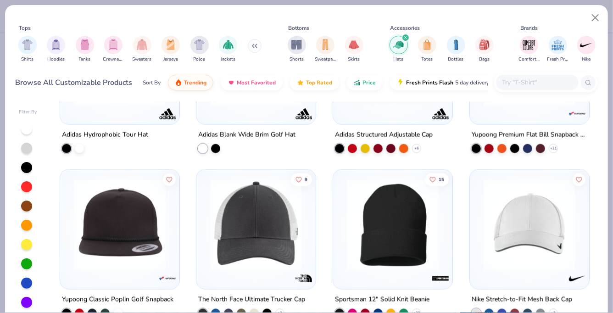
click at [265, 237] on img at bounding box center [256, 225] width 101 height 92
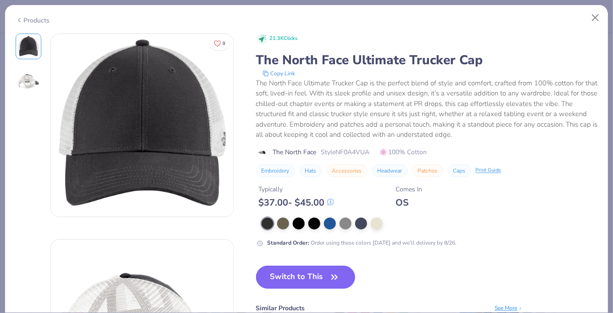
click at [302, 279] on button "Switch to This" at bounding box center [306, 277] width 100 height 23
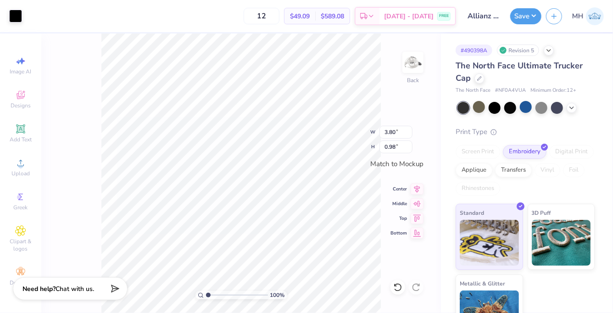
type input "3.80"
type input "0.98"
click at [16, 12] on div at bounding box center [15, 15] width 13 height 13
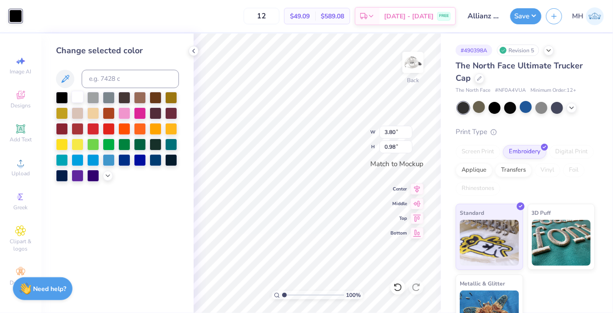
click at [78, 93] on div at bounding box center [78, 97] width 12 height 12
click at [195, 48] on icon at bounding box center [193, 50] width 7 height 7
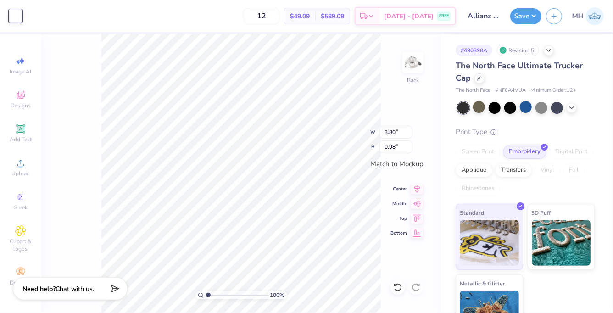
click at [536, 24] on div "Save MH" at bounding box center [561, 16] width 103 height 32
click at [529, 17] on button "Save" at bounding box center [525, 15] width 31 height 16
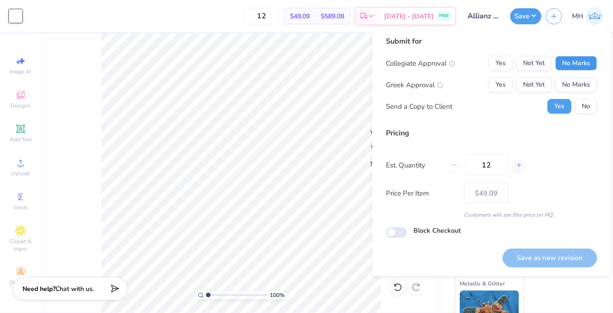
click at [569, 59] on button "No Marks" at bounding box center [576, 63] width 42 height 15
click at [573, 79] on button "No Marks" at bounding box center [576, 85] width 42 height 15
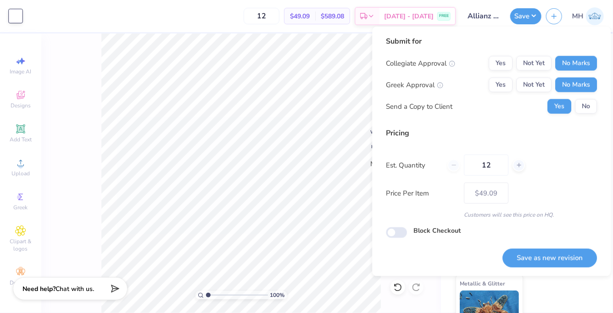
click at [582, 97] on div "Collegiate Approval Yes Not Yet No Marks Greek Approval Yes Not Yet No Marks Se…" at bounding box center [491, 85] width 211 height 58
click at [582, 100] on button "No" at bounding box center [586, 106] width 22 height 15
click at [566, 249] on button "Save as new revision" at bounding box center [549, 258] width 95 height 19
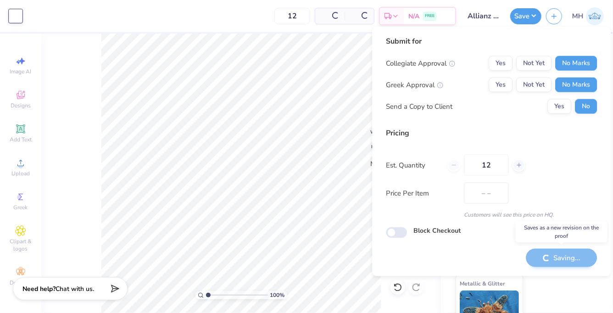
type input "$49.09"
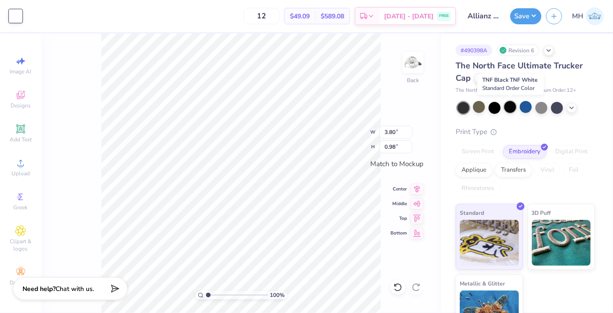
click at [513, 109] on div at bounding box center [510, 107] width 12 height 12
click at [481, 108] on div at bounding box center [479, 107] width 12 height 12
click at [569, 110] on icon at bounding box center [571, 106] width 7 height 7
click at [560, 108] on div at bounding box center [557, 107] width 12 height 12
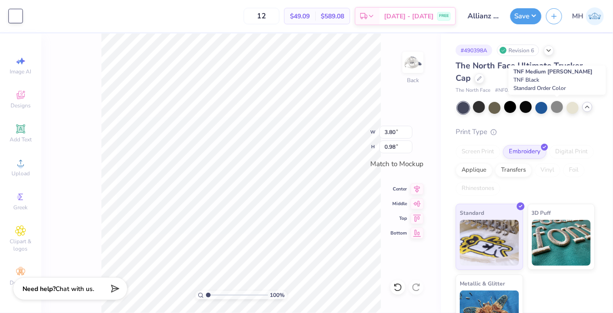
click at [560, 108] on div at bounding box center [557, 107] width 12 height 12
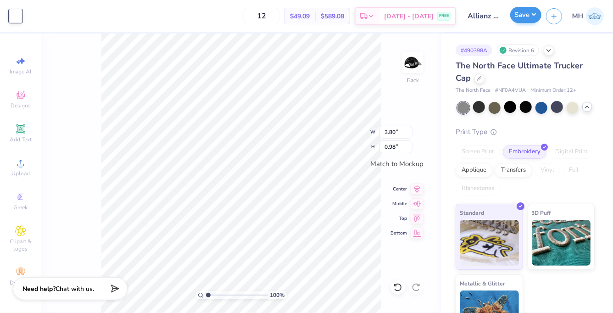
click at [522, 23] on div "Save" at bounding box center [525, 16] width 31 height 16
click at [529, 10] on button "Save" at bounding box center [525, 15] width 31 height 16
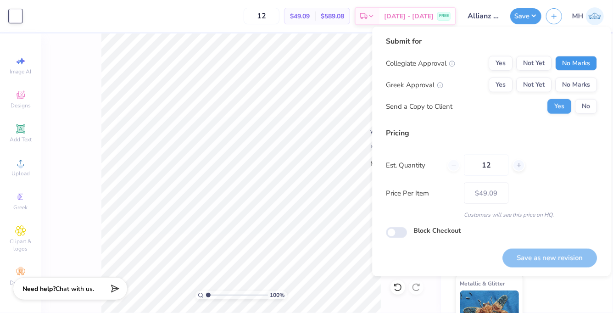
click at [585, 69] on button "No Marks" at bounding box center [576, 63] width 42 height 15
click at [585, 78] on button "No Marks" at bounding box center [576, 85] width 42 height 15
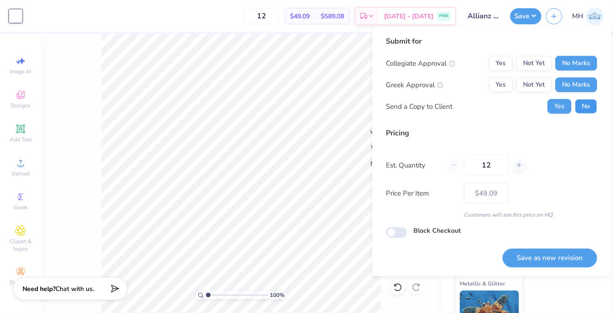
click at [588, 103] on button "No" at bounding box center [586, 106] width 22 height 15
click at [560, 256] on button "Save as new revision" at bounding box center [549, 258] width 95 height 19
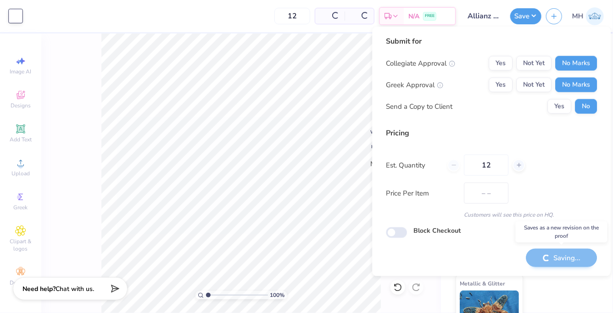
type input "$49.09"
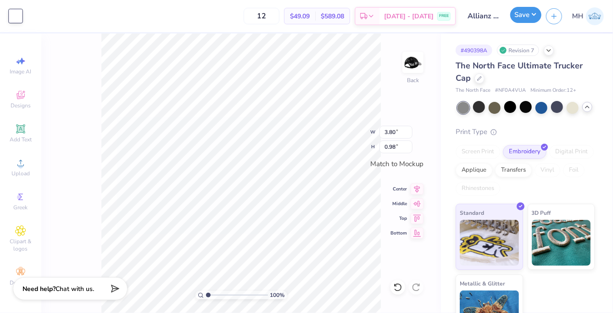
click at [519, 18] on button "Save" at bounding box center [525, 15] width 31 height 16
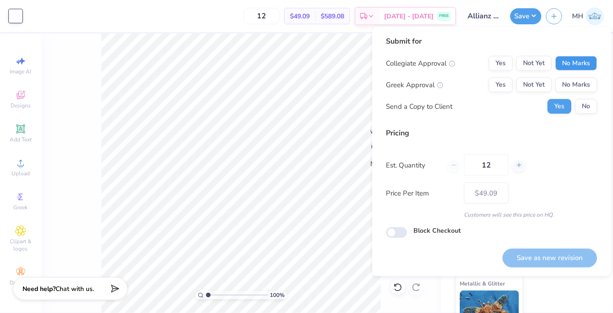
click at [569, 59] on button "No Marks" at bounding box center [576, 63] width 42 height 15
click at [575, 85] on button "No Marks" at bounding box center [576, 85] width 42 height 15
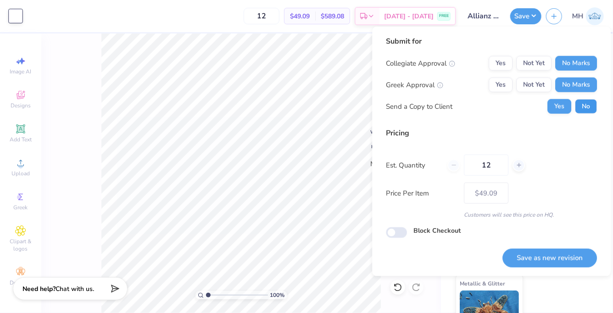
click at [583, 109] on button "No" at bounding box center [586, 106] width 22 height 15
click at [560, 253] on button "Save as new revision" at bounding box center [549, 258] width 95 height 19
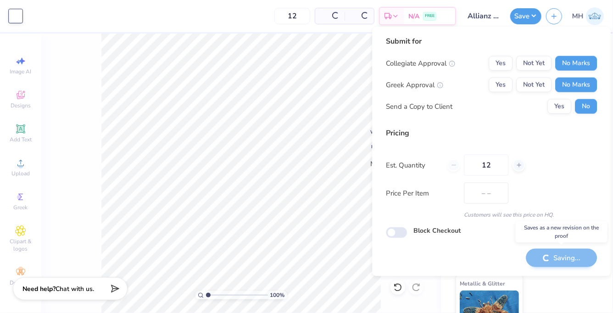
type input "$49.09"
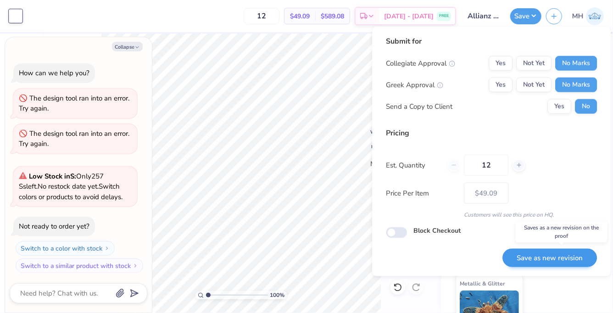
scroll to position [514, 0]
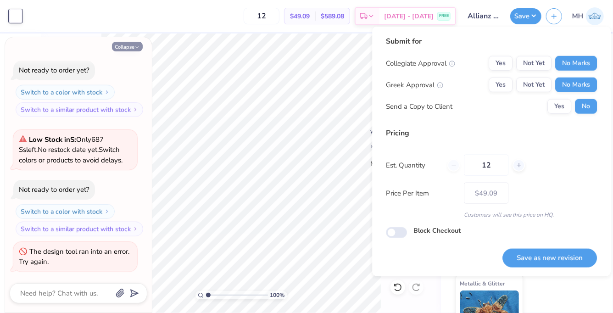
click at [138, 45] on icon "button" at bounding box center [137, 48] width 6 height 6
type textarea "x"
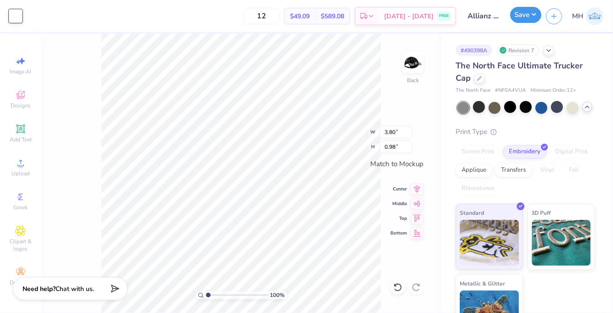
click at [530, 10] on button "Save" at bounding box center [525, 15] width 31 height 16
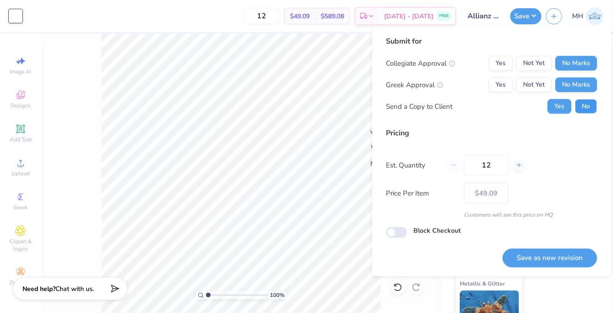
click at [580, 112] on button "No" at bounding box center [586, 106] width 22 height 15
click at [569, 251] on button "Save as new revision" at bounding box center [549, 258] width 95 height 19
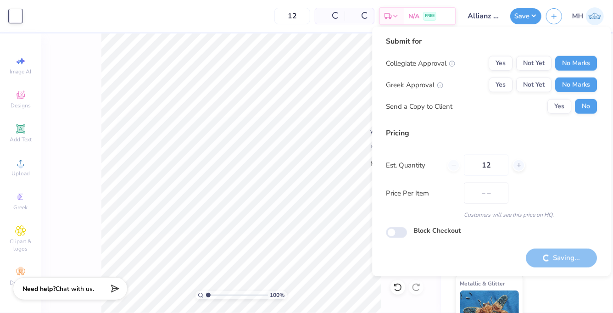
type input "$49.09"
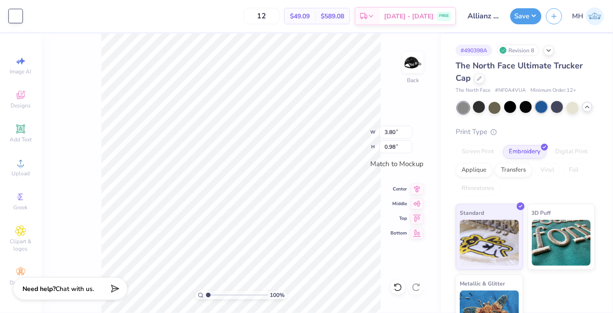
click at [542, 111] on div at bounding box center [542, 107] width 12 height 12
click at [479, 78] on icon at bounding box center [479, 77] width 5 height 5
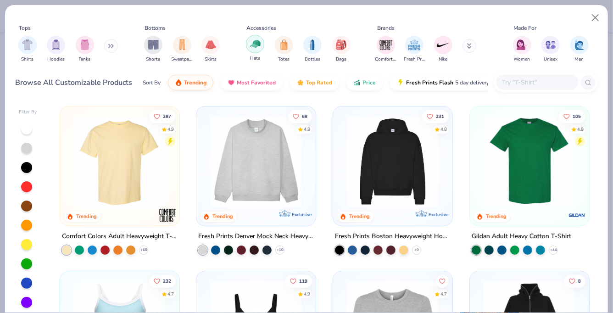
click at [250, 45] on img "filter for Hats" at bounding box center [255, 44] width 11 height 11
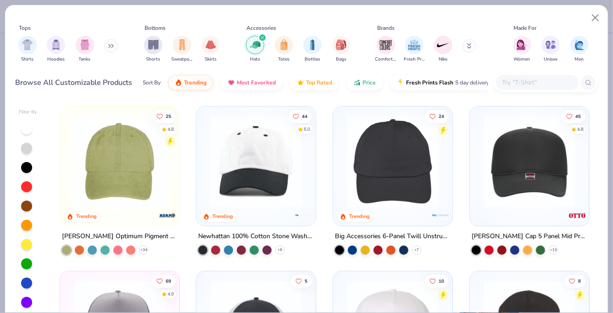
click at [390, 190] on img at bounding box center [392, 162] width 101 height 92
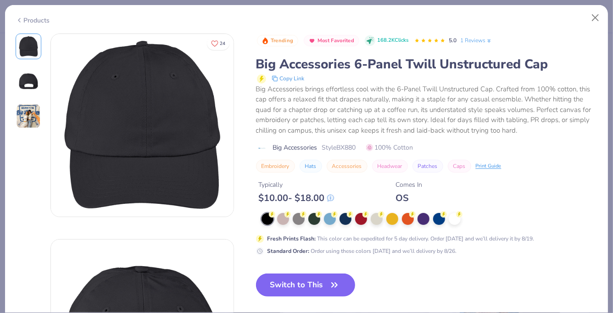
click at [304, 292] on button "Switch to This" at bounding box center [306, 285] width 100 height 23
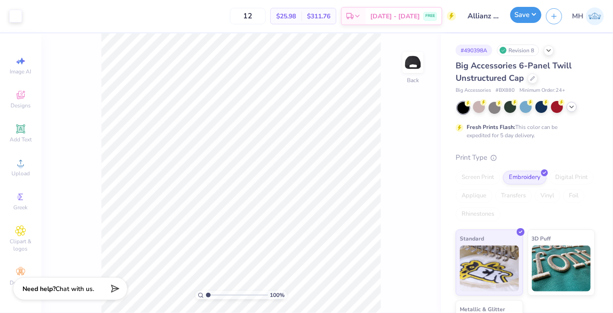
click at [516, 18] on button "Save" at bounding box center [525, 15] width 31 height 16
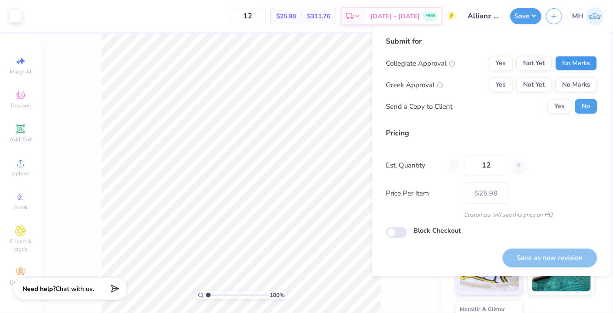
click at [569, 67] on button "No Marks" at bounding box center [576, 63] width 42 height 15
click at [571, 84] on button "No Marks" at bounding box center [576, 85] width 42 height 15
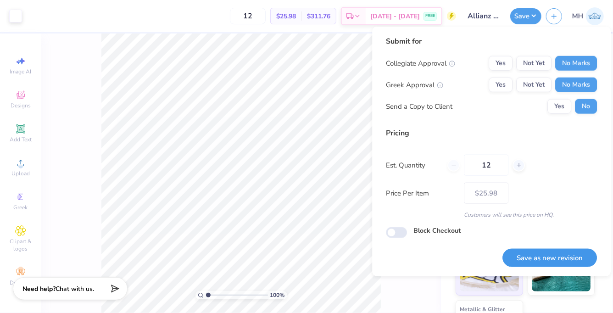
click at [558, 264] on button "Save as new revision" at bounding box center [549, 258] width 95 height 19
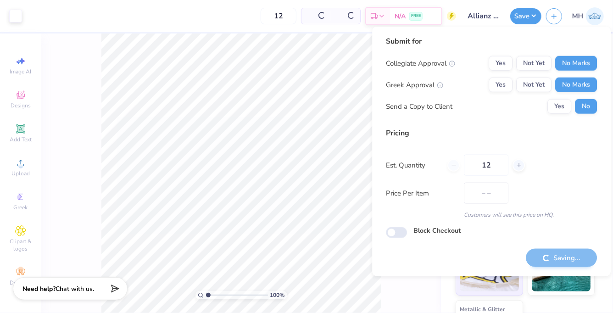
type input "$25.98"
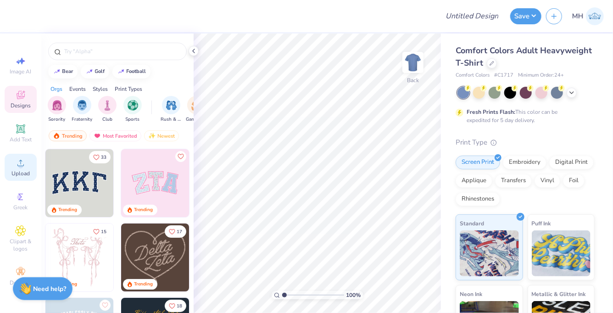
click at [20, 165] on circle at bounding box center [20, 165] width 5 height 5
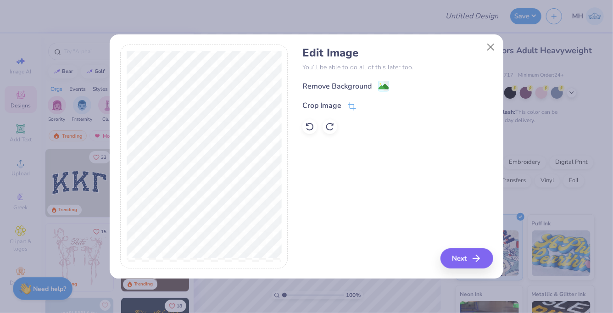
click at [389, 85] on div "Remove Background" at bounding box center [397, 85] width 190 height 11
click at [388, 85] on image at bounding box center [384, 88] width 10 height 10
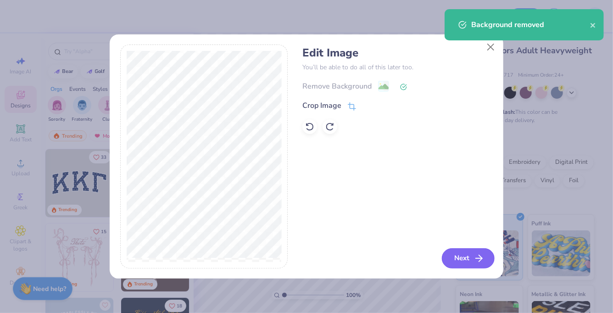
click at [464, 263] on button "Next" at bounding box center [468, 258] width 53 height 20
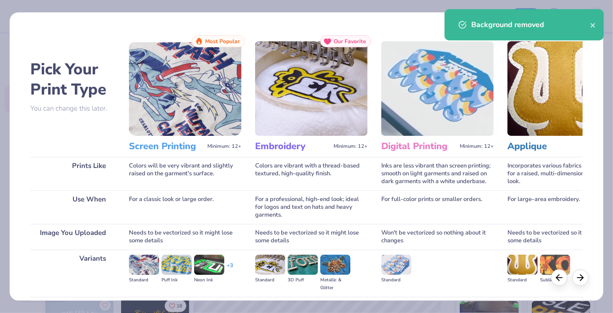
scroll to position [98, 0]
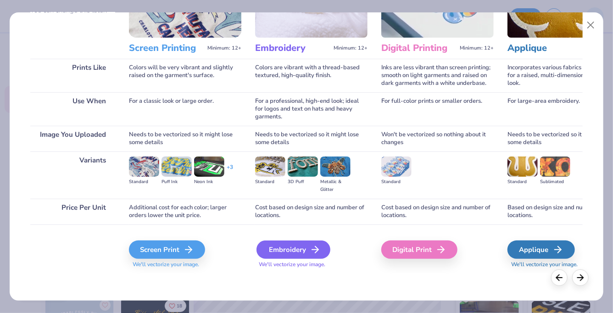
click at [288, 246] on div "Embroidery" at bounding box center [294, 249] width 74 height 18
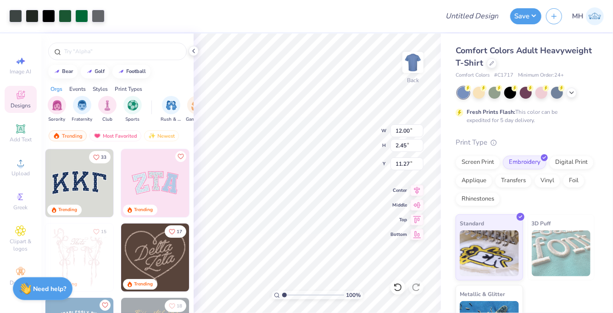
type input "3.00"
click at [577, 91] on div at bounding box center [526, 93] width 137 height 12
click at [575, 91] on icon at bounding box center [571, 91] width 7 height 7
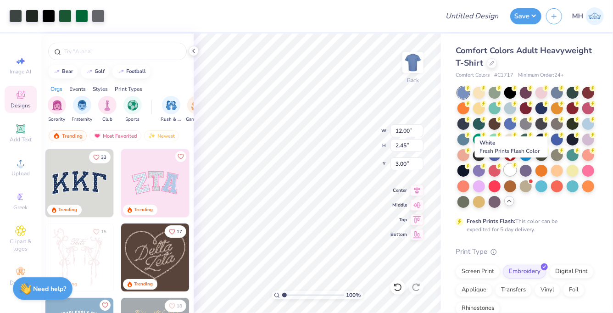
click at [511, 176] on div at bounding box center [510, 170] width 12 height 12
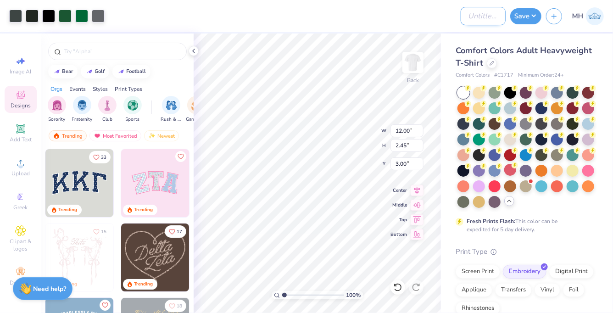
click at [488, 15] on input "Design Title" at bounding box center [483, 16] width 45 height 18
type input "[PERSON_NAME]"
click at [532, 17] on button "Save" at bounding box center [525, 15] width 31 height 16
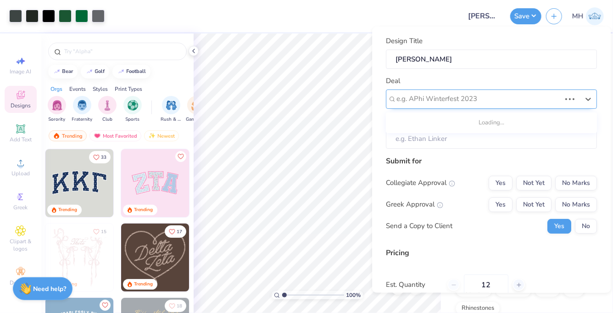
click at [514, 105] on div "e.g. APhi Winterfest 2023" at bounding box center [479, 99] width 166 height 14
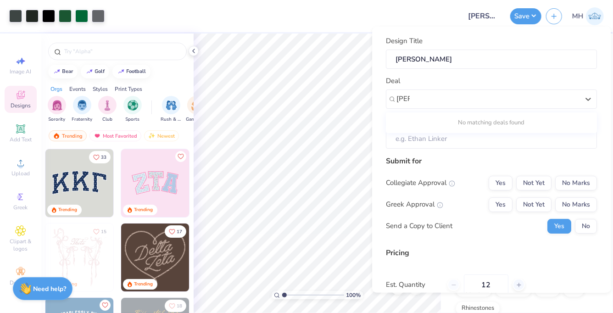
type input "[PERSON_NAME]"
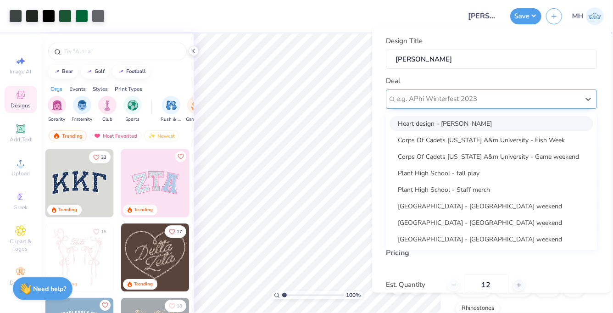
click at [453, 96] on div at bounding box center [487, 99] width 183 height 12
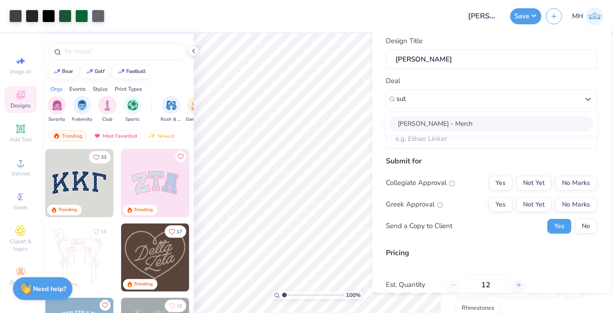
click at [472, 126] on div "[PERSON_NAME] - Merch" at bounding box center [492, 123] width 204 height 15
type input "sut"
type input "[PERSON_NAME]"
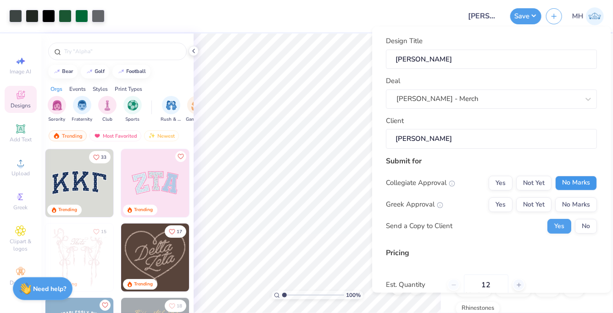
click at [592, 184] on button "No Marks" at bounding box center [576, 182] width 42 height 15
click at [591, 207] on button "No Marks" at bounding box center [576, 204] width 42 height 15
click at [591, 230] on button "No" at bounding box center [586, 225] width 22 height 15
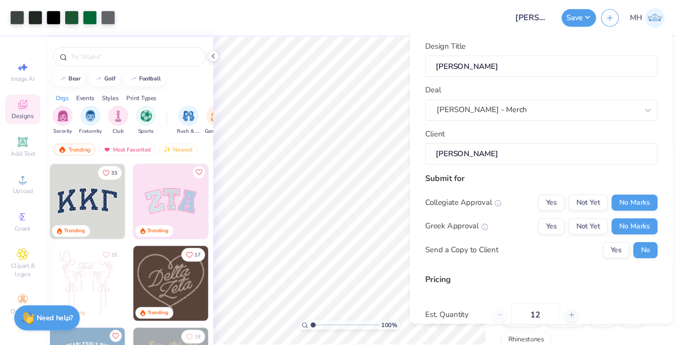
scroll to position [102, 0]
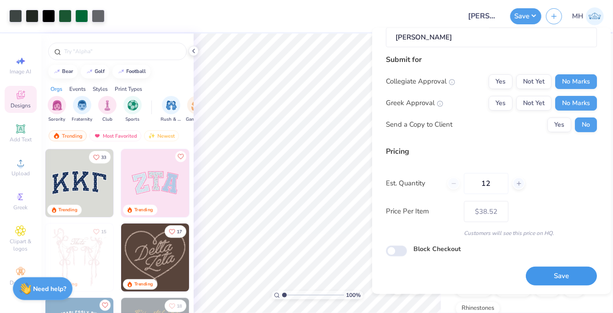
click at [566, 267] on button "Save" at bounding box center [561, 276] width 71 height 19
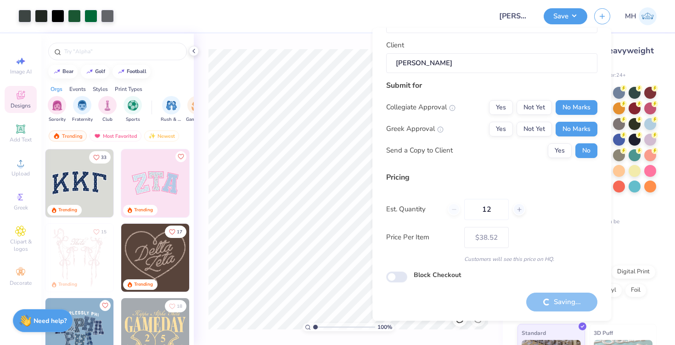
scroll to position [76, 0]
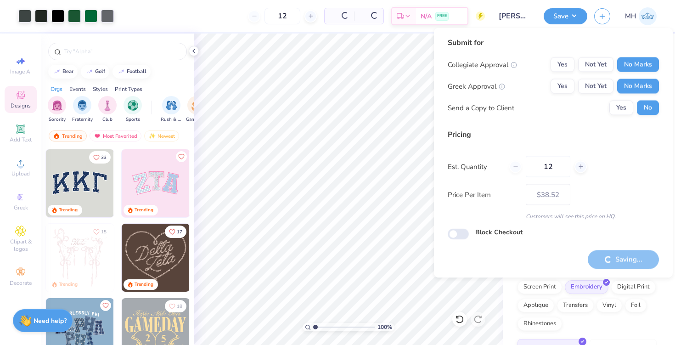
type input "– –"
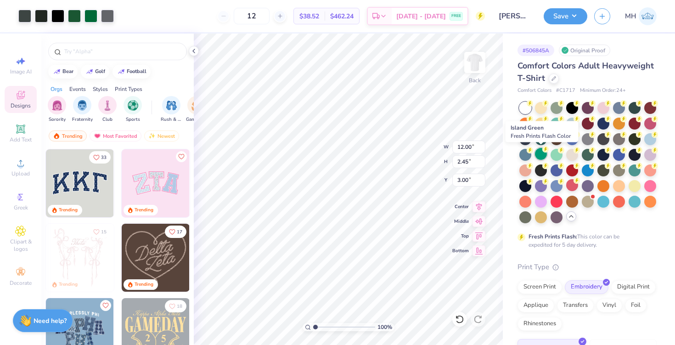
click at [543, 153] on div at bounding box center [541, 154] width 12 height 12
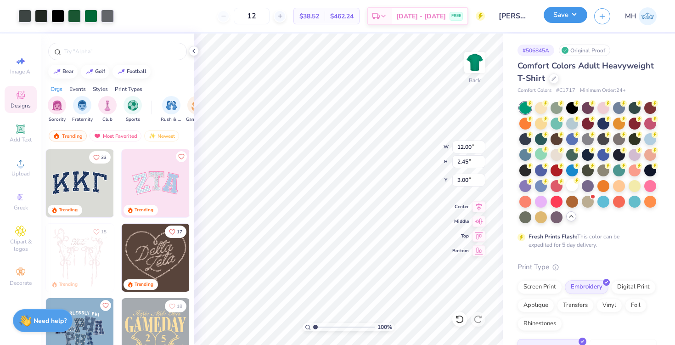
click at [563, 10] on button "Save" at bounding box center [565, 15] width 44 height 16
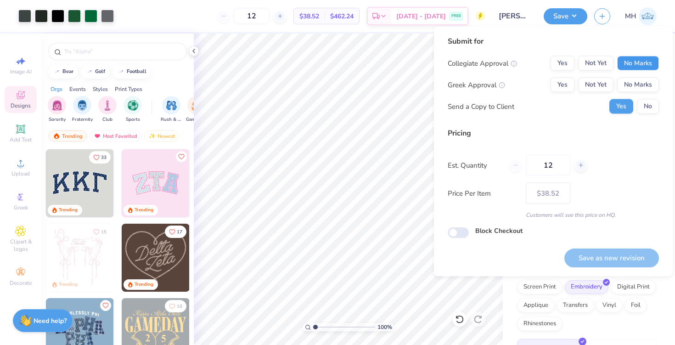
click at [613, 67] on button "No Marks" at bounding box center [638, 63] width 42 height 15
click at [613, 81] on button "No Marks" at bounding box center [638, 85] width 42 height 15
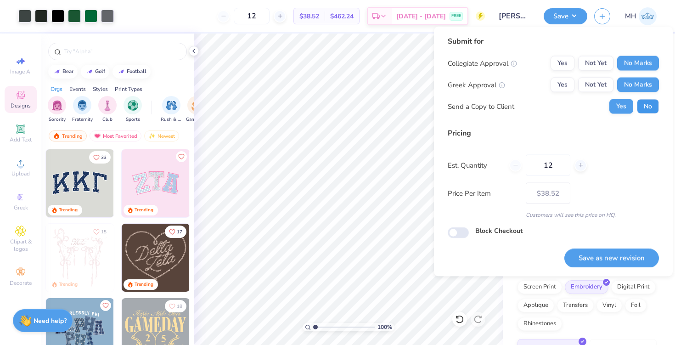
click at [613, 99] on button "No" at bounding box center [647, 106] width 22 height 15
click at [597, 259] on button "Save as new revision" at bounding box center [611, 257] width 95 height 19
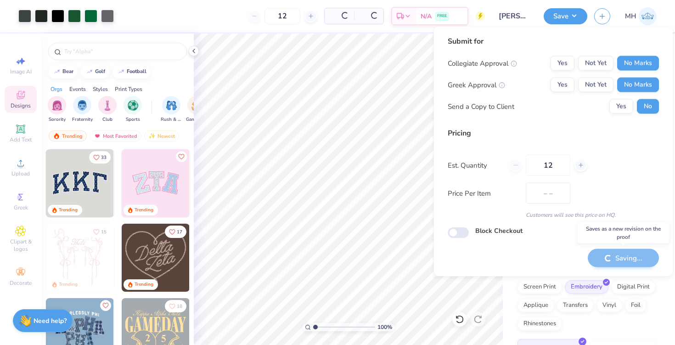
type input "$38.52"
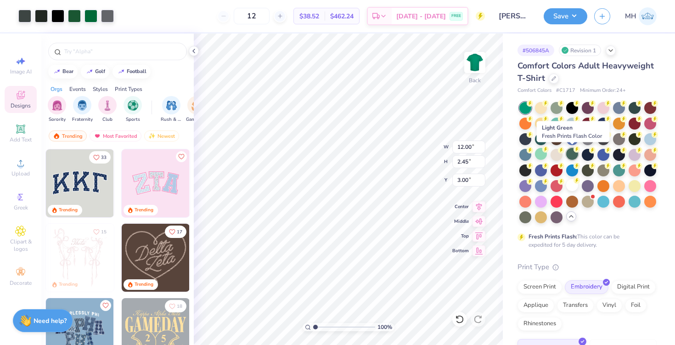
click at [574, 155] on div at bounding box center [572, 154] width 12 height 12
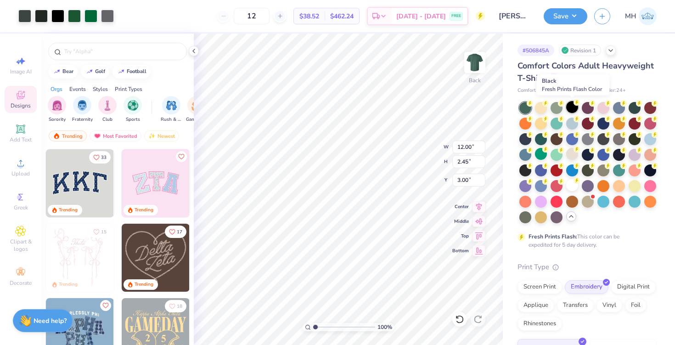
click at [570, 104] on div at bounding box center [572, 107] width 12 height 12
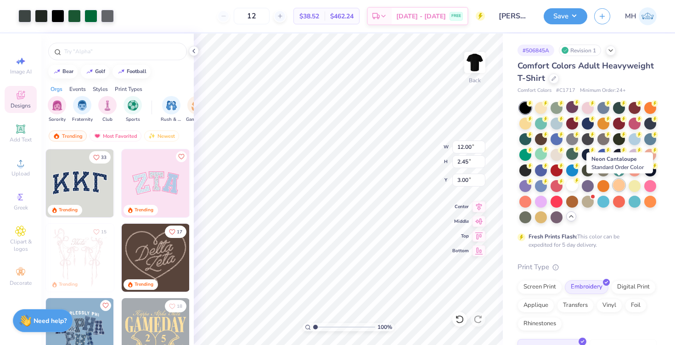
click at [613, 183] on div at bounding box center [619, 185] width 12 height 12
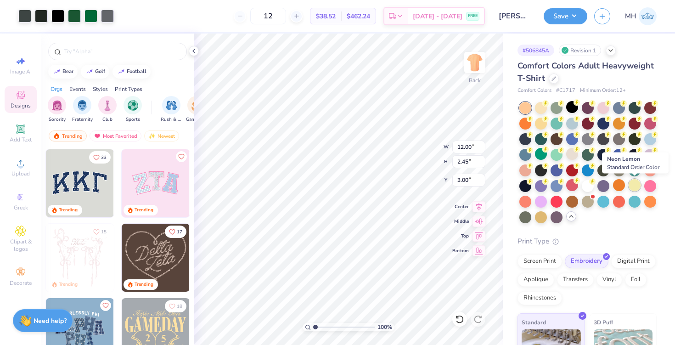
click at [613, 188] on div at bounding box center [634, 185] width 12 height 12
click at [568, 12] on button "Save" at bounding box center [565, 15] width 44 height 16
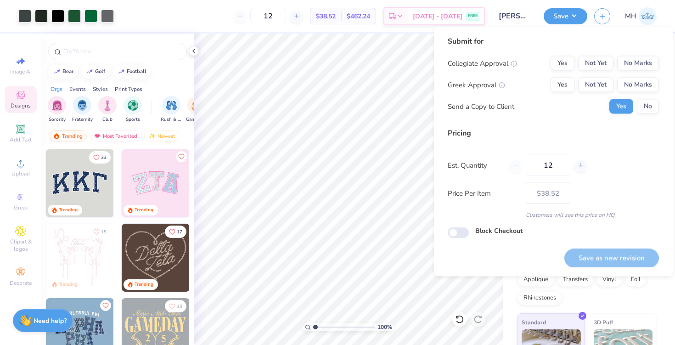
click at [613, 55] on div "Submit for Collegiate Approval Yes Not Yet No Marks Greek Approval Yes Not Yet …" at bounding box center [552, 78] width 211 height 85
click at [613, 63] on button "No Marks" at bounding box center [638, 63] width 42 height 15
click at [613, 82] on button "No Marks" at bounding box center [638, 85] width 42 height 15
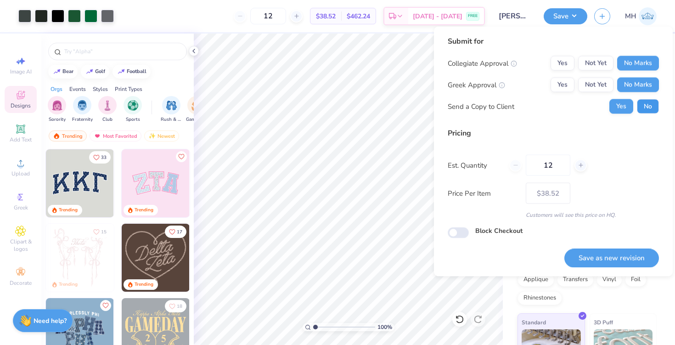
click at [613, 101] on button "No" at bounding box center [647, 106] width 22 height 15
click at [532, 298] on div "Rhinestones" at bounding box center [539, 297] width 45 height 14
type input "– –"
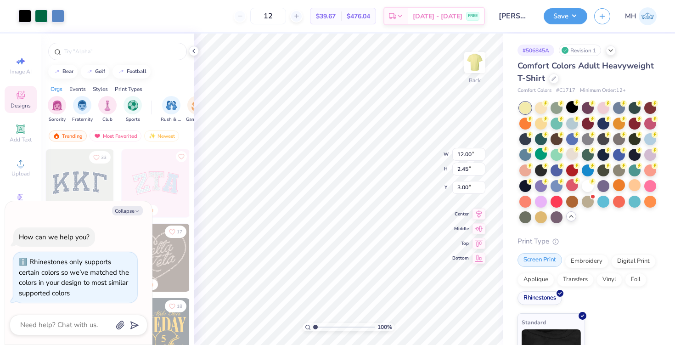
click at [538, 257] on div "Screen Print" at bounding box center [539, 260] width 45 height 14
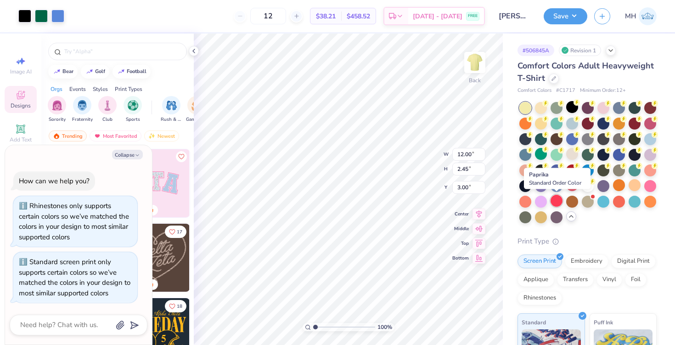
click at [557, 202] on div at bounding box center [556, 201] width 12 height 12
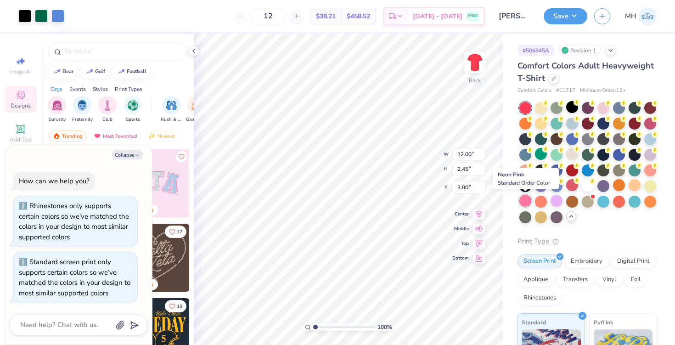
click at [520, 202] on div at bounding box center [525, 201] width 12 height 12
click at [525, 217] on div at bounding box center [525, 216] width 12 height 12
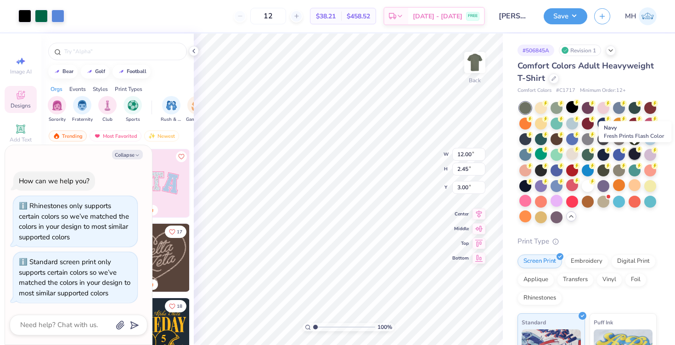
click at [613, 154] on div at bounding box center [634, 154] width 12 height 12
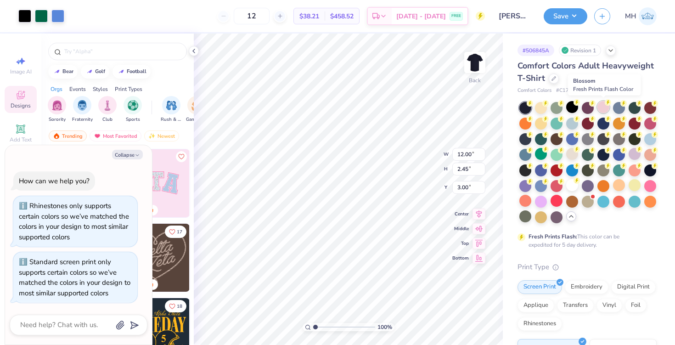
click at [602, 108] on div at bounding box center [603, 107] width 12 height 12
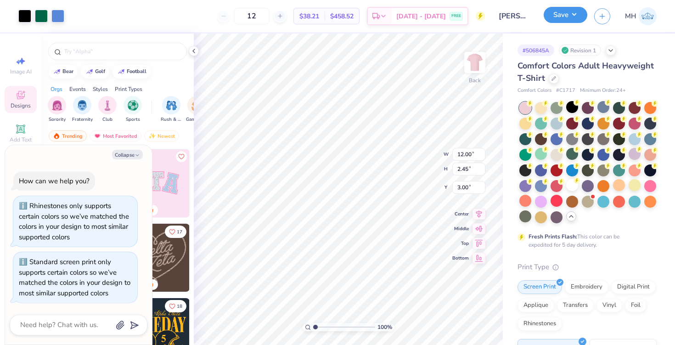
click at [569, 20] on button "Save" at bounding box center [565, 15] width 44 height 16
type textarea "x"
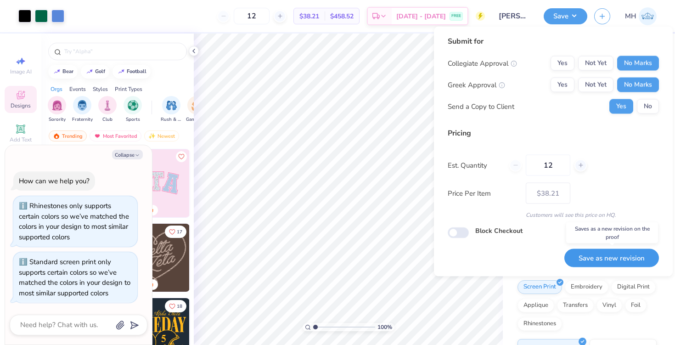
click at [613, 262] on button "Save as new revision" at bounding box center [611, 257] width 95 height 19
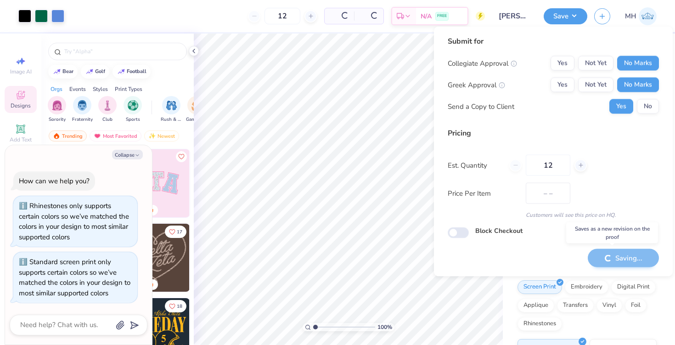
type input "$38.21"
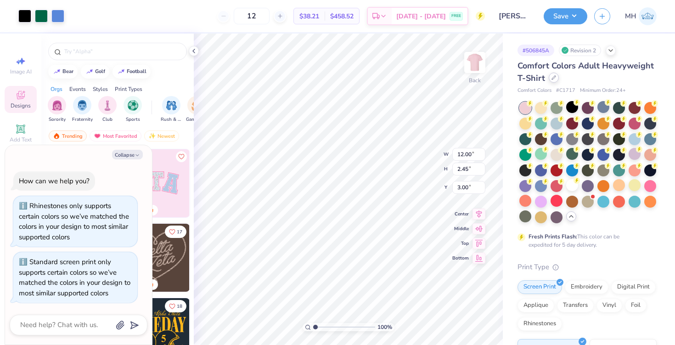
click at [555, 74] on div at bounding box center [553, 78] width 10 height 10
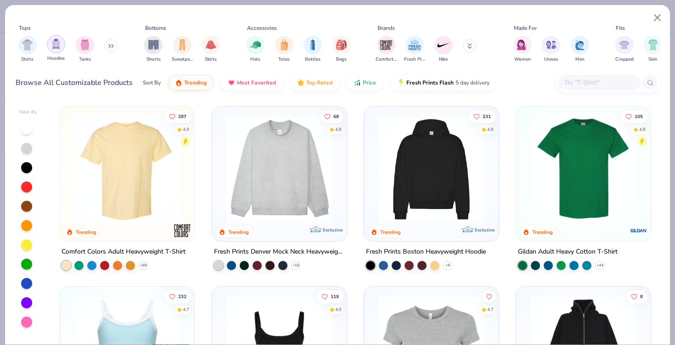
click at [51, 48] on img "filter for Hoodies" at bounding box center [56, 44] width 10 height 11
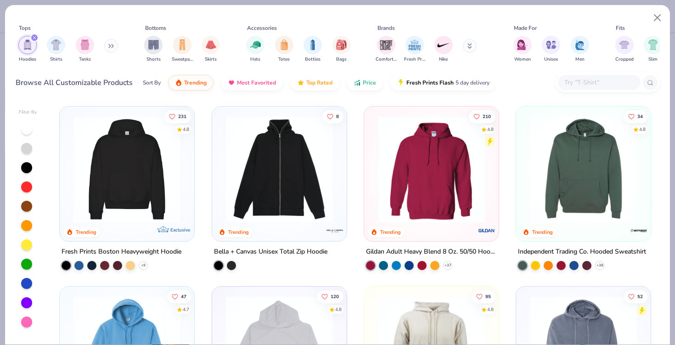
click at [556, 179] on img at bounding box center [583, 169] width 116 height 107
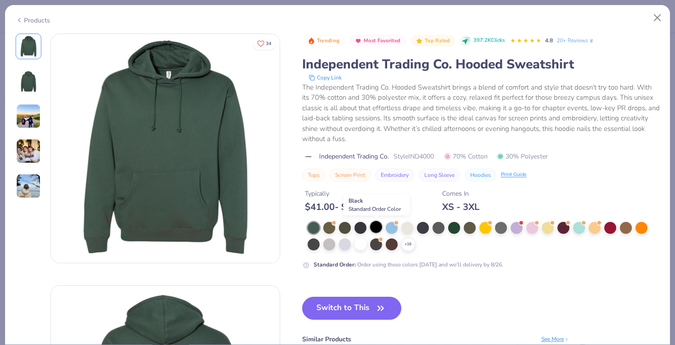
click at [379, 229] on div at bounding box center [376, 227] width 12 height 12
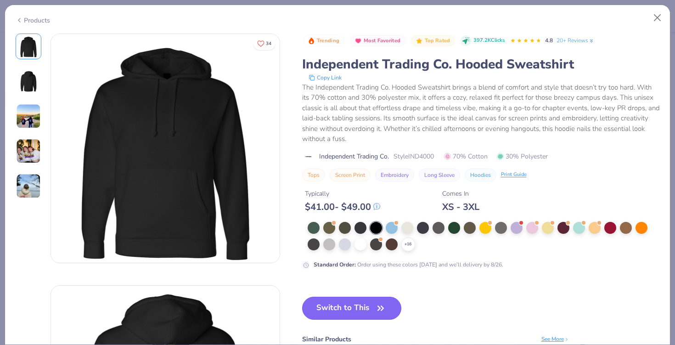
click at [374, 305] on span "button" at bounding box center [380, 307] width 13 height 13
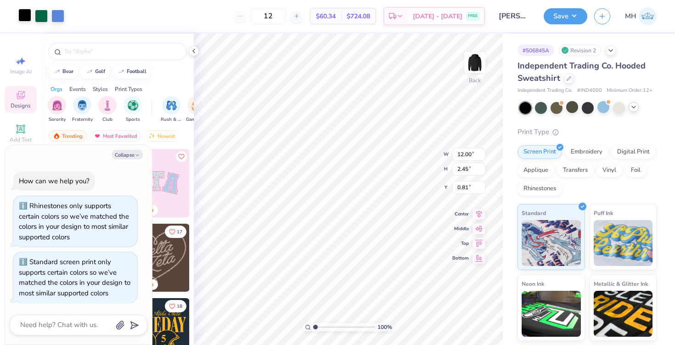
click at [27, 23] on div "Art colors" at bounding box center [32, 16] width 64 height 32
click at [27, 22] on div at bounding box center [24, 15] width 13 height 13
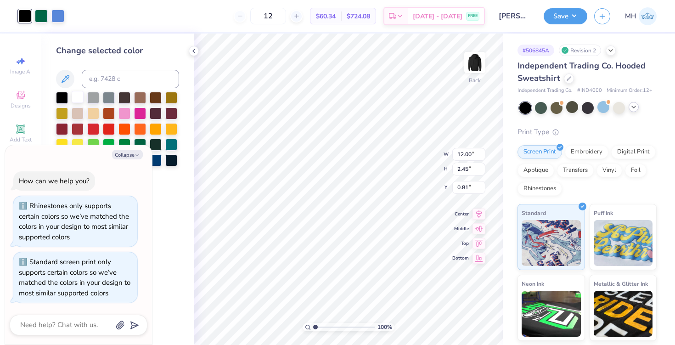
click at [74, 95] on div at bounding box center [78, 97] width 12 height 12
type textarea "x"
type input "4.80"
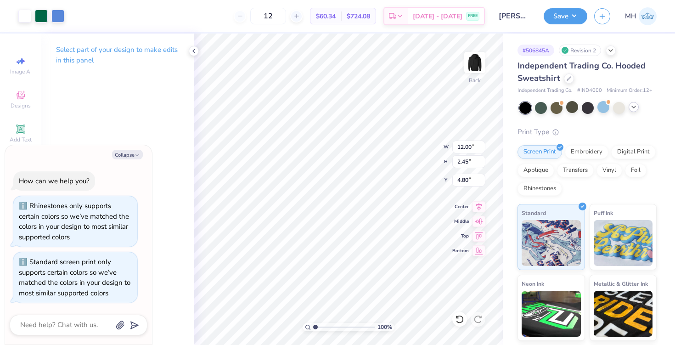
type textarea "x"
type input "0.44"
type input "0.49"
type input "5.89"
click at [25, 13] on div at bounding box center [24, 15] width 13 height 13
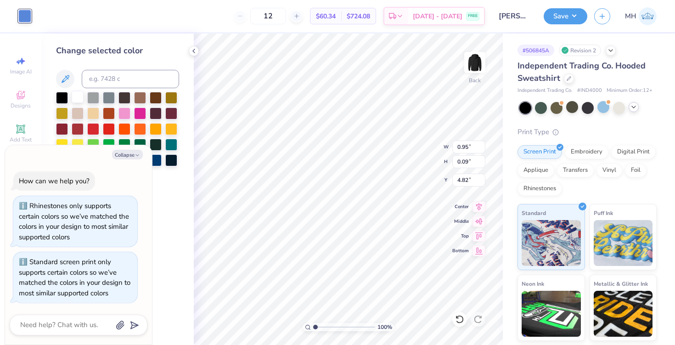
click at [78, 92] on div at bounding box center [78, 97] width 12 height 12
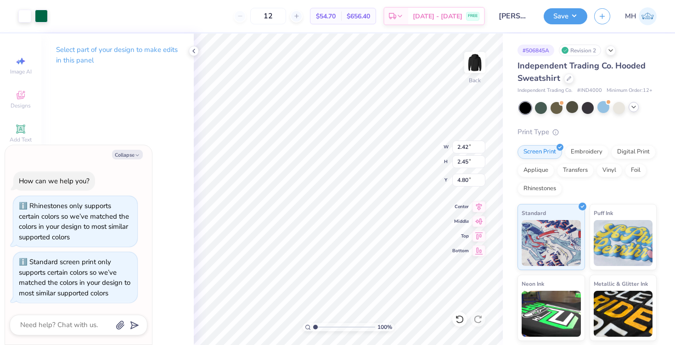
type textarea "x"
type input "3.00"
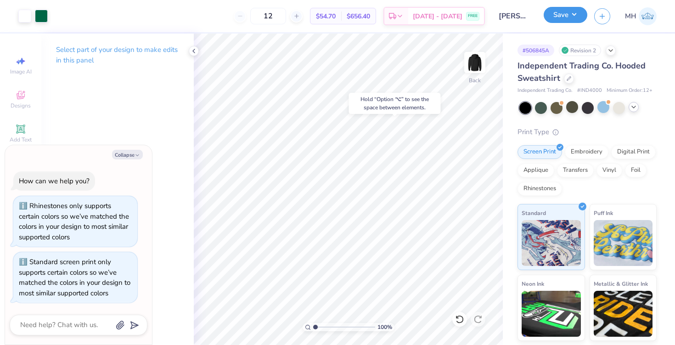
click at [574, 19] on button "Save" at bounding box center [565, 15] width 44 height 16
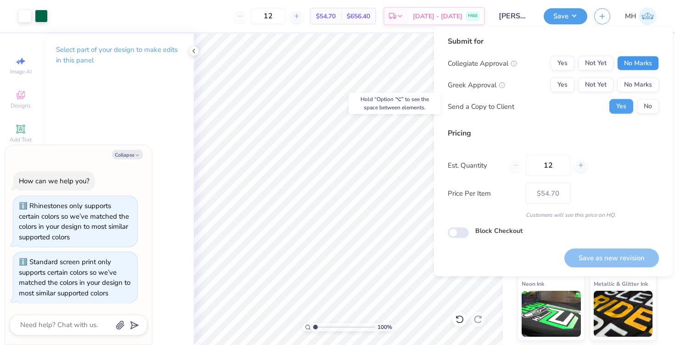
click at [613, 59] on button "No Marks" at bounding box center [638, 63] width 42 height 15
click at [613, 88] on button "No Marks" at bounding box center [638, 85] width 42 height 15
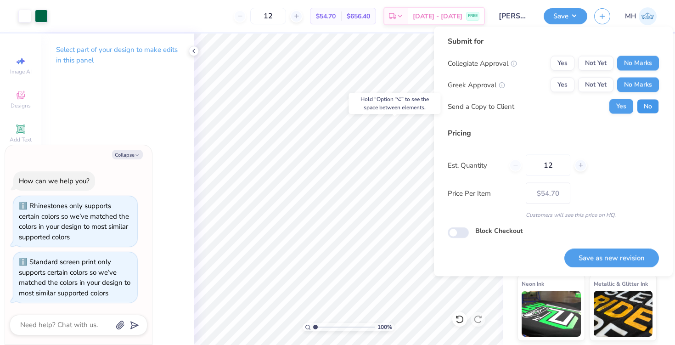
click at [613, 106] on button "No" at bounding box center [647, 106] width 22 height 15
type textarea "x"
click at [604, 260] on button "Save as new revision" at bounding box center [611, 257] width 95 height 19
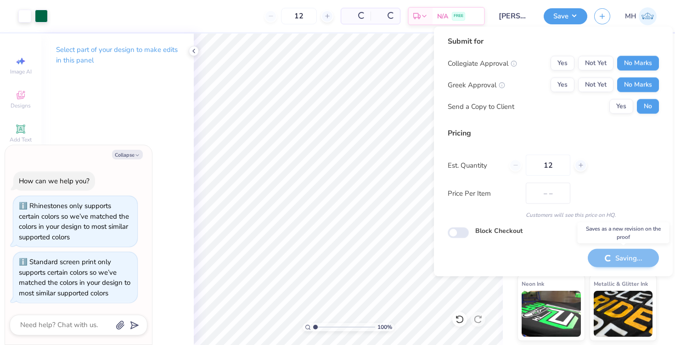
type input "$54.70"
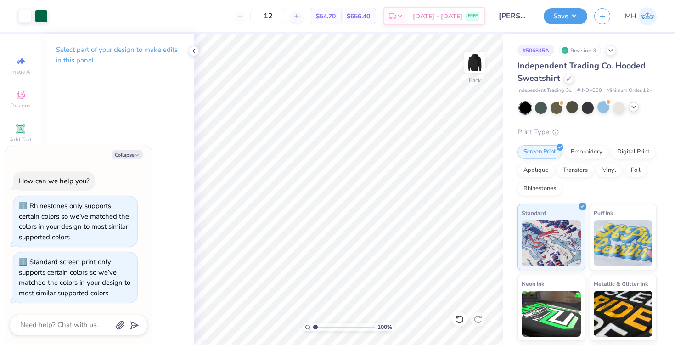
click at [613, 107] on icon at bounding box center [633, 106] width 7 height 7
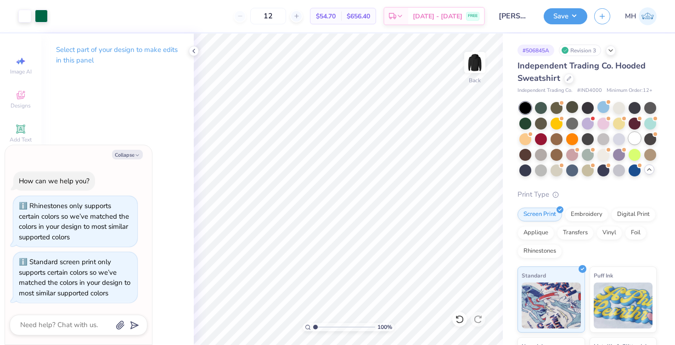
click at [613, 141] on div at bounding box center [634, 138] width 12 height 12
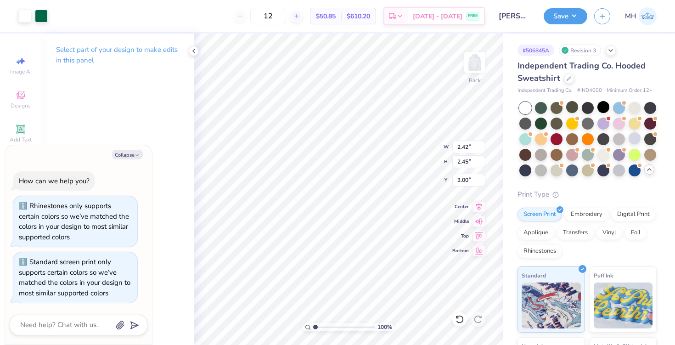
click at [32, 21] on div at bounding box center [32, 16] width 29 height 13
click at [26, 19] on div at bounding box center [24, 15] width 13 height 13
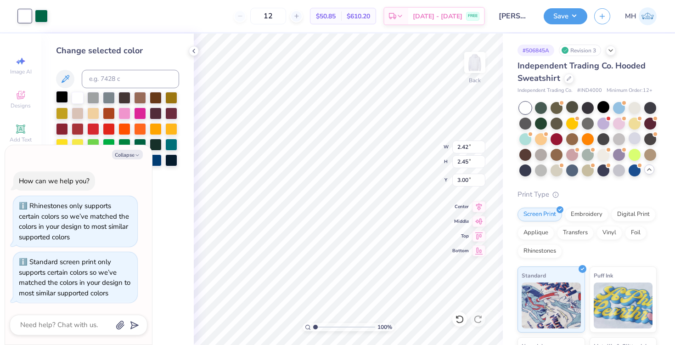
click at [62, 97] on div at bounding box center [62, 97] width 12 height 12
click at [196, 52] on icon at bounding box center [193, 50] width 7 height 7
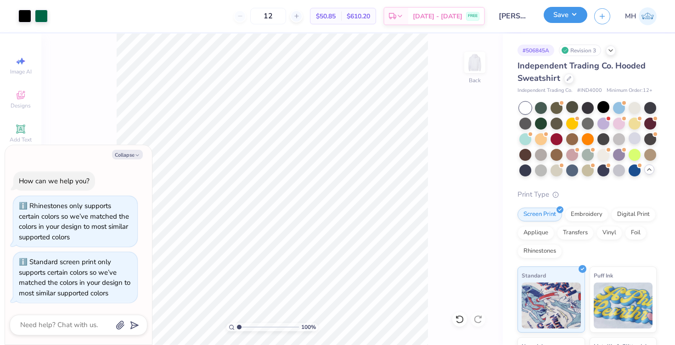
click at [545, 20] on div "Save" at bounding box center [565, 16] width 44 height 16
click at [560, 20] on button "Save" at bounding box center [565, 15] width 44 height 16
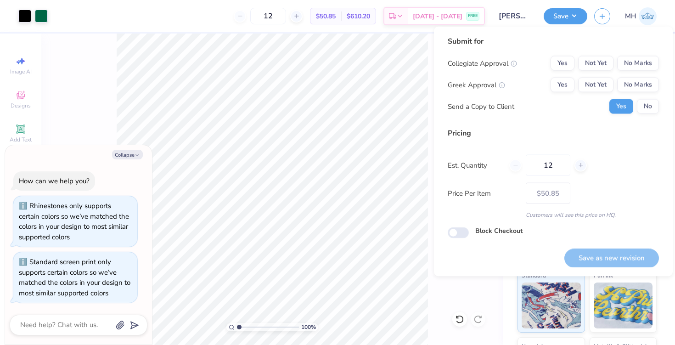
click at [613, 71] on div "Collegiate Approval Yes Not Yet No Marks Greek Approval Yes Not Yet No Marks Se…" at bounding box center [552, 85] width 211 height 58
click at [613, 65] on button "No Marks" at bounding box center [638, 63] width 42 height 15
click at [613, 87] on button "No Marks" at bounding box center [638, 85] width 42 height 15
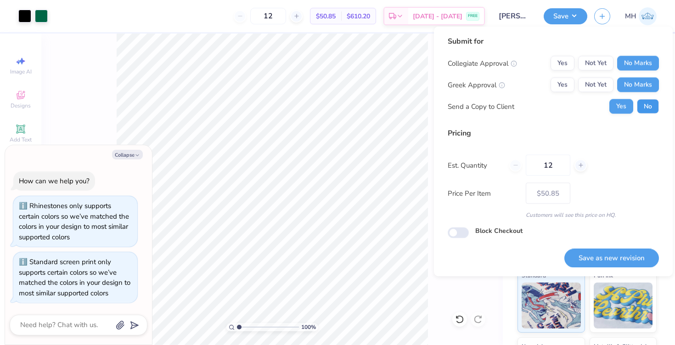
click at [613, 101] on button "No" at bounding box center [647, 106] width 22 height 15
type textarea "x"
click at [613, 259] on button "Save as new revision" at bounding box center [611, 257] width 95 height 19
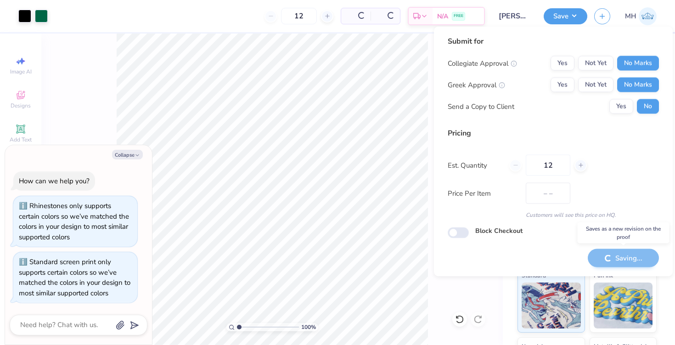
type input "$50.85"
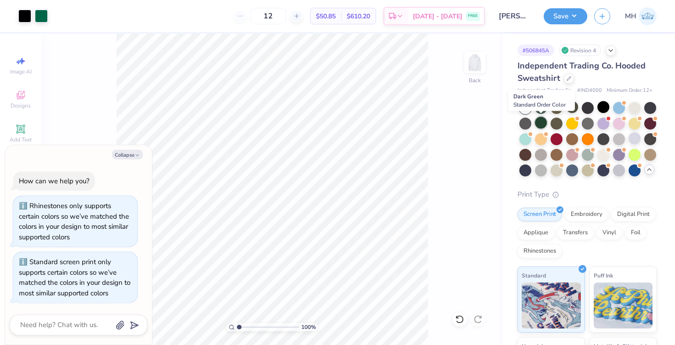
click at [543, 122] on div at bounding box center [541, 123] width 12 height 12
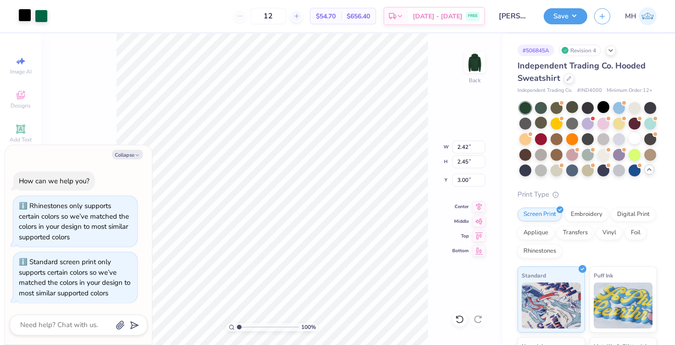
click at [19, 16] on div at bounding box center [24, 15] width 13 height 13
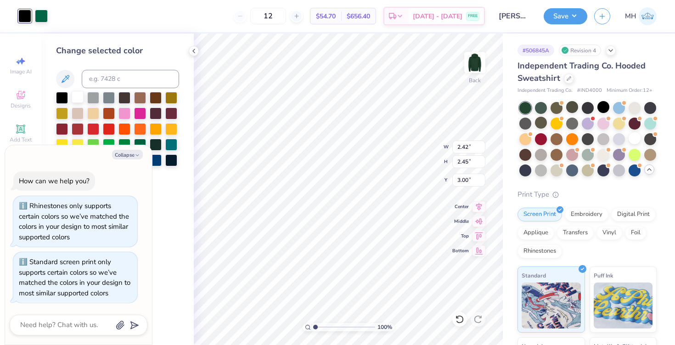
click at [82, 97] on div at bounding box center [78, 97] width 12 height 12
click at [195, 47] on icon at bounding box center [193, 50] width 7 height 7
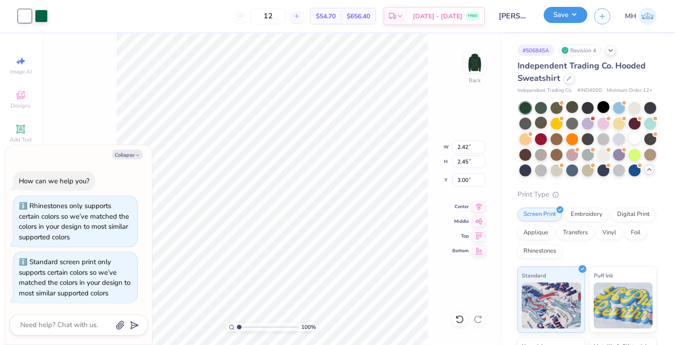
click at [562, 14] on button "Save" at bounding box center [565, 15] width 44 height 16
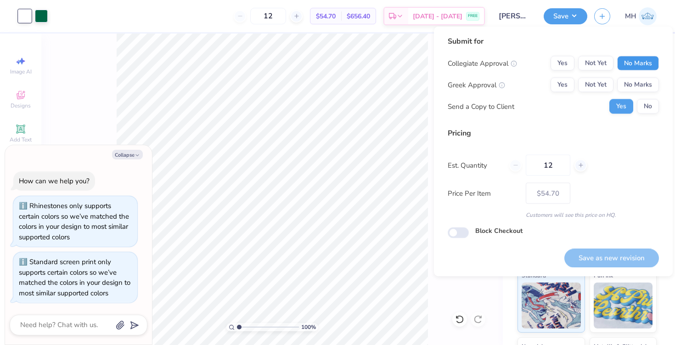
click at [613, 61] on button "No Marks" at bounding box center [638, 63] width 42 height 15
click at [613, 86] on button "No Marks" at bounding box center [638, 85] width 42 height 15
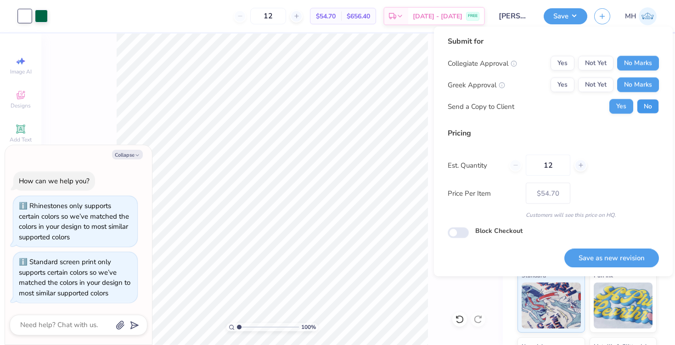
click at [613, 111] on button "No" at bounding box center [647, 106] width 22 height 15
type textarea "x"
click at [613, 253] on button "Save as new revision" at bounding box center [611, 257] width 95 height 19
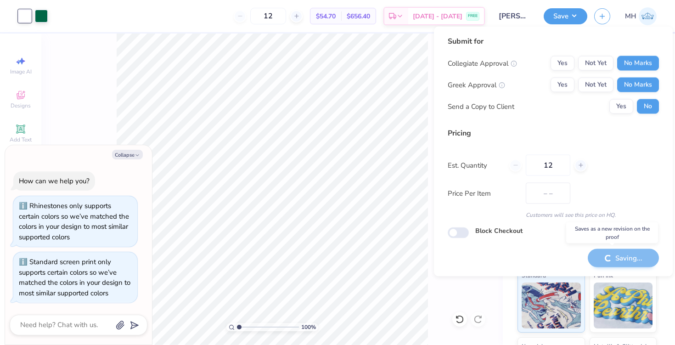
type input "$54.70"
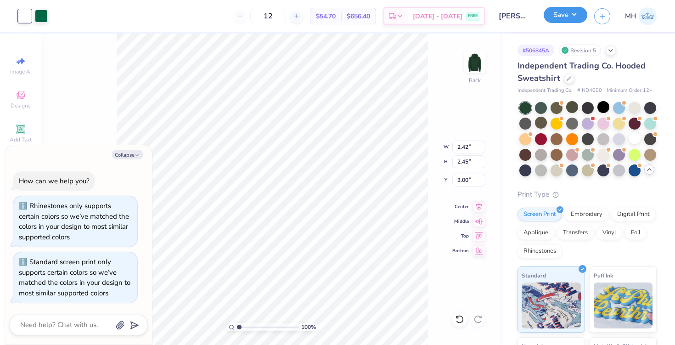
click at [558, 20] on button "Save" at bounding box center [565, 15] width 44 height 16
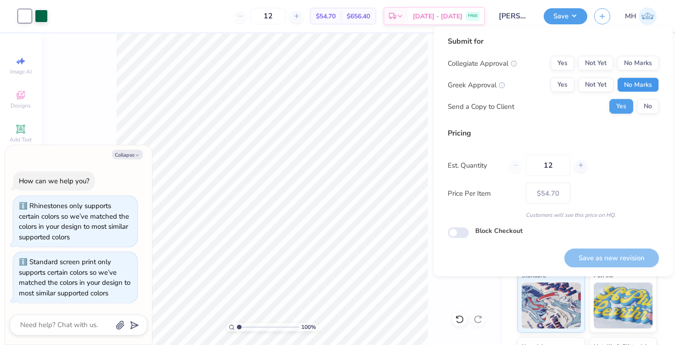
click at [613, 86] on button "No Marks" at bounding box center [638, 85] width 42 height 15
click at [613, 61] on button "No Marks" at bounding box center [638, 63] width 42 height 15
click at [613, 106] on button "No" at bounding box center [647, 106] width 22 height 15
type textarea "x"
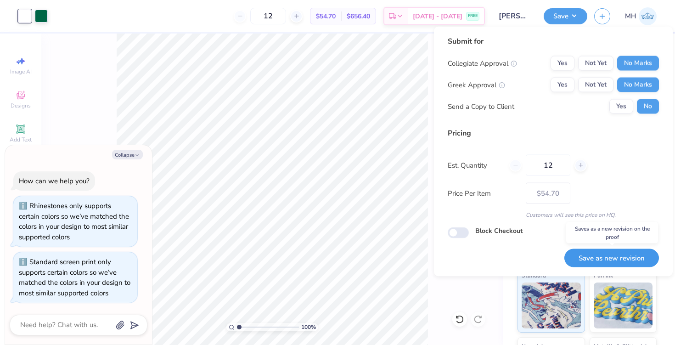
click at [607, 251] on button "Save as new revision" at bounding box center [611, 257] width 95 height 19
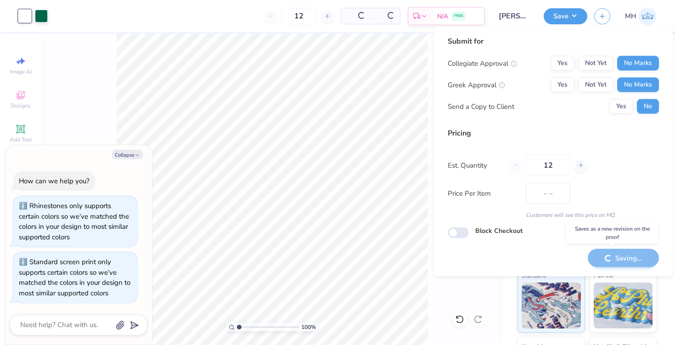
type input "$54.70"
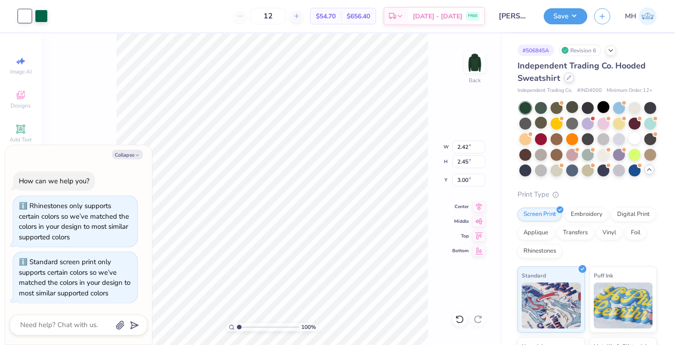
click at [565, 80] on div at bounding box center [569, 78] width 10 height 10
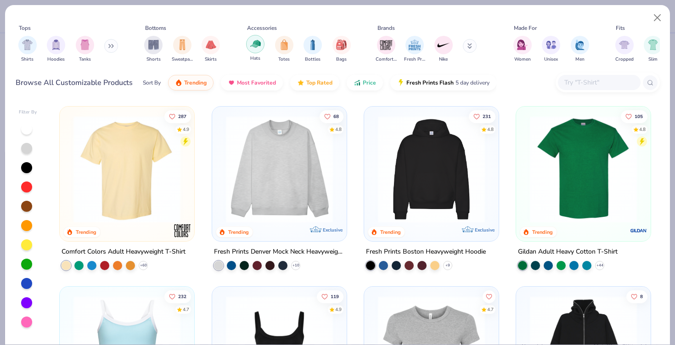
click at [255, 46] on img "filter for Hats" at bounding box center [255, 44] width 11 height 11
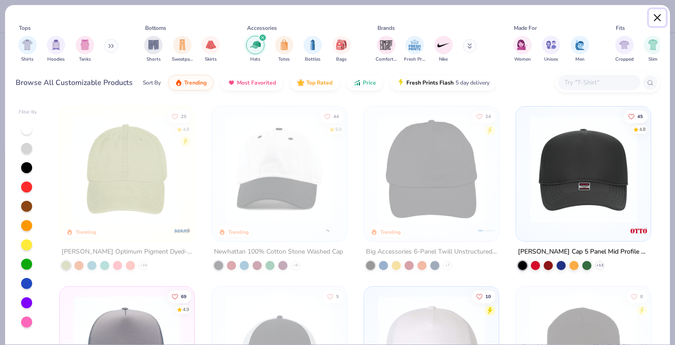
click at [613, 18] on button "Close" at bounding box center [656, 17] width 17 height 17
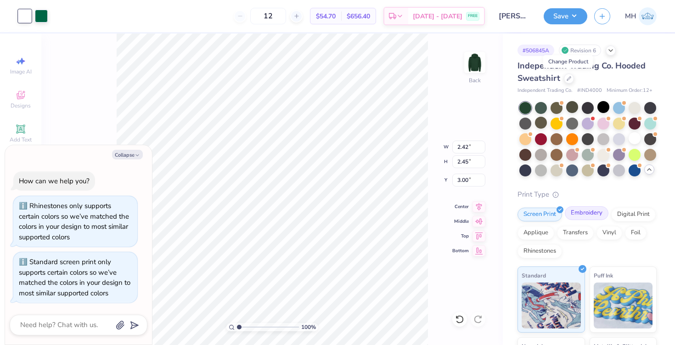
click at [579, 215] on div "Embroidery" at bounding box center [586, 213] width 44 height 14
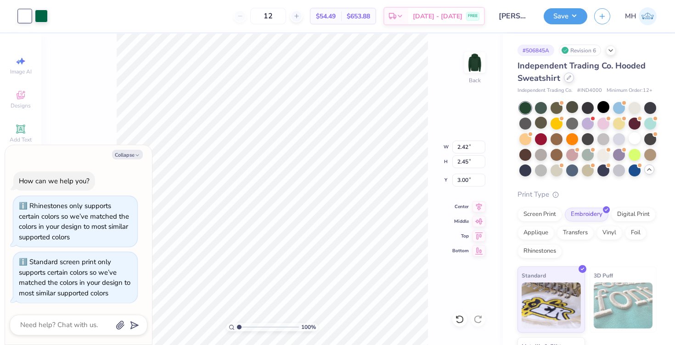
click at [564, 78] on div at bounding box center [569, 78] width 10 height 10
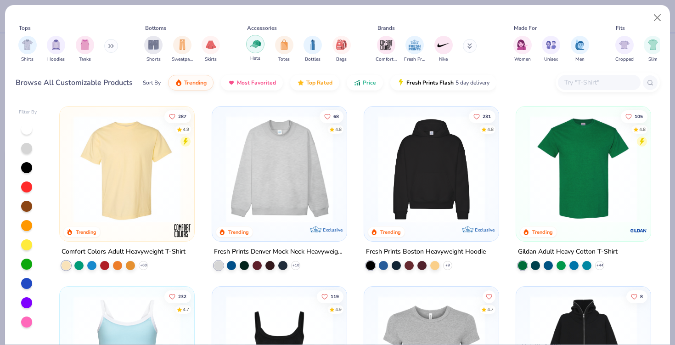
click at [261, 48] on div "filter for Hats" at bounding box center [255, 44] width 18 height 18
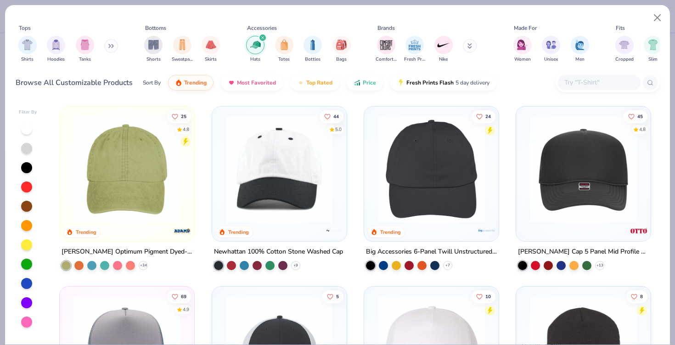
click at [165, 201] on img at bounding box center [127, 169] width 116 height 107
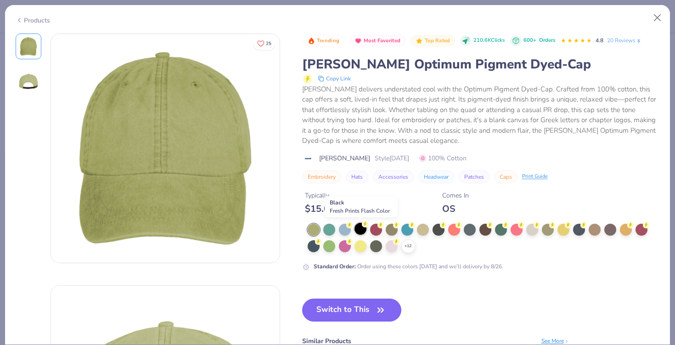
click at [363, 232] on div at bounding box center [360, 229] width 12 height 12
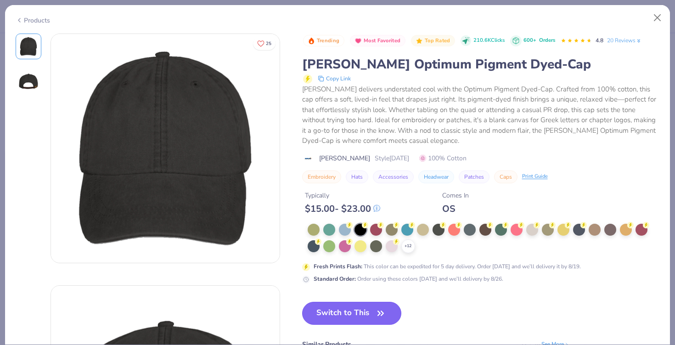
click at [356, 312] on button "Switch to This" at bounding box center [352, 312] width 100 height 23
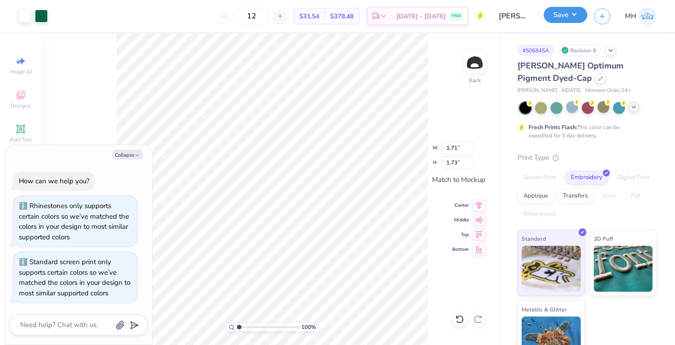
click at [550, 18] on button "Save" at bounding box center [565, 15] width 44 height 16
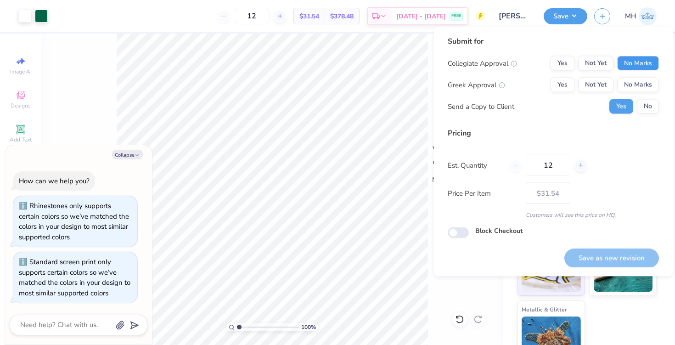
click at [613, 68] on button "No Marks" at bounding box center [638, 63] width 42 height 15
click at [613, 84] on button "No Marks" at bounding box center [638, 85] width 42 height 15
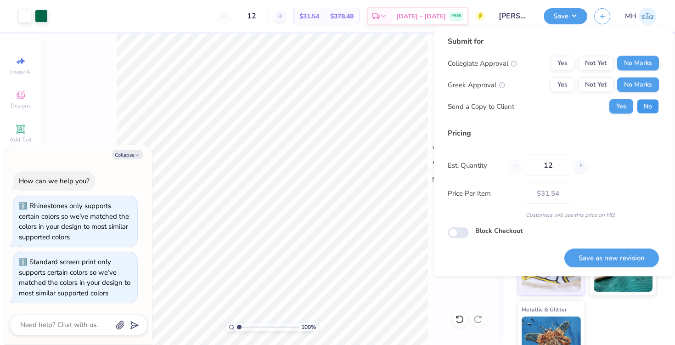
click at [613, 105] on button "No" at bounding box center [647, 106] width 22 height 15
type textarea "x"
click at [610, 251] on button "Save as new revision" at bounding box center [611, 257] width 95 height 19
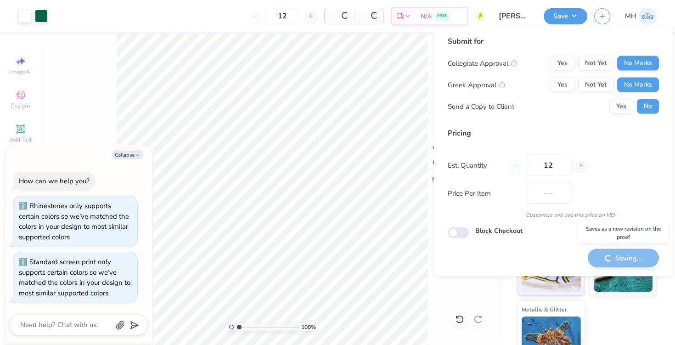
type input "$31.54"
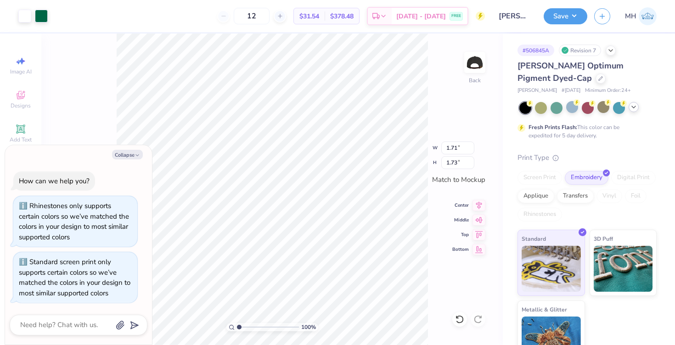
click at [613, 111] on div at bounding box center [633, 107] width 10 height 10
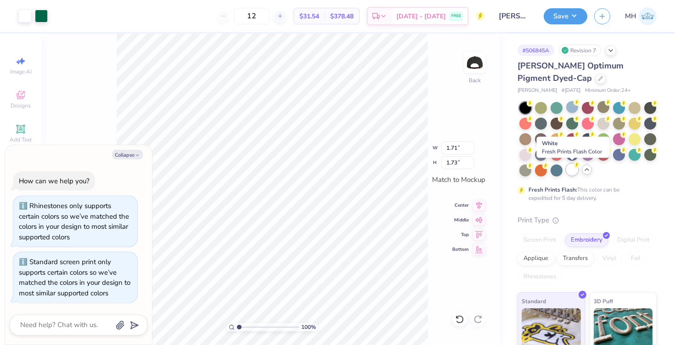
click at [570, 165] on div at bounding box center [572, 169] width 12 height 12
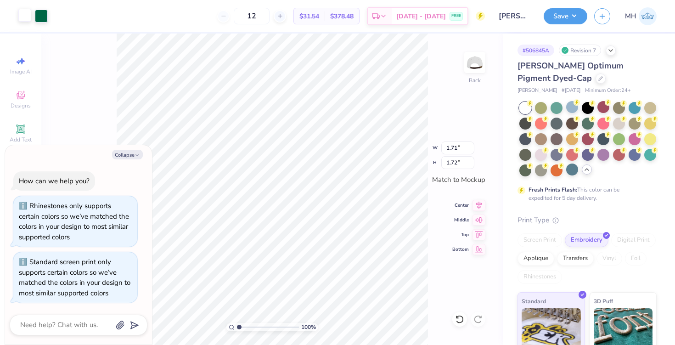
click at [27, 20] on div at bounding box center [24, 15] width 13 height 13
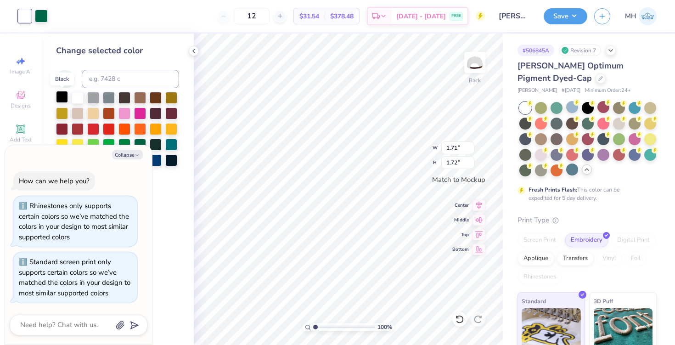
click at [65, 96] on div at bounding box center [62, 97] width 12 height 12
click at [122, 153] on button "Collapse" at bounding box center [127, 155] width 31 height 10
type textarea "x"
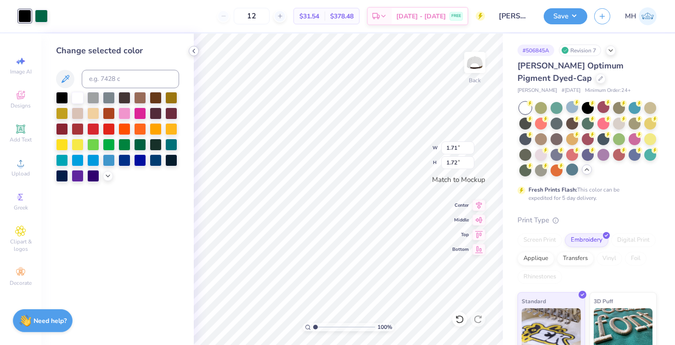
click at [191, 51] on icon at bounding box center [193, 50] width 7 height 7
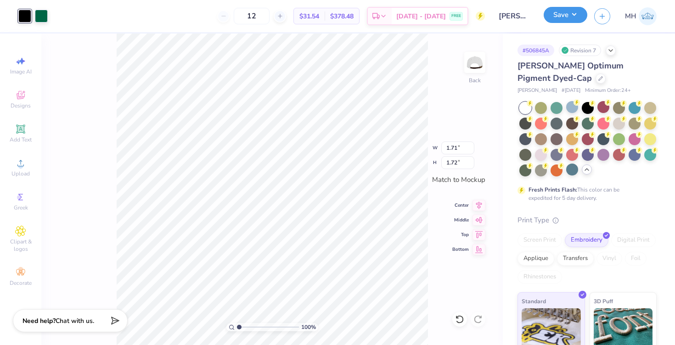
click at [557, 18] on button "Save" at bounding box center [565, 15] width 44 height 16
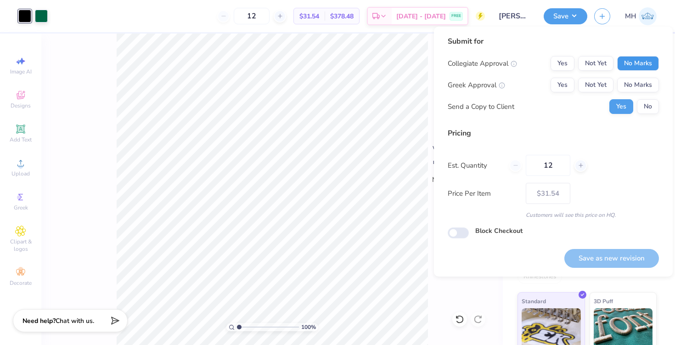
click at [613, 69] on button "No Marks" at bounding box center [638, 63] width 42 height 15
click at [613, 79] on button "No Marks" at bounding box center [638, 85] width 42 height 15
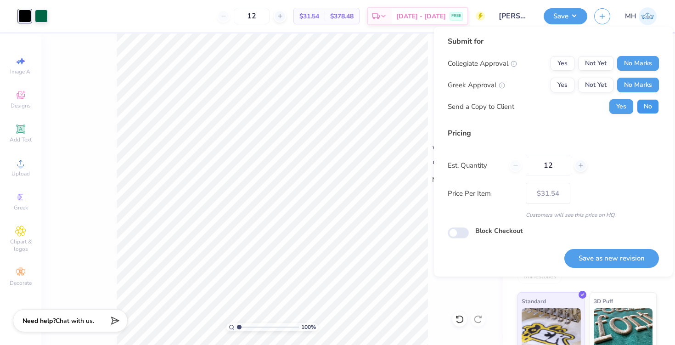
click at [613, 100] on button "No" at bounding box center [647, 106] width 22 height 15
click at [613, 251] on button "Save as new revision" at bounding box center [611, 258] width 95 height 19
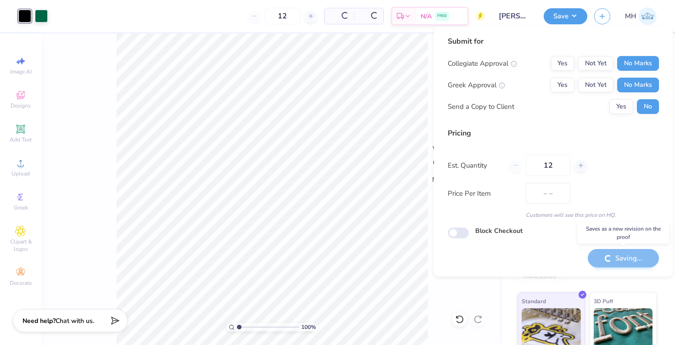
type input "$31.54"
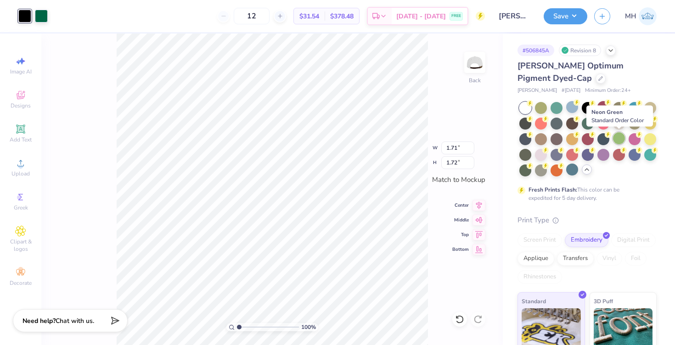
click at [613, 134] on div at bounding box center [619, 138] width 12 height 12
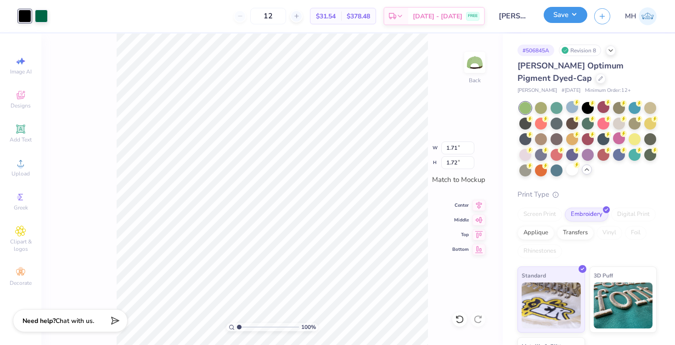
click at [553, 18] on button "Save" at bounding box center [565, 15] width 44 height 16
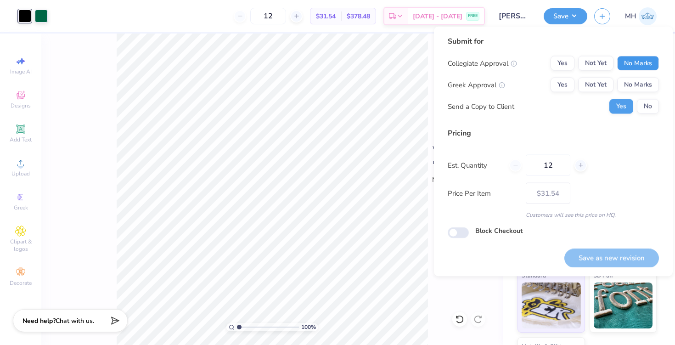
click at [613, 60] on button "No Marks" at bounding box center [638, 63] width 42 height 15
click at [613, 78] on button "No Marks" at bounding box center [638, 85] width 42 height 15
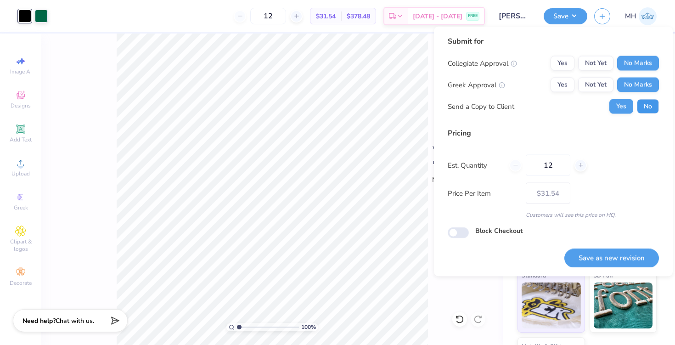
click at [613, 104] on button "No" at bounding box center [647, 106] width 22 height 15
click at [613, 254] on button "Save as new revision" at bounding box center [611, 257] width 95 height 19
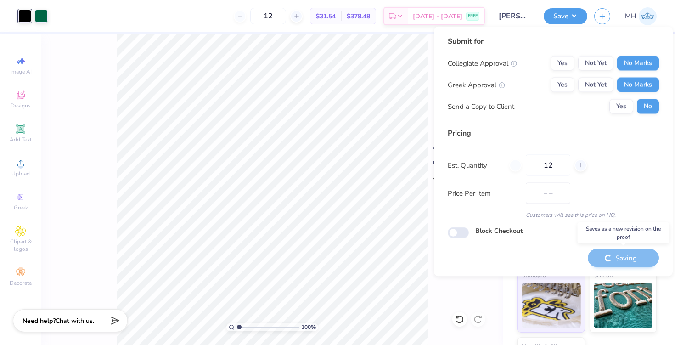
type input "$31.54"
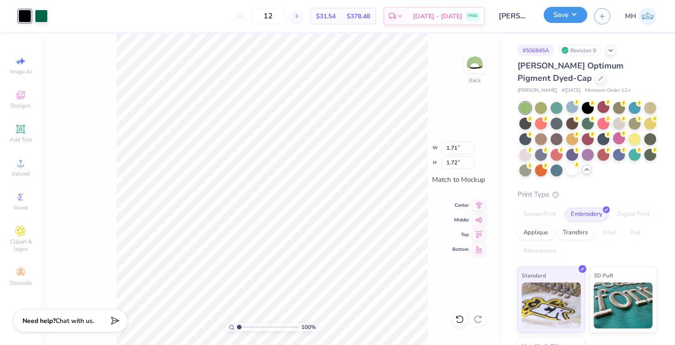
click at [558, 20] on button "Save" at bounding box center [565, 15] width 44 height 16
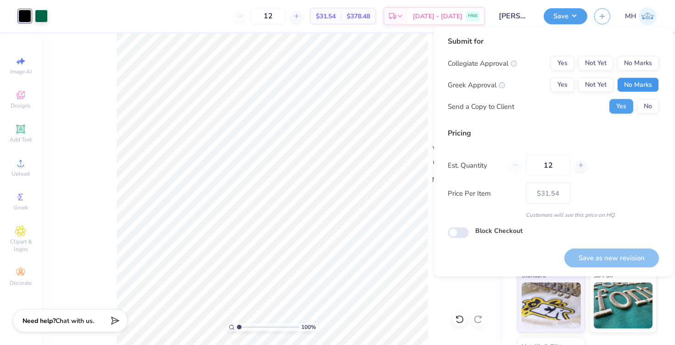
click at [613, 87] on button "No Marks" at bounding box center [638, 85] width 42 height 15
click at [613, 67] on button "No Marks" at bounding box center [638, 63] width 42 height 15
click at [613, 95] on div "Collegiate Approval Yes Not Yet No Marks Greek Approval Yes Not Yet No Marks Se…" at bounding box center [552, 85] width 211 height 58
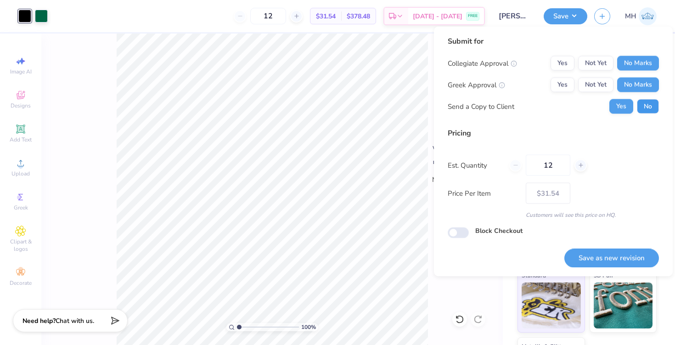
click at [613, 105] on button "No" at bounding box center [647, 106] width 22 height 15
click at [613, 255] on button "Save as new revision" at bounding box center [611, 257] width 95 height 19
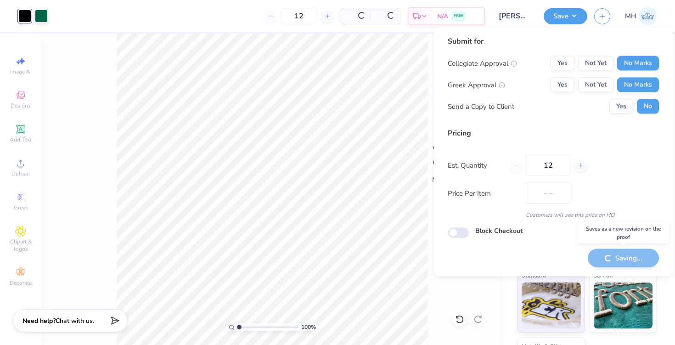
type input "$31.54"
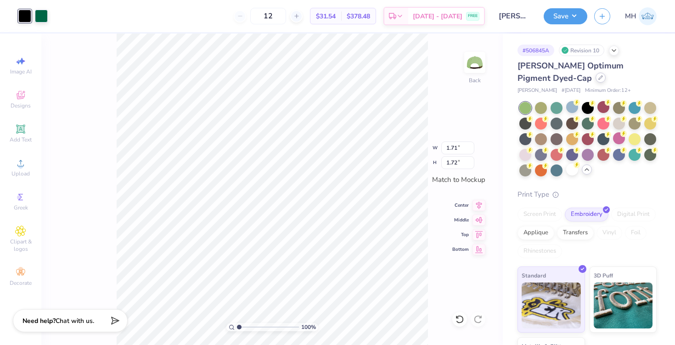
click at [595, 80] on div at bounding box center [600, 78] width 10 height 10
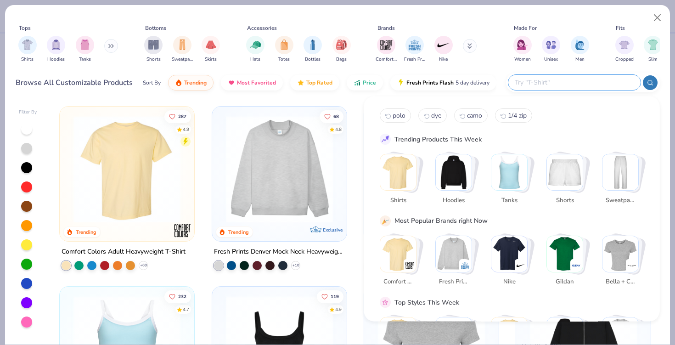
click at [576, 86] on input "text" at bounding box center [574, 82] width 120 height 11
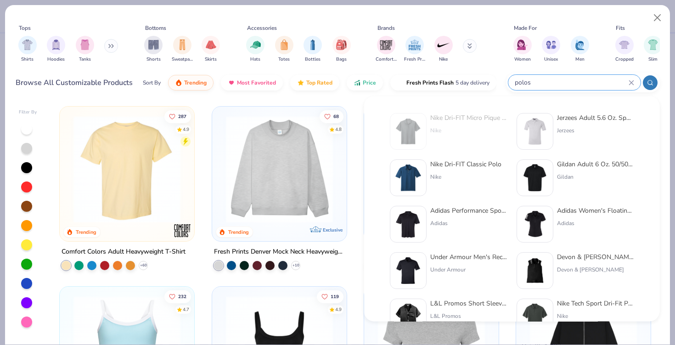
type input "polos"
click at [487, 162] on div "Nike Dri-FIT Classic Polo" at bounding box center [465, 164] width 71 height 10
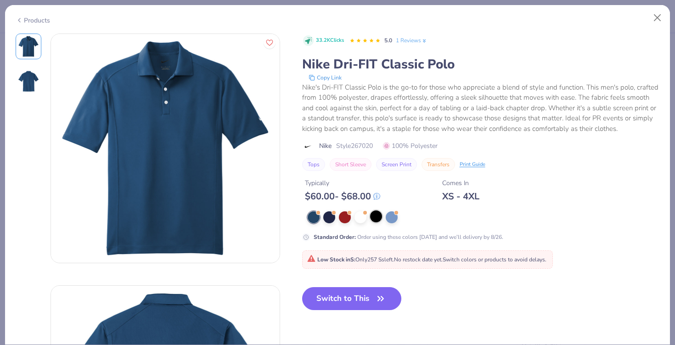
click at [376, 216] on div at bounding box center [376, 216] width 12 height 12
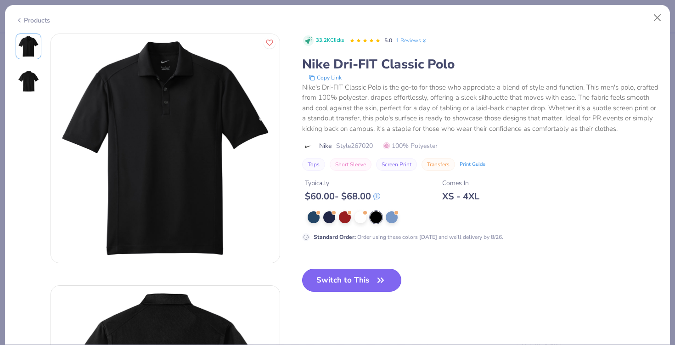
click at [350, 284] on button "Switch to This" at bounding box center [352, 279] width 100 height 23
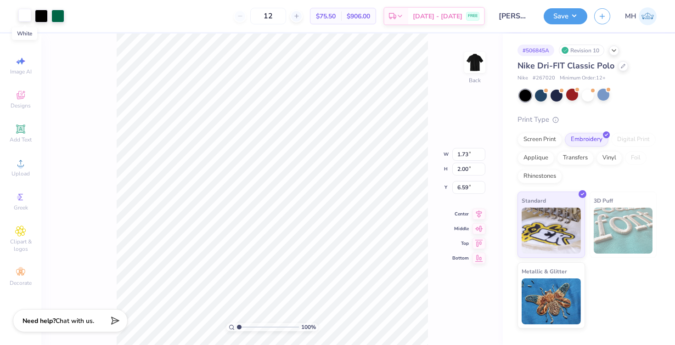
click at [21, 18] on div at bounding box center [24, 15] width 13 height 13
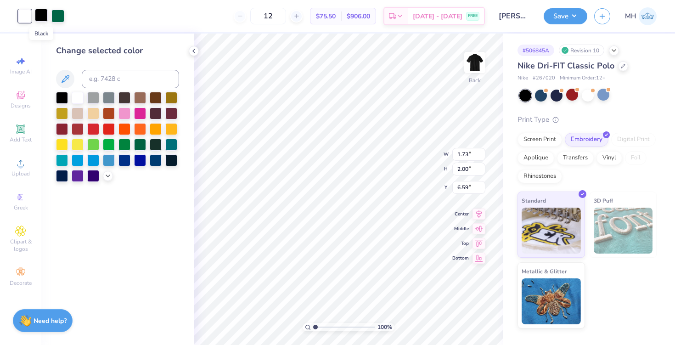
click at [38, 17] on div at bounding box center [41, 15] width 13 height 13
click at [73, 98] on div at bounding box center [78, 97] width 12 height 12
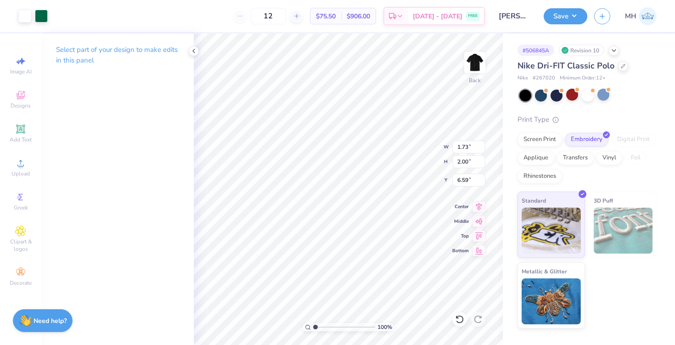
type input "3.60"
type input "2.31"
type input "2.67"
type input "2.93"
click at [195, 50] on icon at bounding box center [193, 50] width 7 height 7
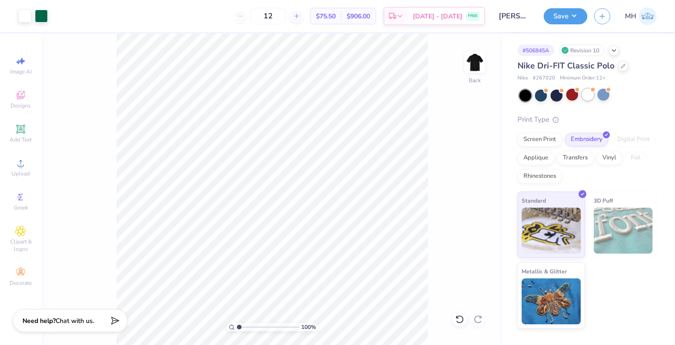
click at [587, 95] on div at bounding box center [587, 95] width 12 height 12
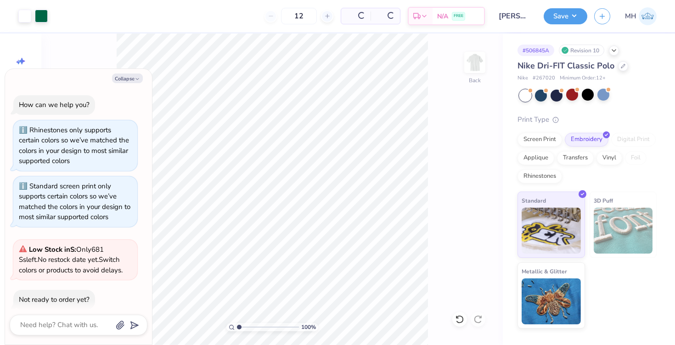
scroll to position [43, 0]
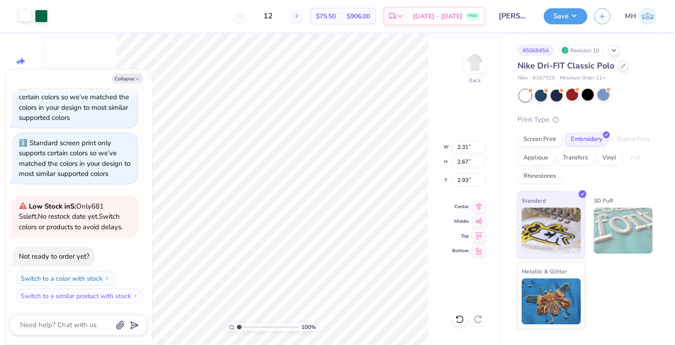
click at [22, 17] on div at bounding box center [24, 15] width 13 height 13
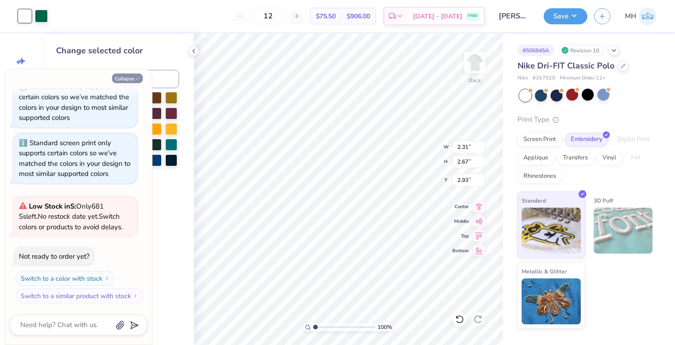
click at [126, 80] on button "Collapse" at bounding box center [127, 78] width 31 height 10
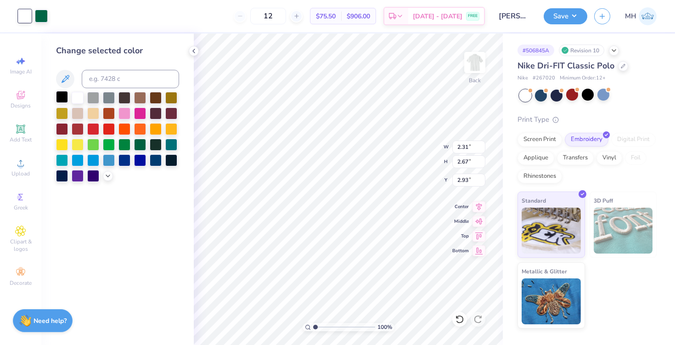
click at [61, 95] on div at bounding box center [62, 97] width 12 height 12
click at [194, 51] on icon at bounding box center [193, 50] width 7 height 7
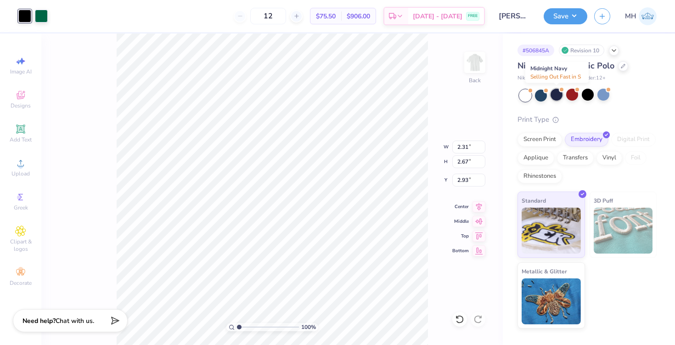
click at [560, 94] on div at bounding box center [556, 95] width 12 height 12
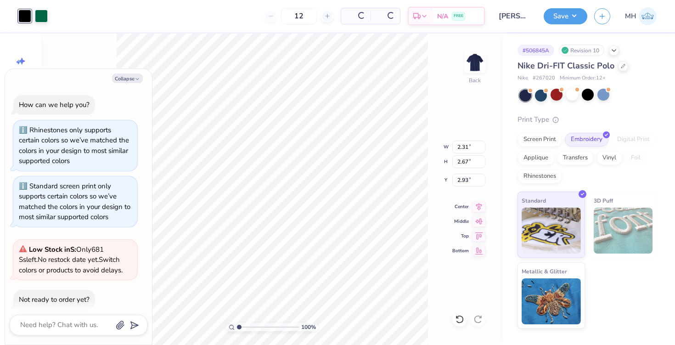
scroll to position [162, 0]
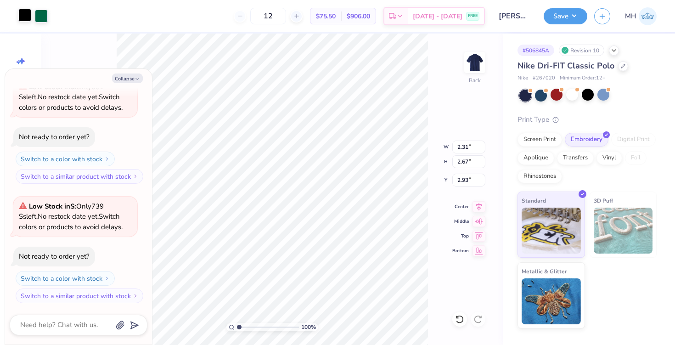
click at [28, 16] on div at bounding box center [24, 15] width 13 height 13
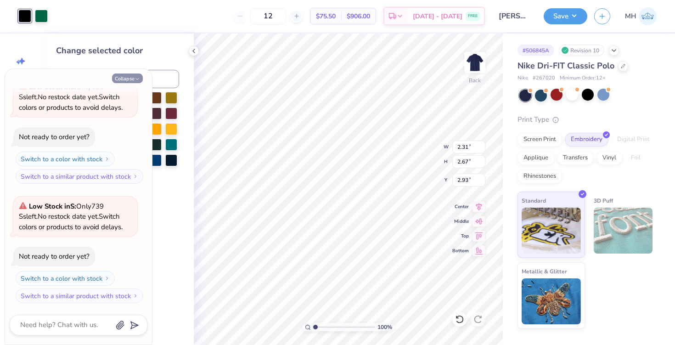
click at [118, 78] on button "Collapse" at bounding box center [127, 78] width 31 height 10
type textarea "x"
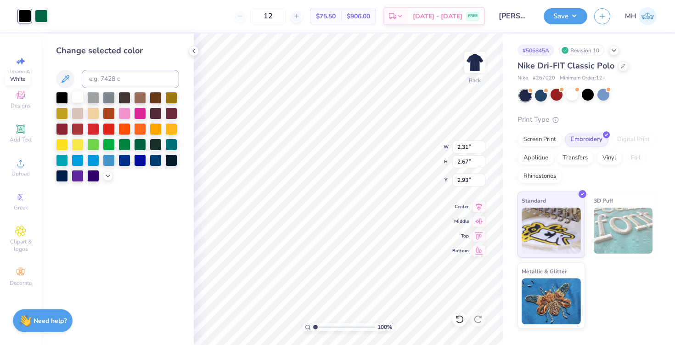
click at [80, 95] on div at bounding box center [78, 97] width 12 height 12
click at [191, 49] on icon at bounding box center [193, 50] width 7 height 7
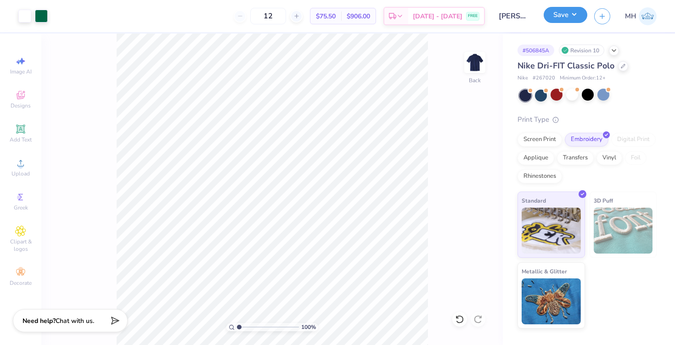
click at [551, 14] on button "Save" at bounding box center [565, 15] width 44 height 16
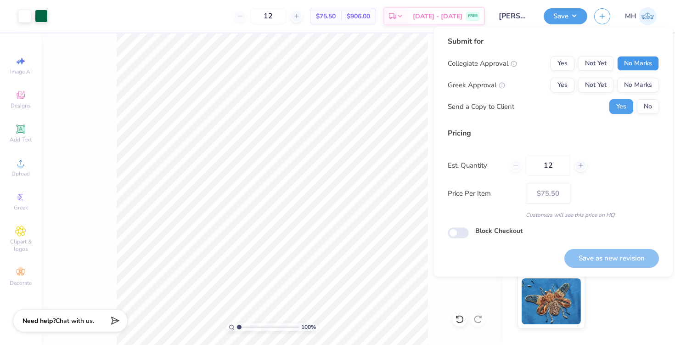
click at [613, 61] on button "No Marks" at bounding box center [638, 63] width 42 height 15
click at [613, 99] on div "Yes No" at bounding box center [634, 106] width 50 height 15
click at [613, 90] on button "No Marks" at bounding box center [638, 85] width 42 height 15
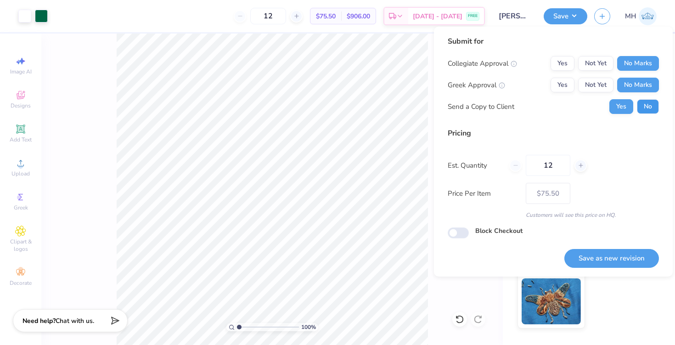
click at [613, 106] on button "No" at bounding box center [647, 106] width 22 height 15
click at [613, 255] on button "Save as new revision" at bounding box center [611, 258] width 95 height 19
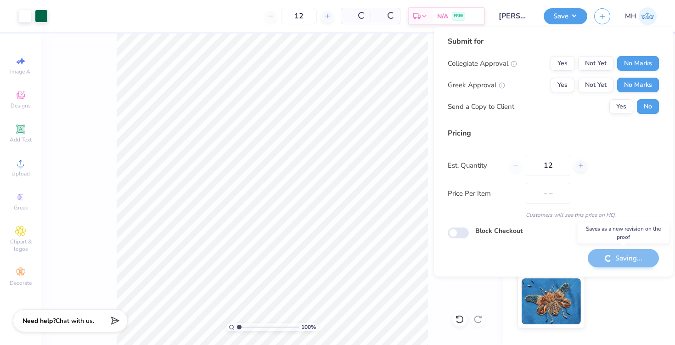
type input "$75.50"
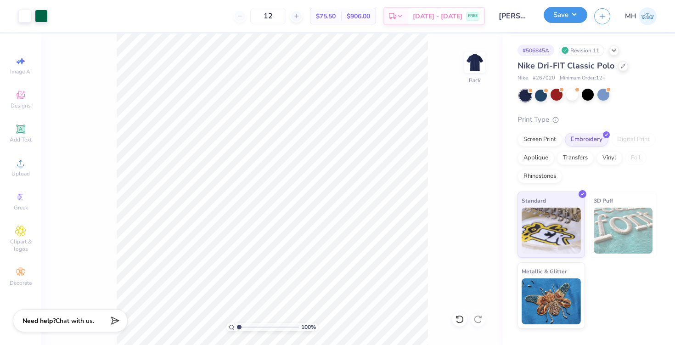
click at [568, 21] on button "Save" at bounding box center [565, 15] width 44 height 16
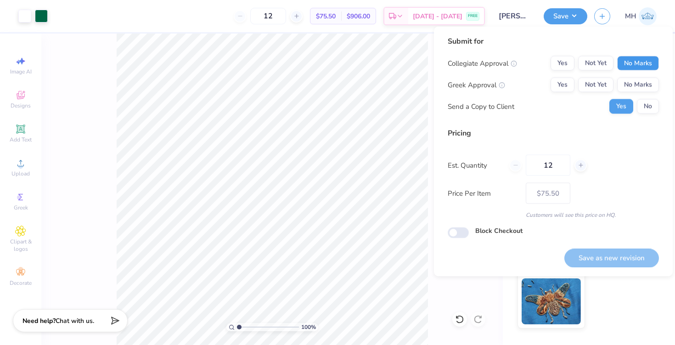
click at [613, 64] on button "No Marks" at bounding box center [638, 63] width 42 height 15
click at [613, 84] on button "No Marks" at bounding box center [638, 85] width 42 height 15
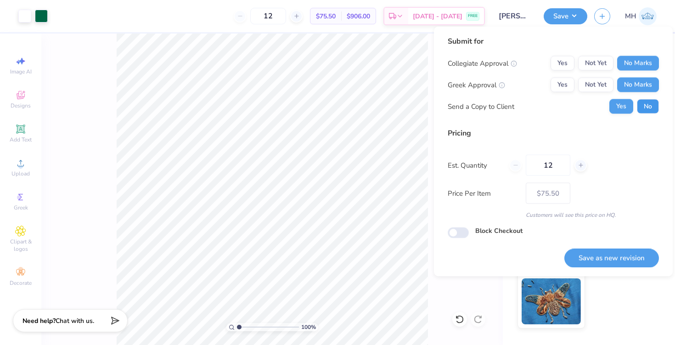
click at [613, 111] on button "No" at bounding box center [647, 106] width 22 height 15
click at [606, 257] on button "Save as new revision" at bounding box center [611, 257] width 95 height 19
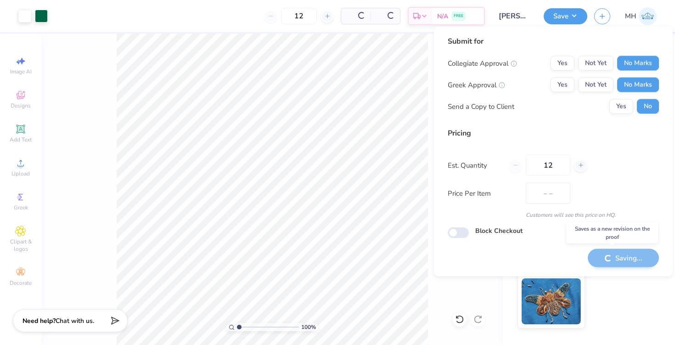
type input "$75.50"
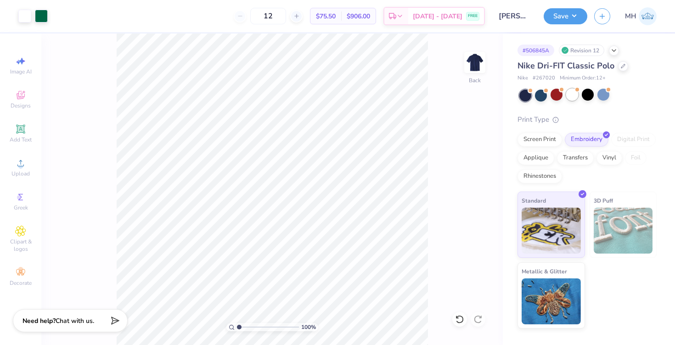
click at [567, 95] on div at bounding box center [572, 95] width 12 height 12
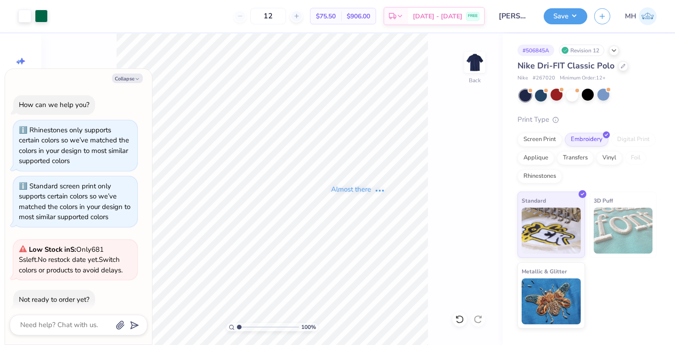
scroll to position [282, 0]
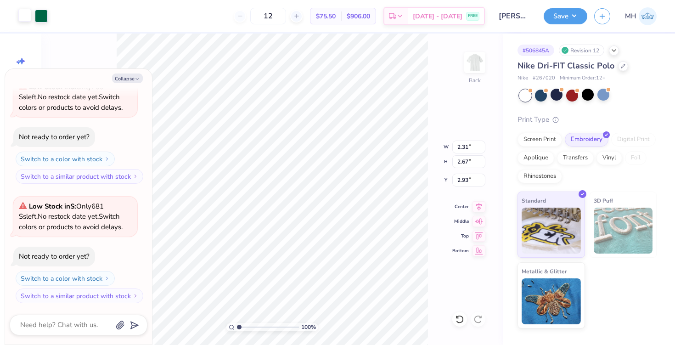
click at [29, 14] on div at bounding box center [24, 15] width 13 height 13
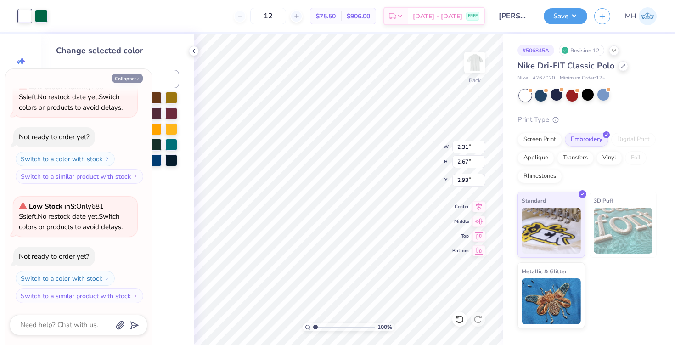
click at [129, 79] on button "Collapse" at bounding box center [127, 78] width 31 height 10
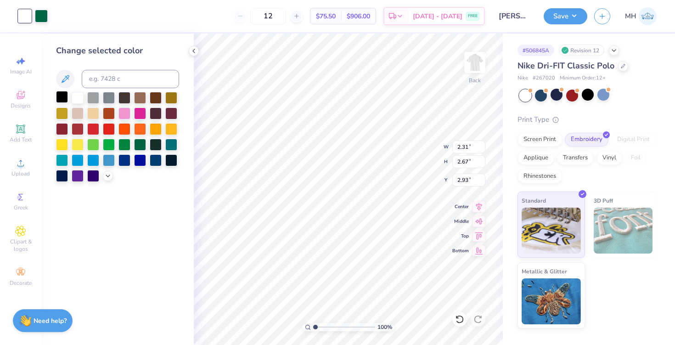
click at [62, 97] on div at bounding box center [62, 97] width 12 height 12
click at [555, 96] on div at bounding box center [556, 95] width 12 height 12
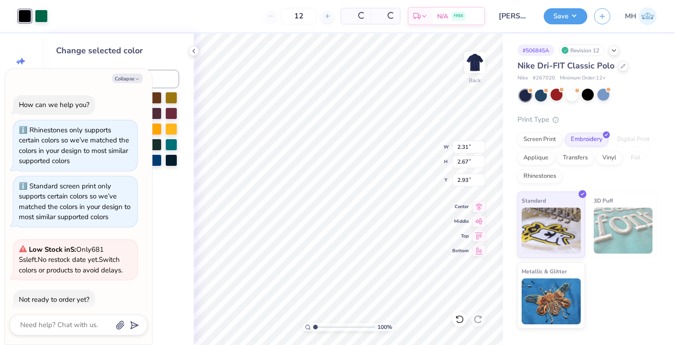
scroll to position [401, 0]
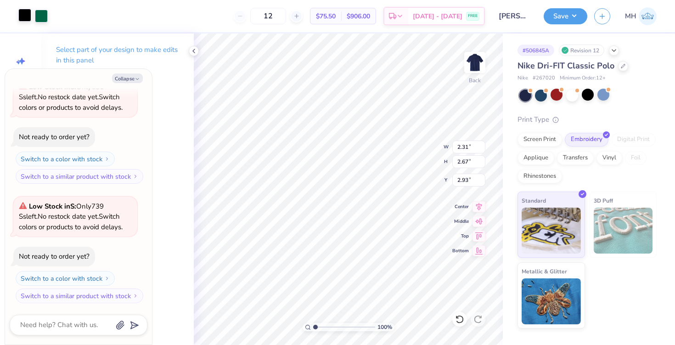
click at [28, 13] on div at bounding box center [24, 15] width 13 height 13
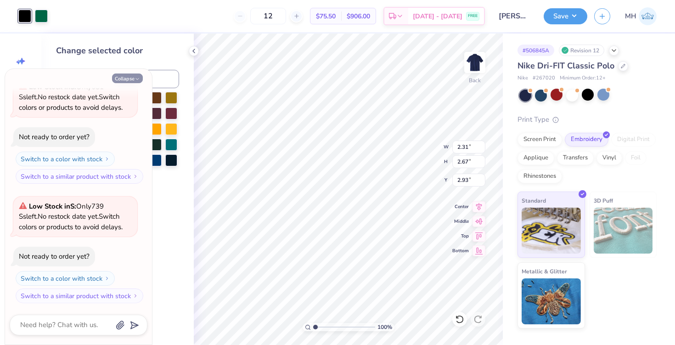
click at [123, 80] on button "Collapse" at bounding box center [127, 78] width 31 height 10
type textarea "x"
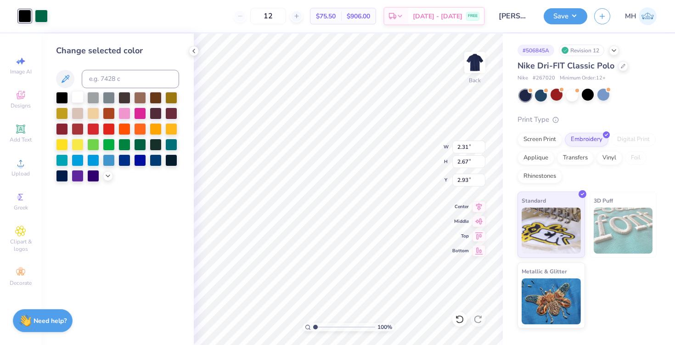
click at [72, 99] on div at bounding box center [78, 97] width 12 height 12
click at [194, 50] on icon at bounding box center [193, 50] width 7 height 7
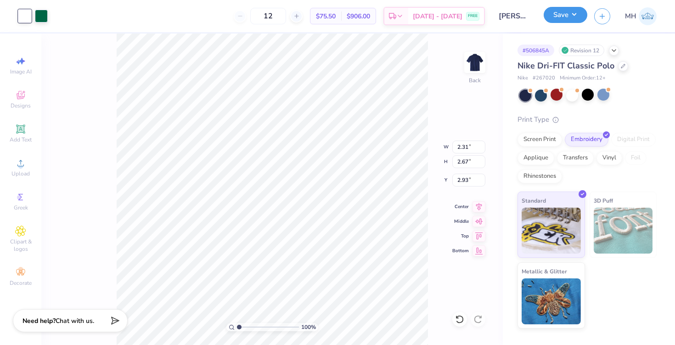
click at [573, 15] on button "Save" at bounding box center [565, 15] width 44 height 16
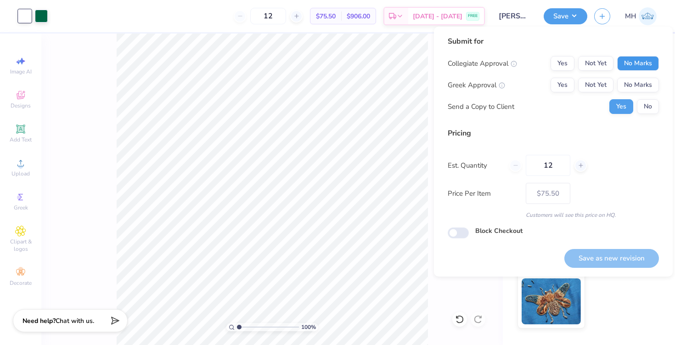
click at [613, 61] on button "No Marks" at bounding box center [638, 63] width 42 height 15
click at [613, 83] on button "No Marks" at bounding box center [638, 85] width 42 height 15
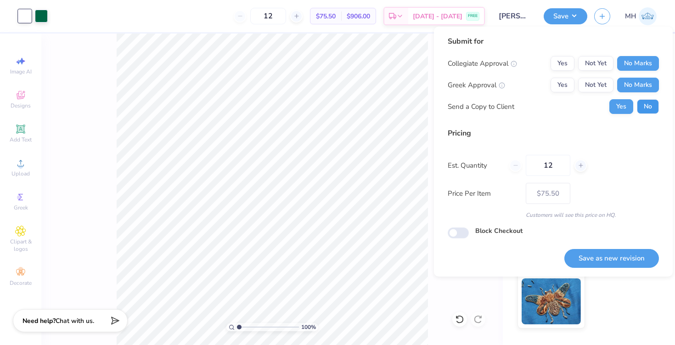
click at [613, 106] on button "No" at bounding box center [647, 106] width 22 height 15
click at [613, 254] on button "Save as new revision" at bounding box center [611, 258] width 95 height 19
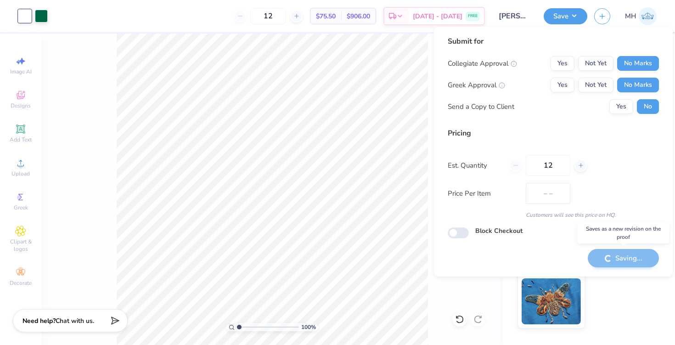
type input "$75.50"
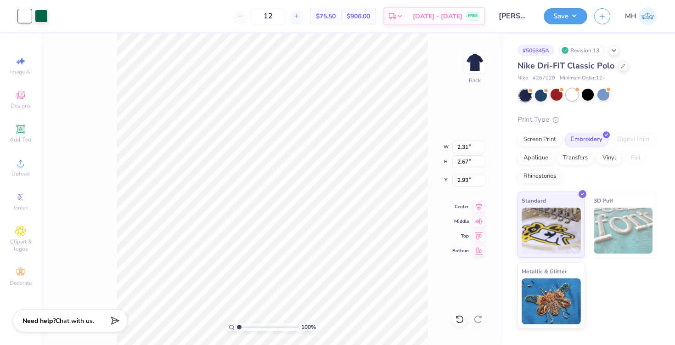
click at [575, 95] on div at bounding box center [572, 95] width 12 height 12
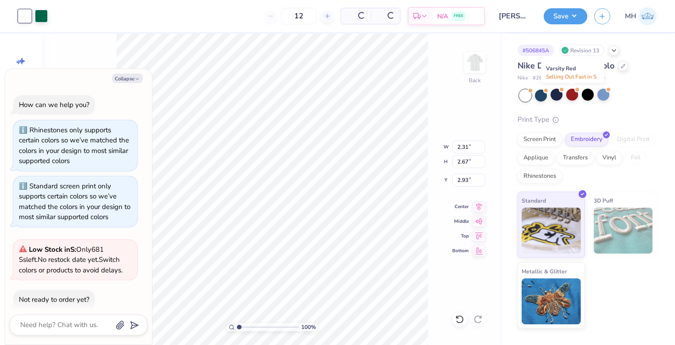
scroll to position [520, 0]
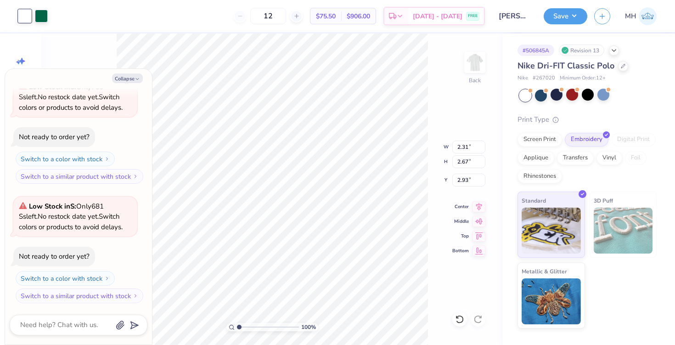
click at [22, 11] on div at bounding box center [24, 16] width 13 height 13
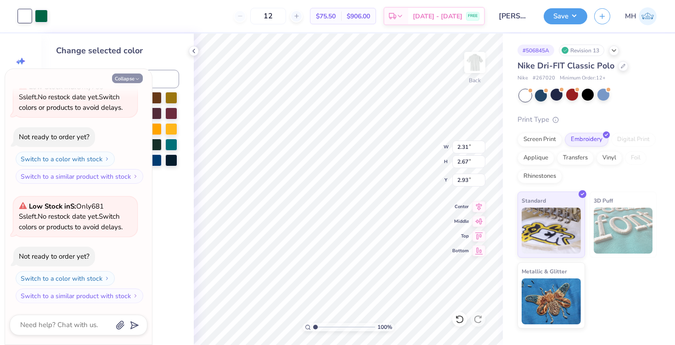
click at [117, 76] on button "Collapse" at bounding box center [127, 78] width 31 height 10
type textarea "x"
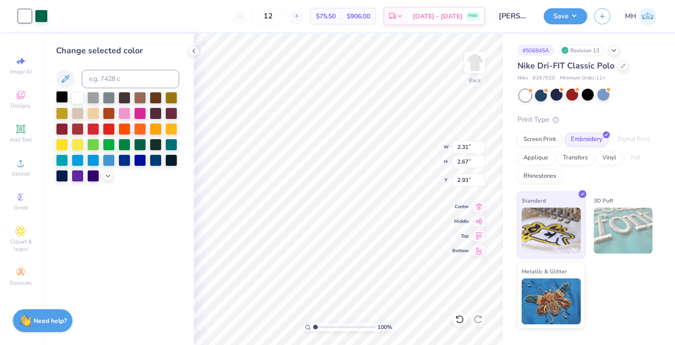
click at [63, 100] on div at bounding box center [62, 97] width 12 height 12
click at [555, 17] on button "Save" at bounding box center [565, 15] width 44 height 16
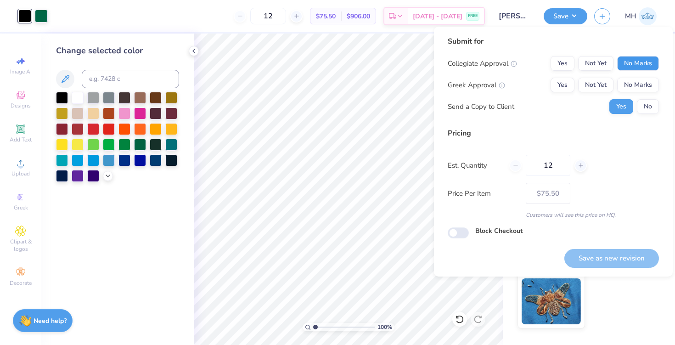
click at [613, 63] on button "No Marks" at bounding box center [638, 63] width 42 height 15
click at [613, 80] on button "No Marks" at bounding box center [638, 85] width 42 height 15
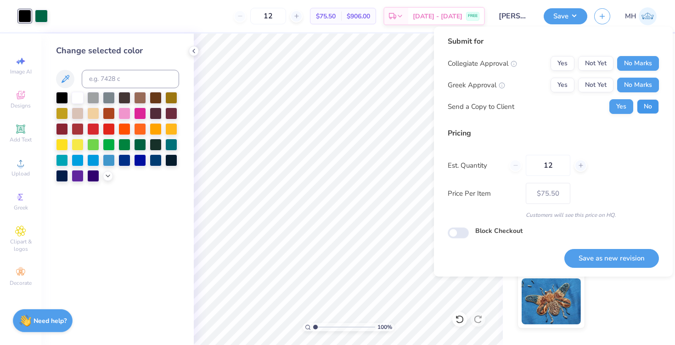
click at [613, 104] on button "No" at bounding box center [647, 106] width 22 height 15
click at [613, 257] on button "Save as new revision" at bounding box center [611, 258] width 95 height 19
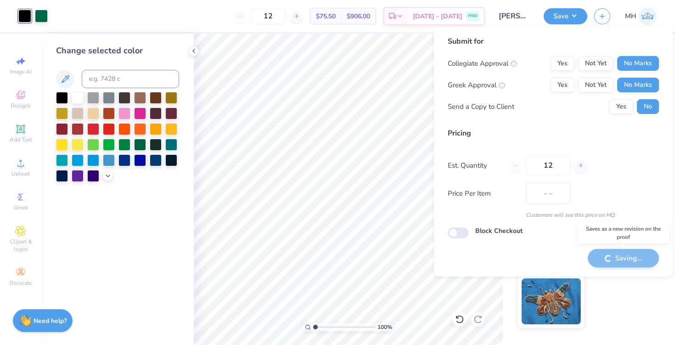
type input "$75.50"
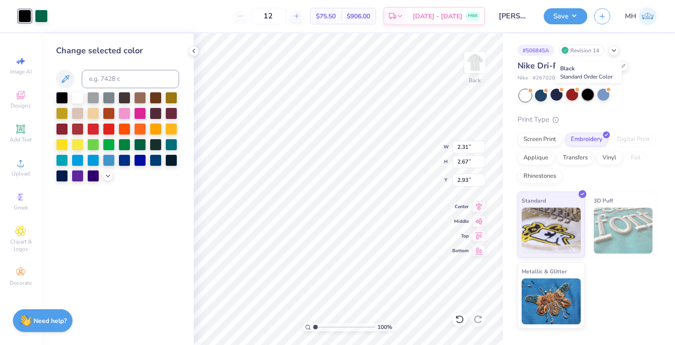
click at [589, 92] on div at bounding box center [587, 95] width 12 height 12
click at [78, 94] on div at bounding box center [78, 97] width 12 height 12
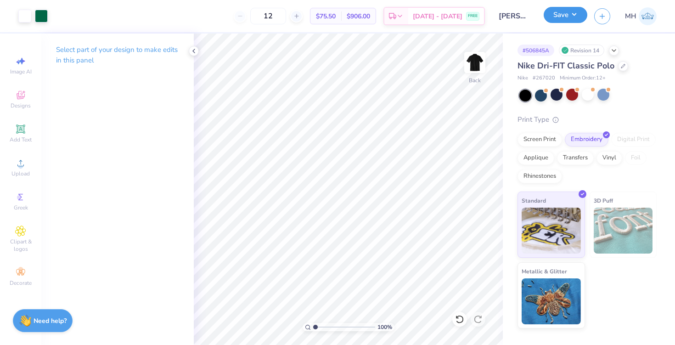
click at [562, 13] on button "Save" at bounding box center [565, 15] width 44 height 16
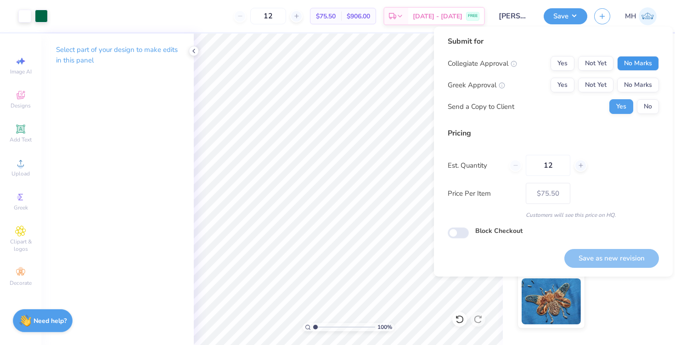
click at [613, 68] on button "No Marks" at bounding box center [638, 63] width 42 height 15
click at [613, 85] on button "No Marks" at bounding box center [638, 85] width 42 height 15
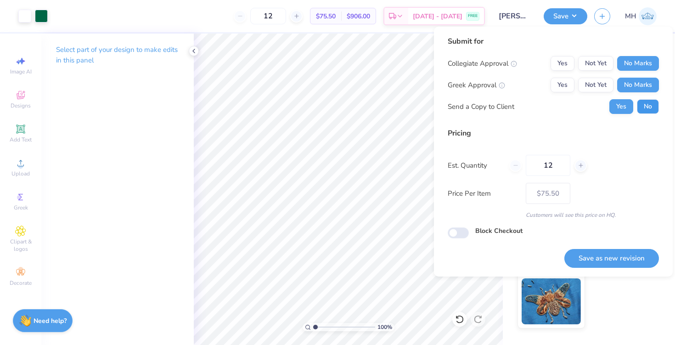
click at [613, 103] on button "No" at bounding box center [647, 106] width 22 height 15
click at [613, 254] on button "Save as new revision" at bounding box center [611, 258] width 95 height 19
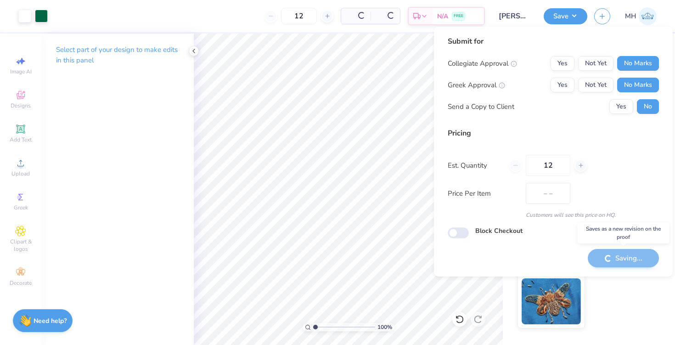
type input "$75.50"
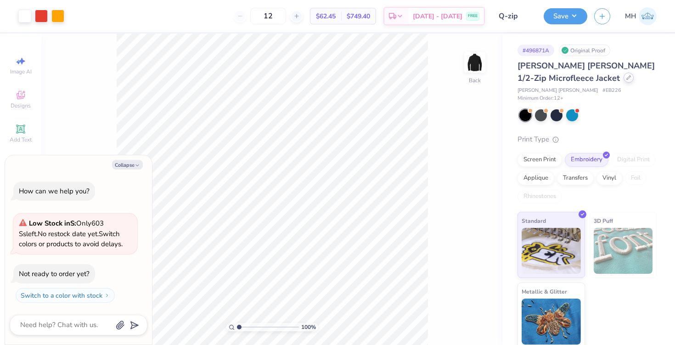
click at [623, 81] on div at bounding box center [628, 78] width 10 height 10
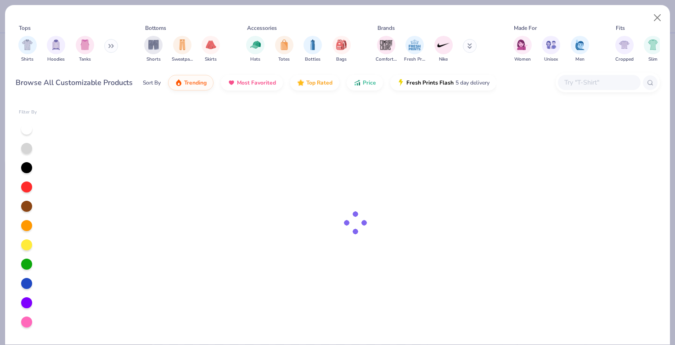
click at [573, 78] on input "text" at bounding box center [598, 82] width 71 height 11
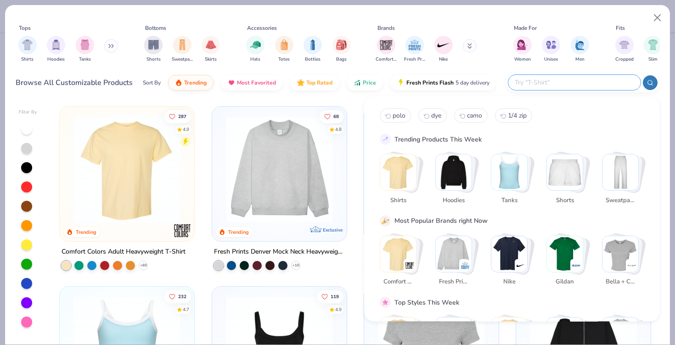
type textarea "x"
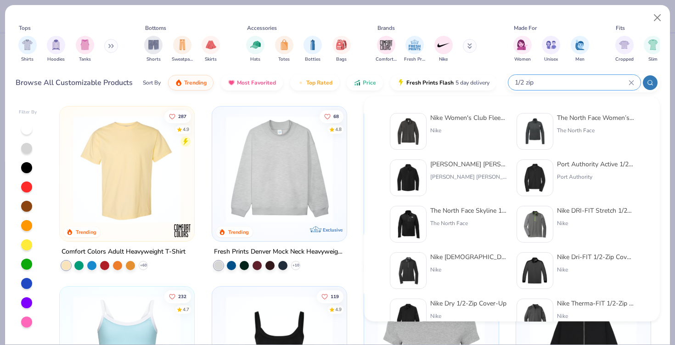
type input "1/2 zip"
click at [466, 164] on div "[PERSON_NAME] [PERSON_NAME] 1/2-Zip Microfleece Jacket" at bounding box center [468, 164] width 77 height 10
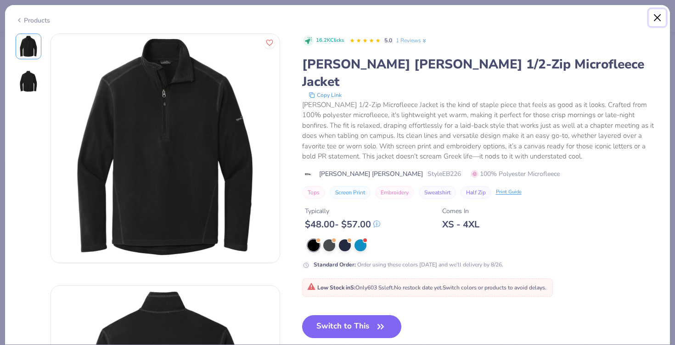
click at [655, 17] on button "Close" at bounding box center [656, 17] width 17 height 17
type textarea "x"
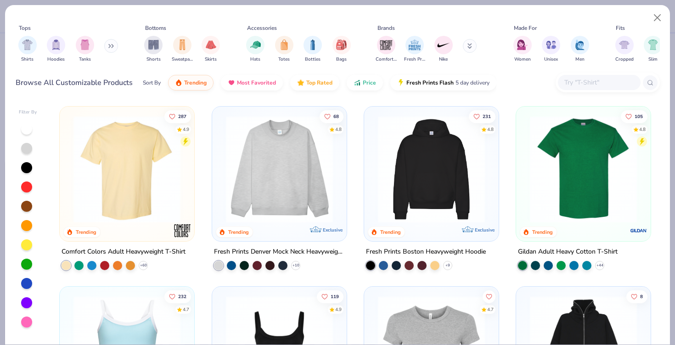
click at [576, 83] on input "text" at bounding box center [598, 82] width 71 height 11
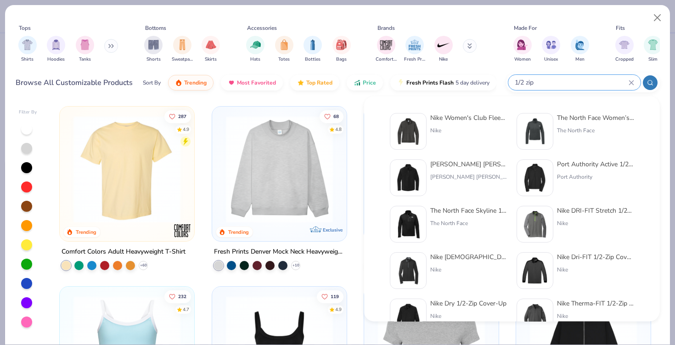
type input "1/2 zip"
click at [538, 174] on img at bounding box center [534, 177] width 28 height 28
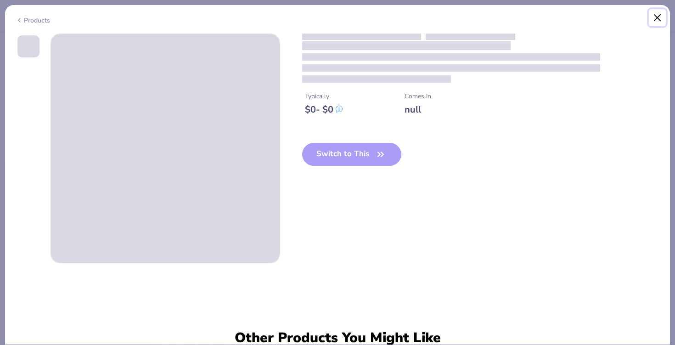
click at [658, 18] on button "Close" at bounding box center [656, 17] width 17 height 17
type textarea "x"
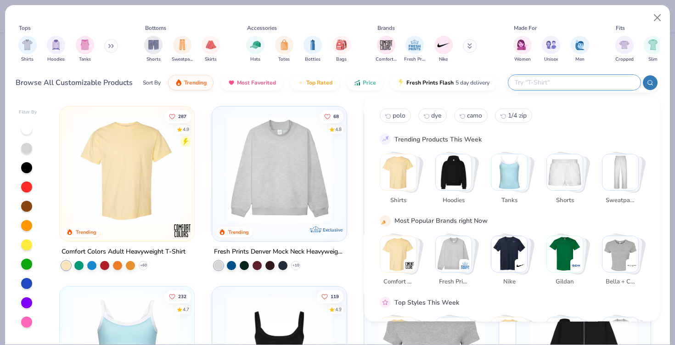
click at [582, 77] on input "text" at bounding box center [574, 82] width 120 height 11
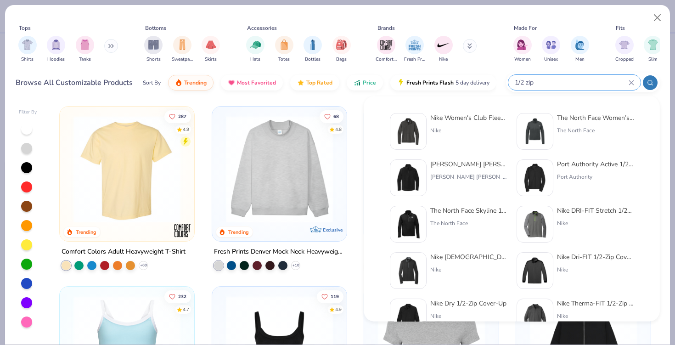
type input "1/2 zip"
click at [443, 162] on div "[PERSON_NAME] [PERSON_NAME] 1/2-Zip Microfleece Jacket" at bounding box center [468, 164] width 77 height 10
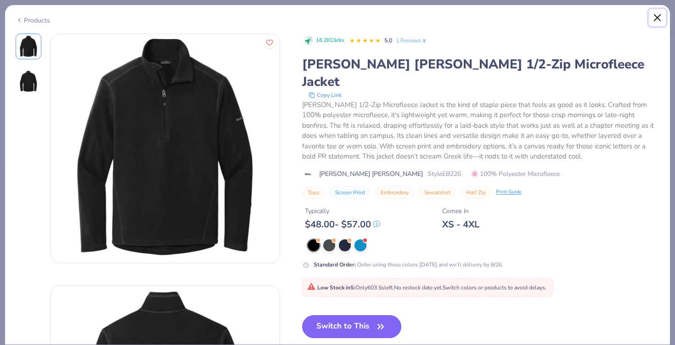
click at [652, 14] on button "Close" at bounding box center [656, 17] width 17 height 17
type textarea "x"
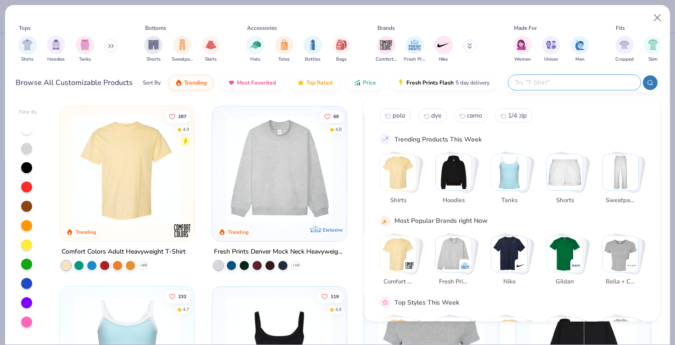
click at [597, 85] on input "text" at bounding box center [574, 82] width 120 height 11
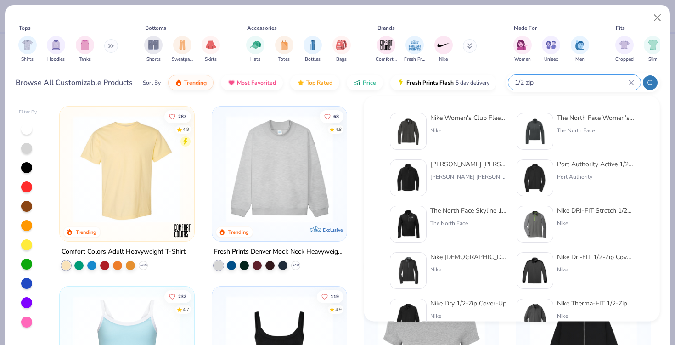
type input "1/2 zip"
click at [593, 222] on div "Nike" at bounding box center [595, 223] width 77 height 8
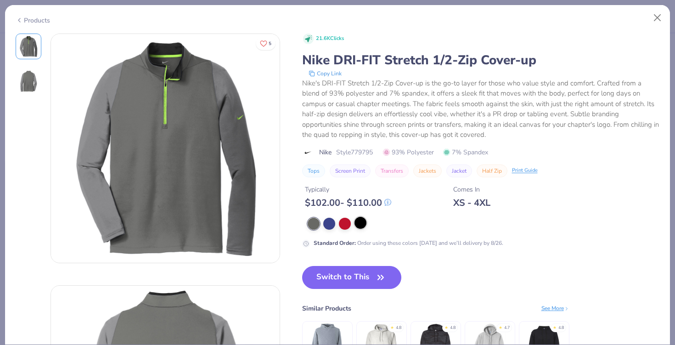
click at [359, 225] on div at bounding box center [360, 223] width 12 height 12
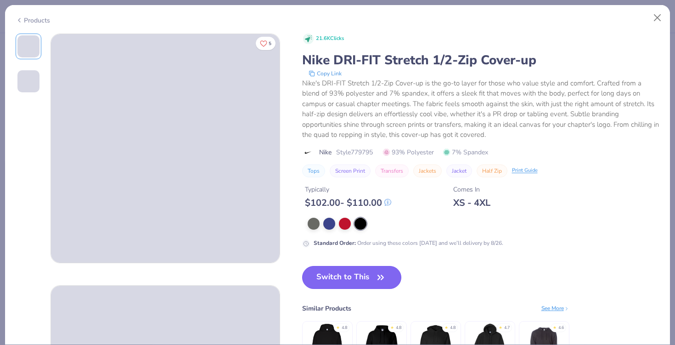
click at [358, 282] on button "Switch to This" at bounding box center [352, 277] width 100 height 23
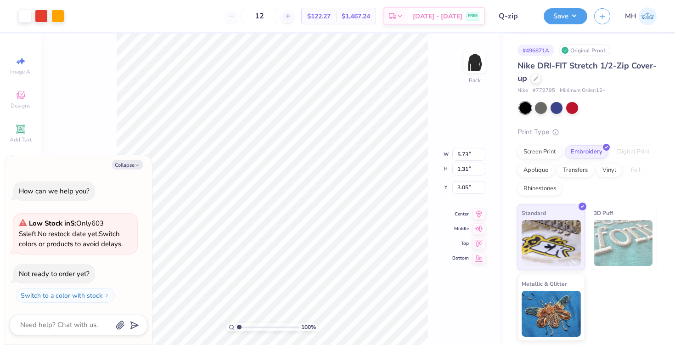
type textarea "x"
type input "5.35"
type input "1.23"
type input "3.14"
click at [560, 14] on button "Save" at bounding box center [565, 15] width 44 height 16
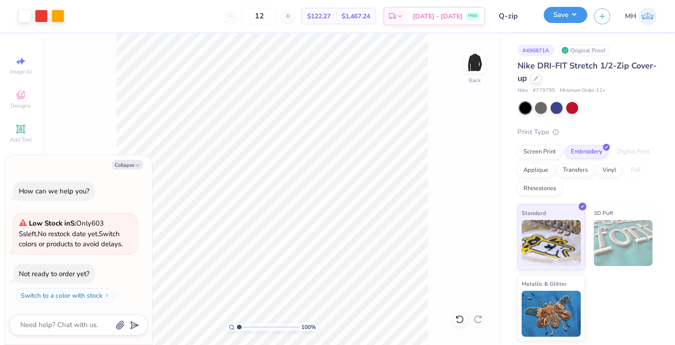
type textarea "x"
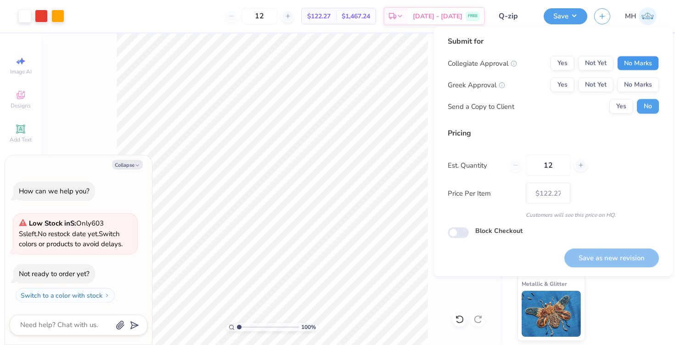
click at [623, 68] on button "No Marks" at bounding box center [638, 63] width 42 height 15
click at [629, 84] on button "No Marks" at bounding box center [638, 85] width 42 height 15
click at [618, 252] on button "Save as new revision" at bounding box center [611, 257] width 95 height 19
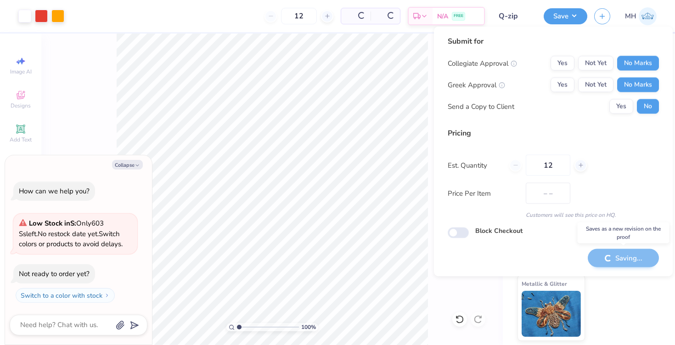
type input "$122.27"
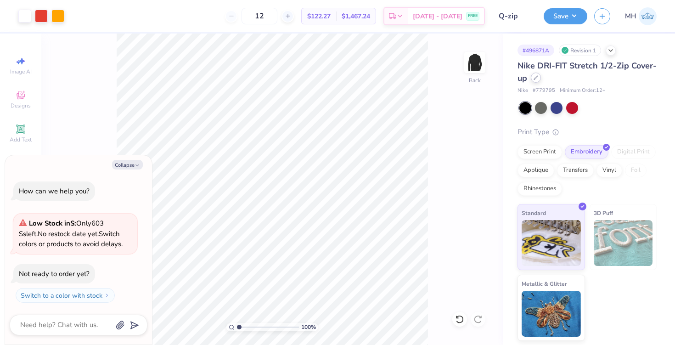
click at [539, 75] on div at bounding box center [535, 78] width 10 height 10
type textarea "x"
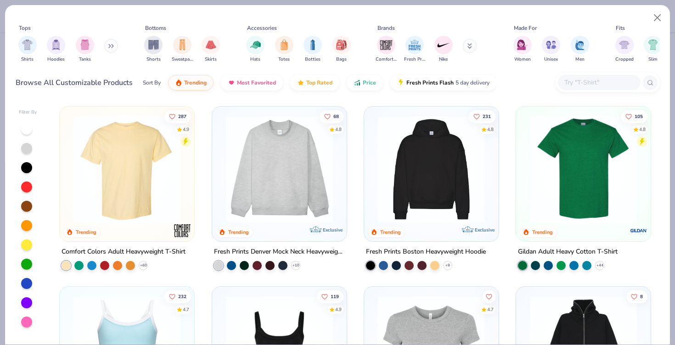
click at [575, 75] on div at bounding box center [599, 82] width 83 height 15
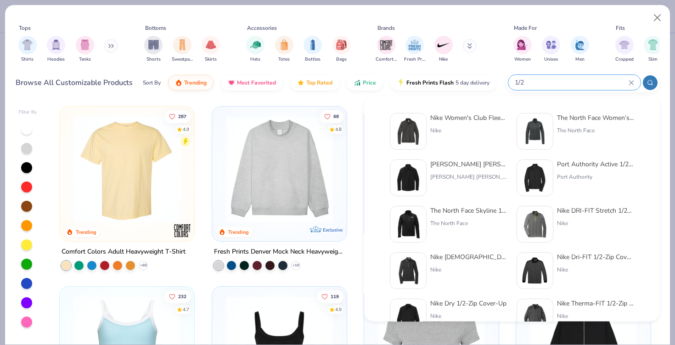
type input "1/2"
click at [563, 121] on div "The North Face Women’s Double-Knit 1/2-Zip Fleece" at bounding box center [595, 118] width 77 height 10
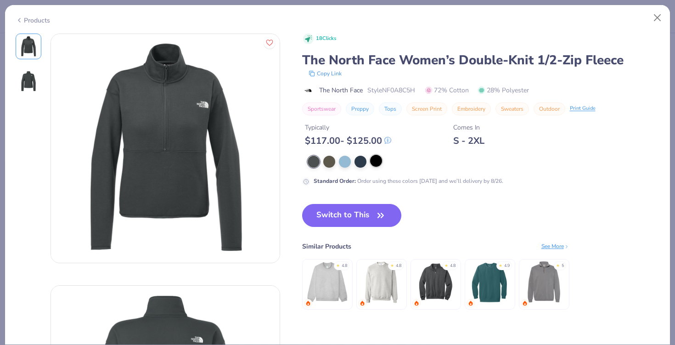
click at [373, 157] on div at bounding box center [376, 161] width 12 height 12
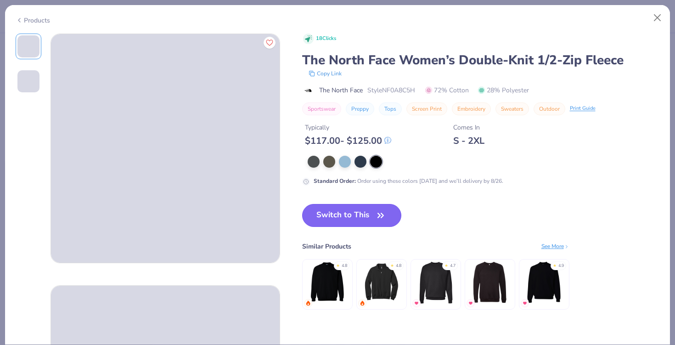
click at [365, 209] on button "Switch to This" at bounding box center [352, 215] width 100 height 23
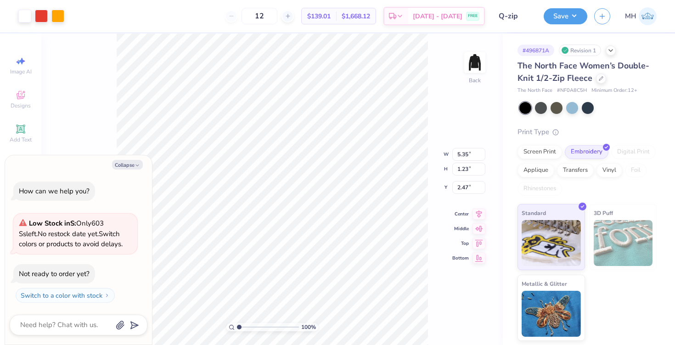
type textarea "x"
type input "2.39"
type textarea "x"
type input "4.79"
type input "1.10"
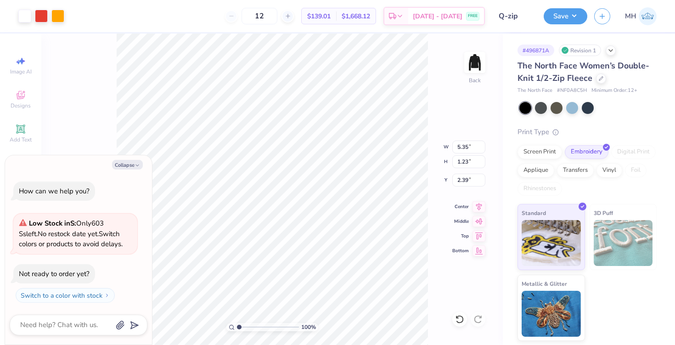
type input "2.52"
type textarea "x"
type input "3.00"
click at [579, 21] on button "Save" at bounding box center [565, 15] width 44 height 16
type textarea "x"
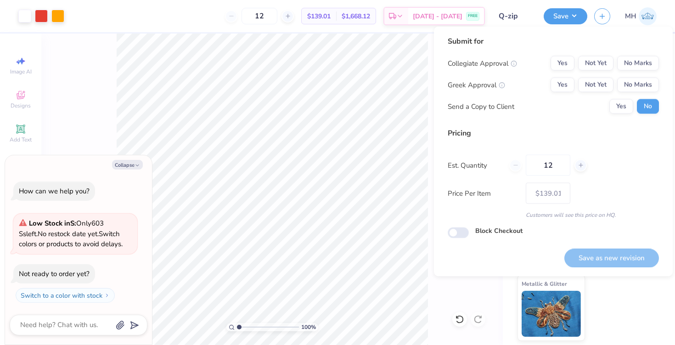
click at [632, 74] on div "Collegiate Approval Yes Not Yet No Marks Greek Approval Yes Not Yet No Marks Se…" at bounding box center [552, 85] width 211 height 58
click at [632, 71] on div "Collegiate Approval Yes Not Yet No Marks Greek Approval Yes Not Yet No Marks Se…" at bounding box center [552, 85] width 211 height 58
click at [632, 64] on button "No Marks" at bounding box center [638, 63] width 42 height 15
click at [632, 78] on button "No Marks" at bounding box center [638, 85] width 42 height 15
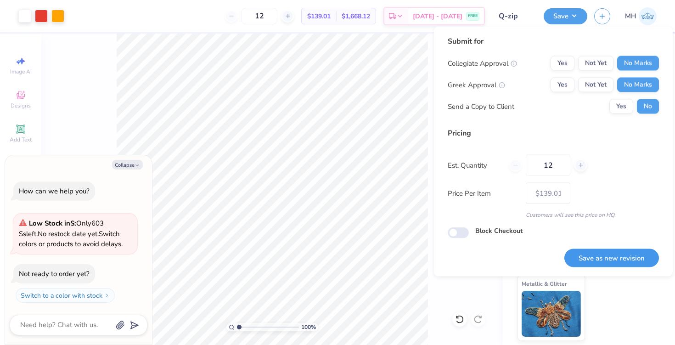
click at [616, 257] on button "Save as new revision" at bounding box center [611, 257] width 95 height 19
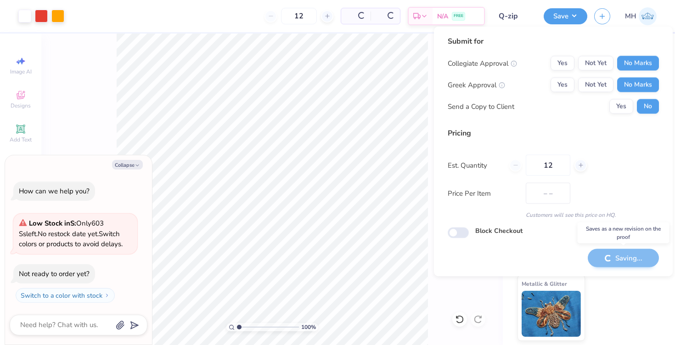
type input "$139.01"
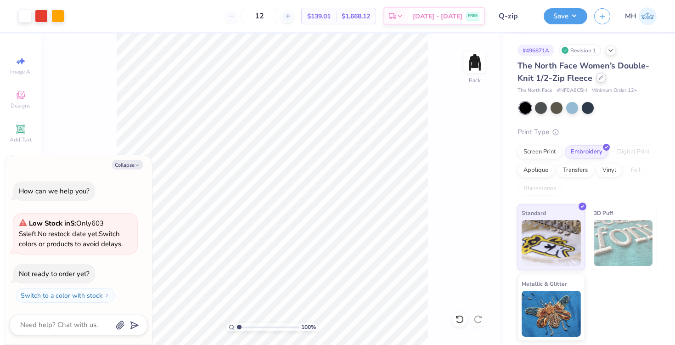
click at [596, 76] on div at bounding box center [601, 78] width 10 height 10
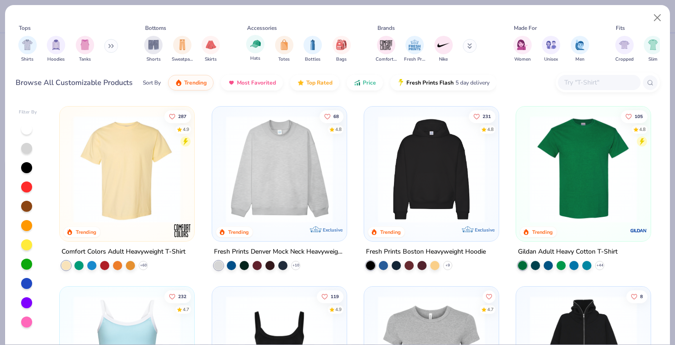
drag, startPoint x: 243, startPoint y: 55, endPoint x: 249, endPoint y: 51, distance: 7.2
click at [244, 54] on div "Tops Shirts Hoodies Tanks Bottoms Shorts Sweatpants Skirts Accessories Hats Tot…" at bounding box center [338, 45] width 644 height 42
click at [250, 49] on div "filter for Hats" at bounding box center [255, 44] width 18 height 18
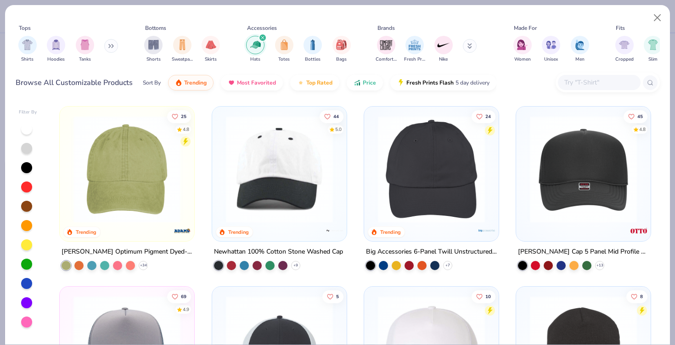
click at [146, 187] on img at bounding box center [127, 169] width 116 height 107
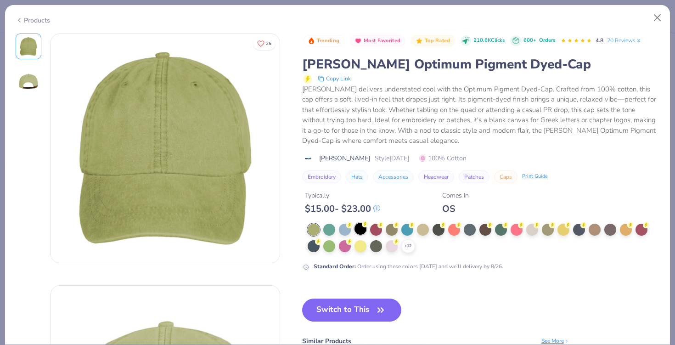
click at [361, 229] on div at bounding box center [360, 229] width 12 height 12
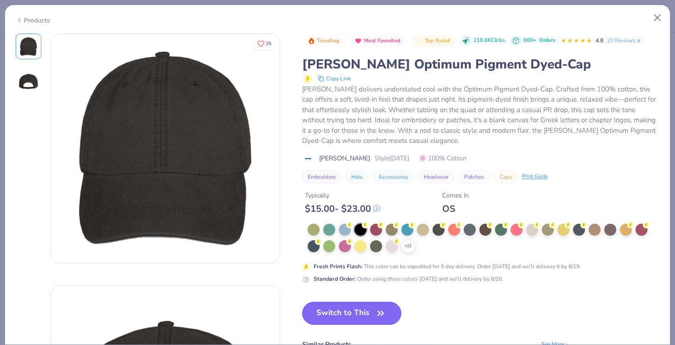
click at [361, 309] on button "Switch to This" at bounding box center [352, 312] width 100 height 23
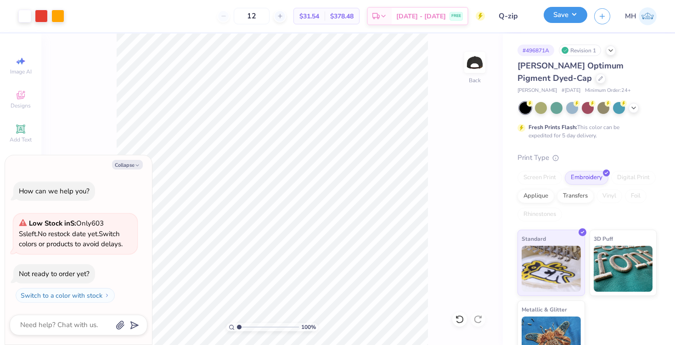
click at [552, 21] on button "Save" at bounding box center [565, 15] width 44 height 16
type textarea "x"
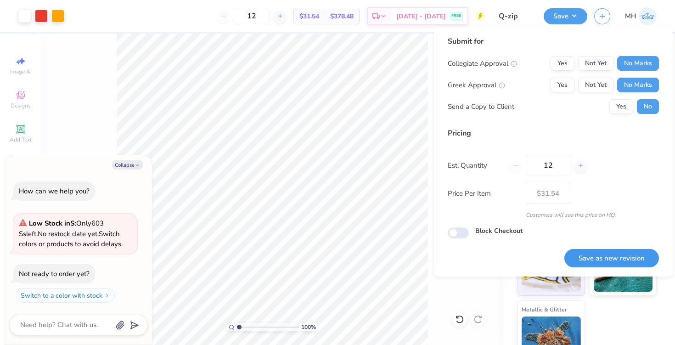
click at [633, 253] on button "Save as new revision" at bounding box center [611, 258] width 95 height 19
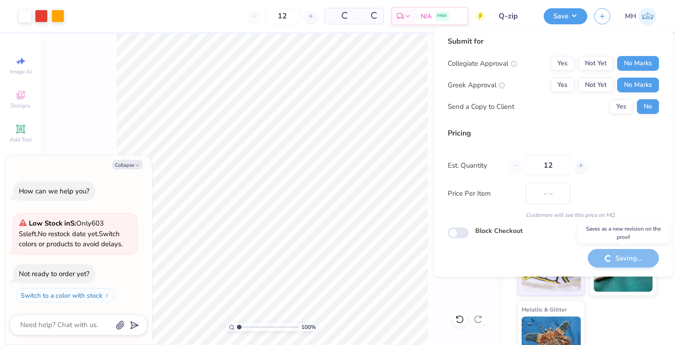
type input "$31.54"
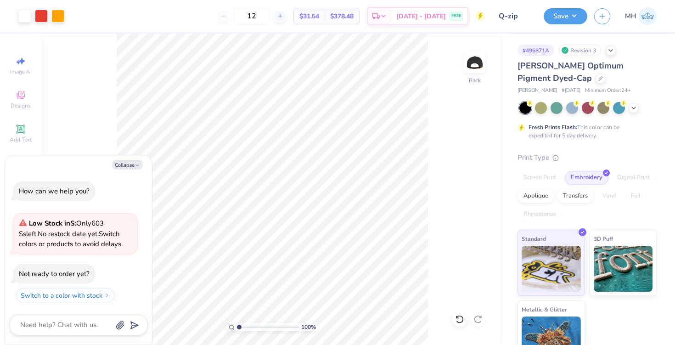
click at [555, 114] on div "Fresh Prints Flash: This color can be expedited for 5 day delivery." at bounding box center [586, 121] width 139 height 38
click at [556, 109] on div at bounding box center [556, 107] width 12 height 12
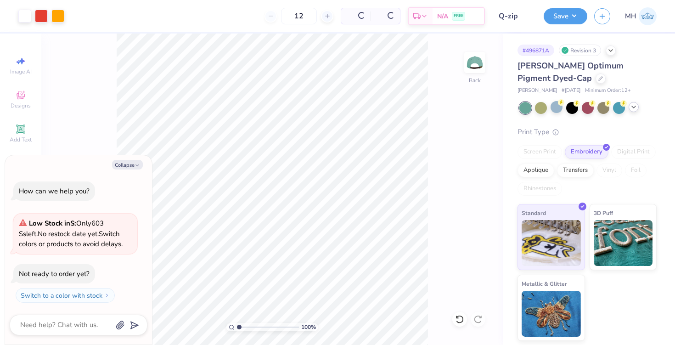
click at [631, 110] on icon at bounding box center [633, 106] width 7 height 7
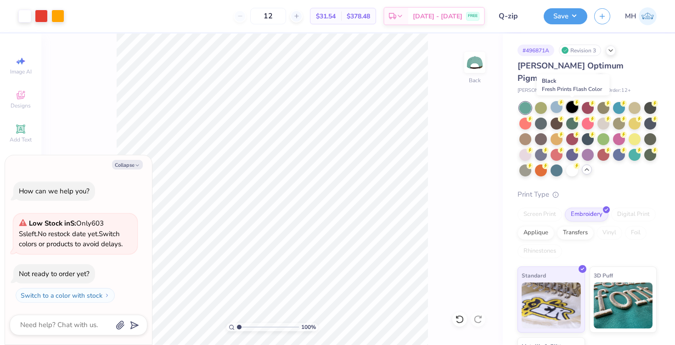
click at [573, 106] on div at bounding box center [572, 107] width 12 height 12
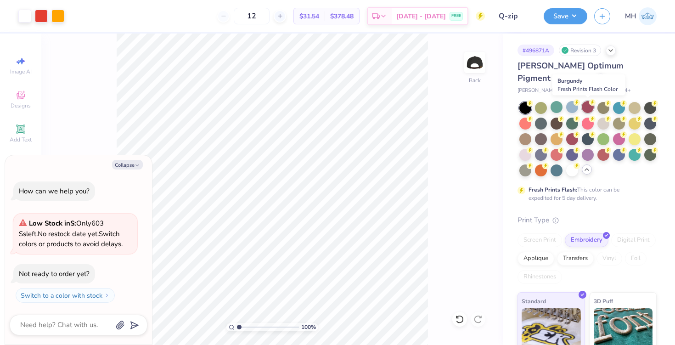
click at [592, 107] on div at bounding box center [587, 107] width 12 height 12
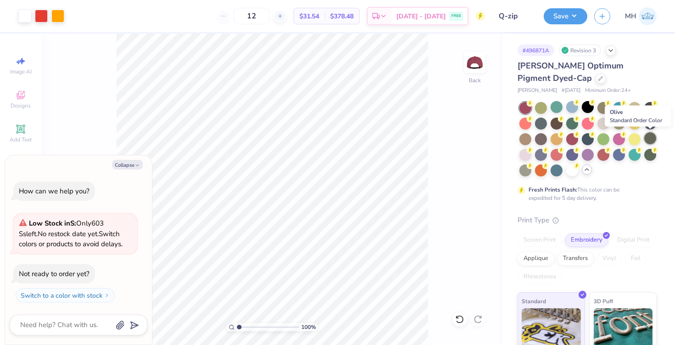
click at [647, 140] on div at bounding box center [650, 138] width 12 height 12
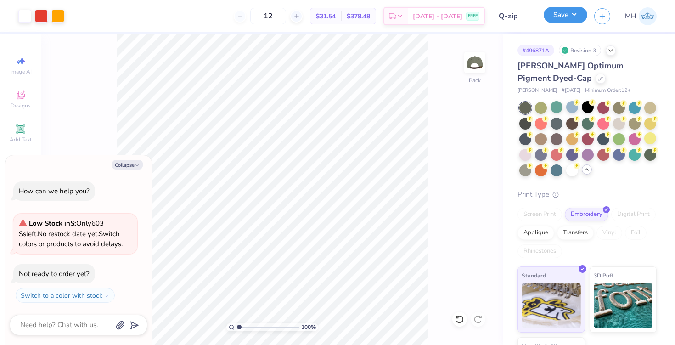
click at [555, 14] on button "Save" at bounding box center [565, 15] width 44 height 16
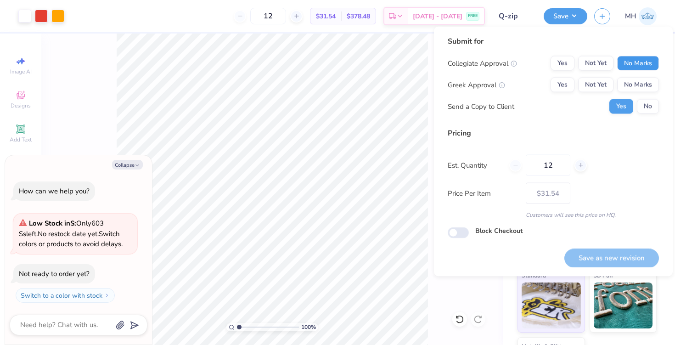
click at [625, 68] on button "No Marks" at bounding box center [638, 63] width 42 height 15
click at [628, 79] on button "No Marks" at bounding box center [638, 85] width 42 height 15
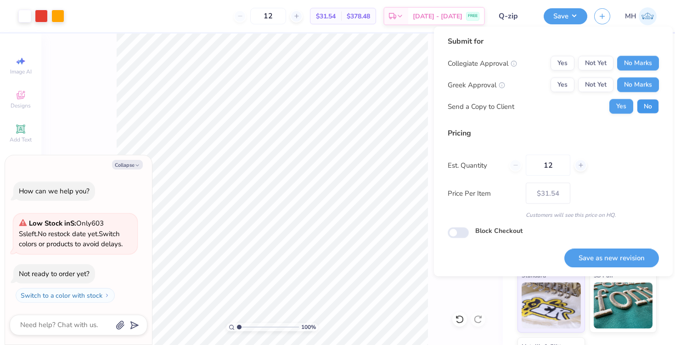
click at [647, 108] on button "No" at bounding box center [647, 106] width 22 height 15
type textarea "x"
click at [618, 251] on button "Save as new revision" at bounding box center [611, 257] width 95 height 19
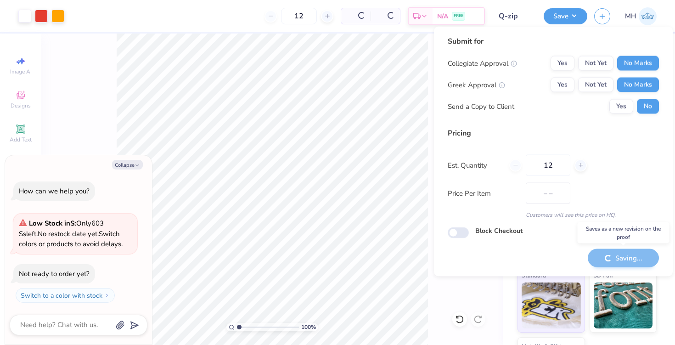
type input "$31.54"
type textarea "x"
